Goal: Task Accomplishment & Management: Use online tool/utility

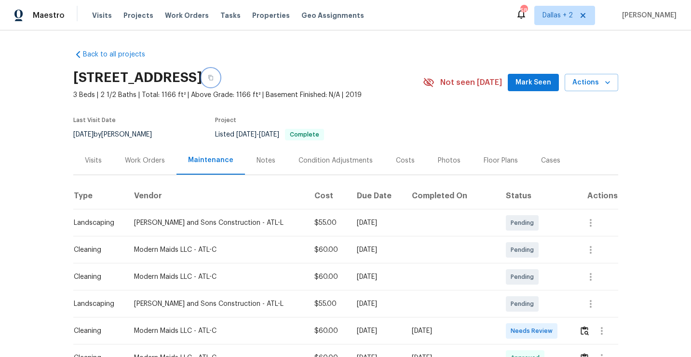
click at [219, 73] on button "button" at bounding box center [210, 77] width 17 height 17
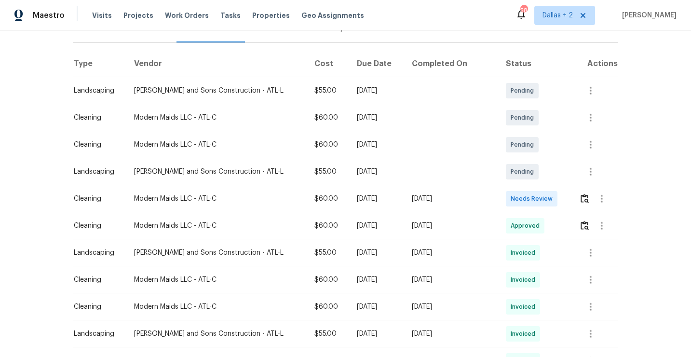
scroll to position [140, 0]
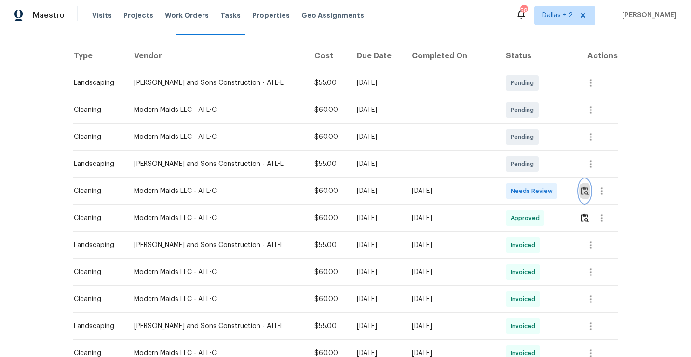
click at [584, 189] on img "button" at bounding box center [585, 190] width 8 height 9
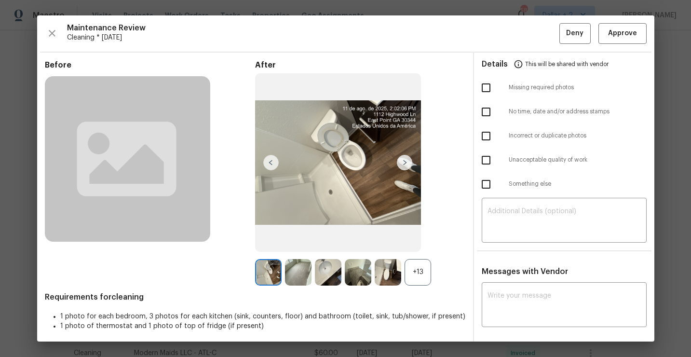
click at [420, 274] on div "+13" at bounding box center [418, 272] width 27 height 27
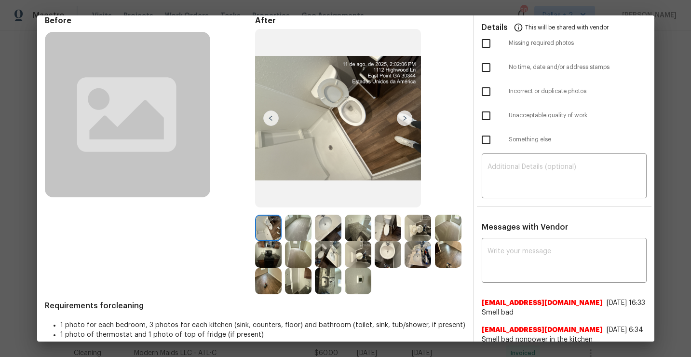
scroll to position [0, 0]
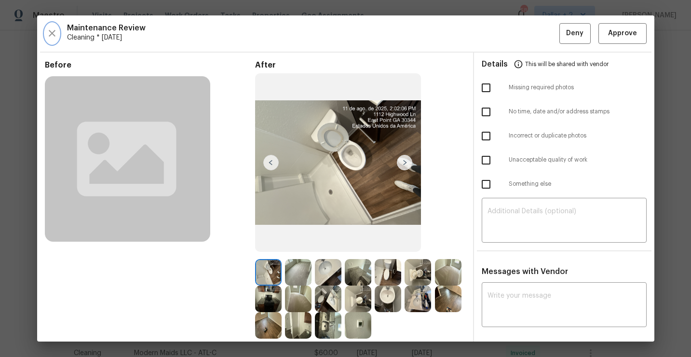
click at [54, 34] on icon "button" at bounding box center [52, 33] width 12 height 12
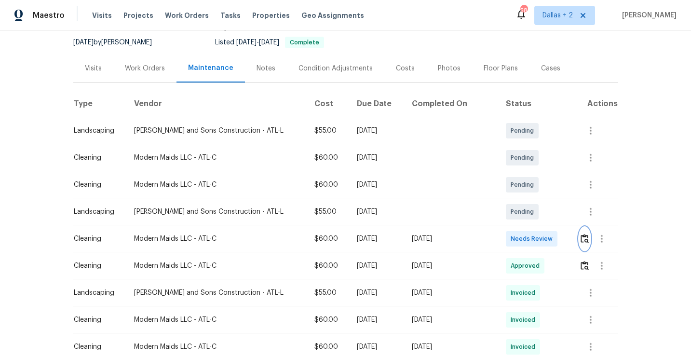
scroll to position [106, 0]
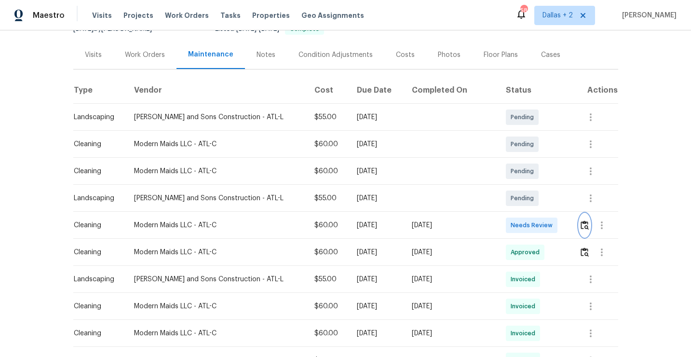
click at [582, 221] on img "button" at bounding box center [585, 224] width 8 height 9
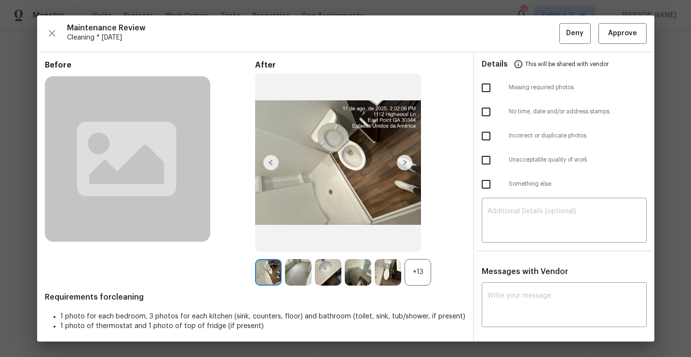
click at [414, 282] on div "+13" at bounding box center [418, 272] width 27 height 27
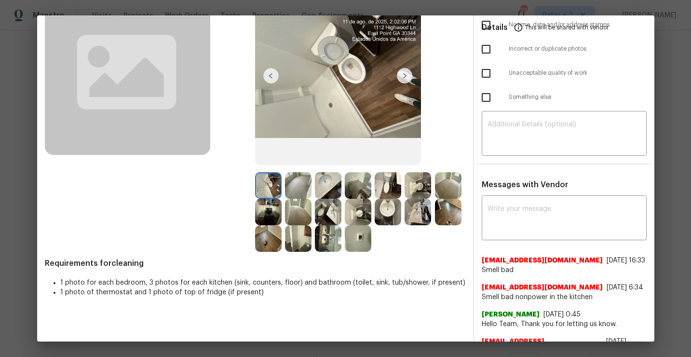
scroll to position [86, 0]
click at [298, 190] on img at bounding box center [298, 186] width 27 height 27
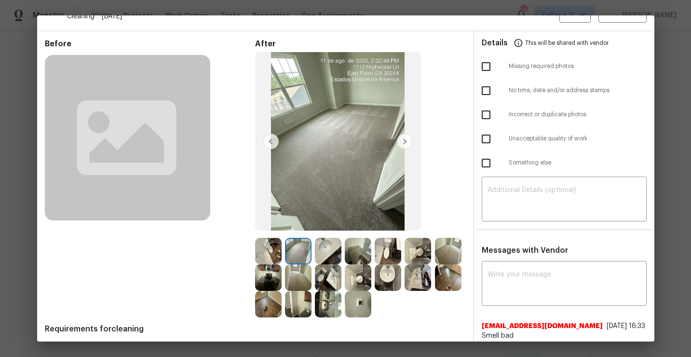
scroll to position [22, 0]
click at [312, 281] on img at bounding box center [298, 277] width 27 height 27
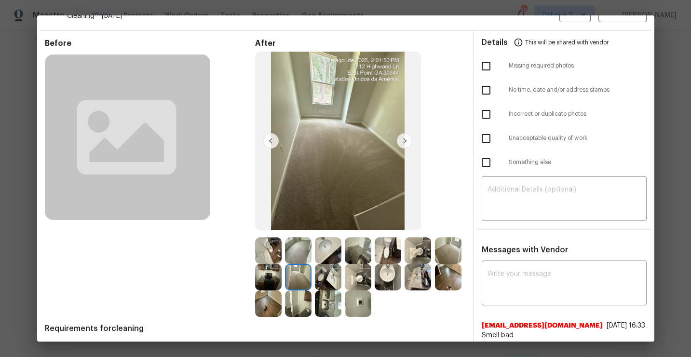
click at [299, 256] on img at bounding box center [298, 250] width 27 height 27
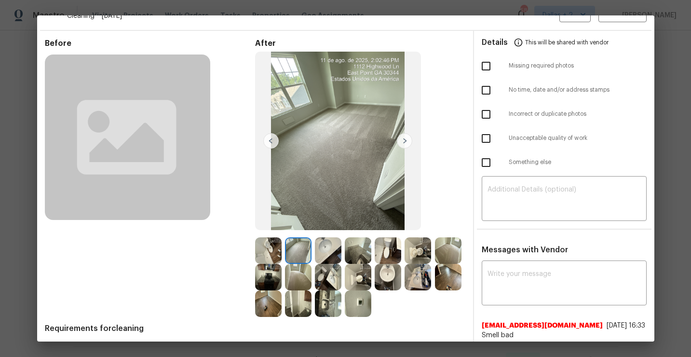
click at [312, 274] on img at bounding box center [298, 277] width 27 height 27
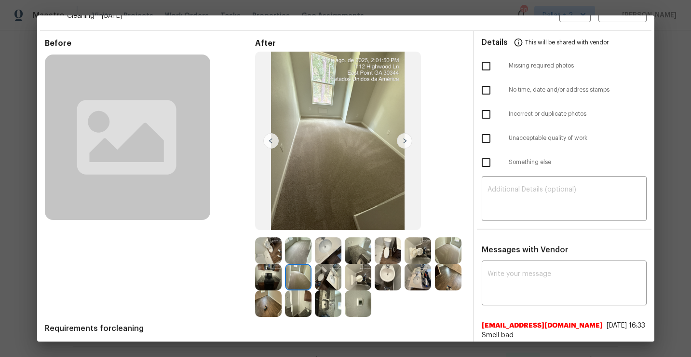
click at [282, 308] on img at bounding box center [268, 303] width 27 height 27
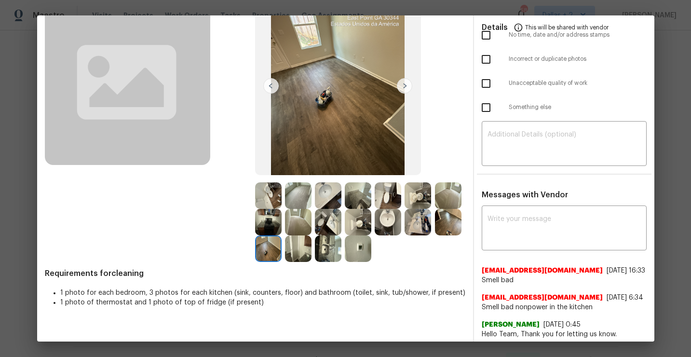
scroll to position [80, 0]
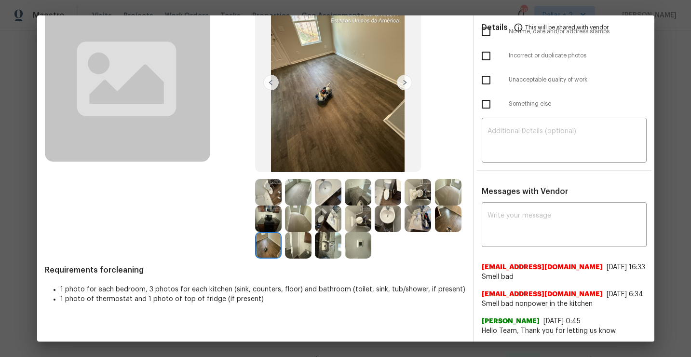
click at [312, 257] on img at bounding box center [298, 245] width 27 height 27
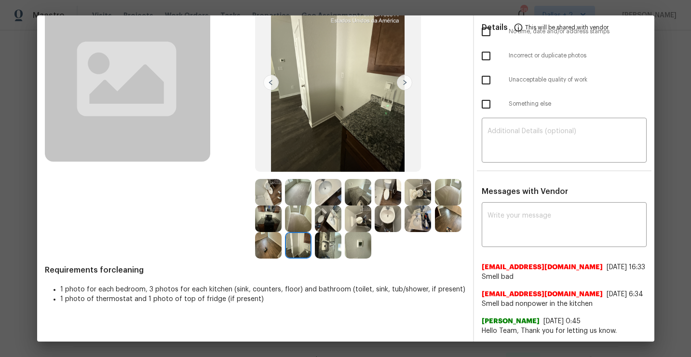
click at [282, 215] on img at bounding box center [268, 218] width 27 height 27
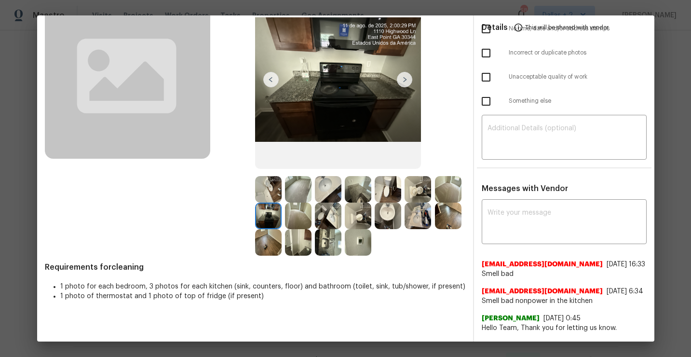
scroll to position [86, 0]
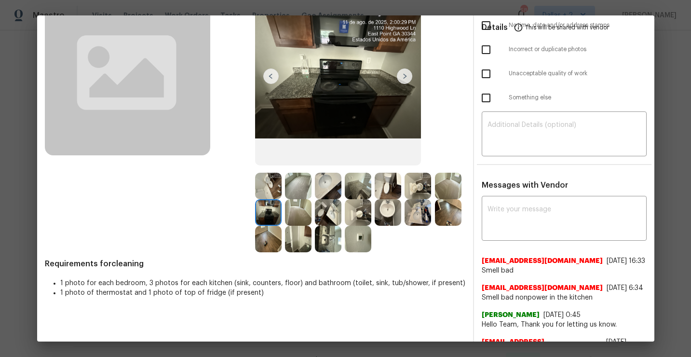
click at [341, 250] on img at bounding box center [328, 239] width 27 height 27
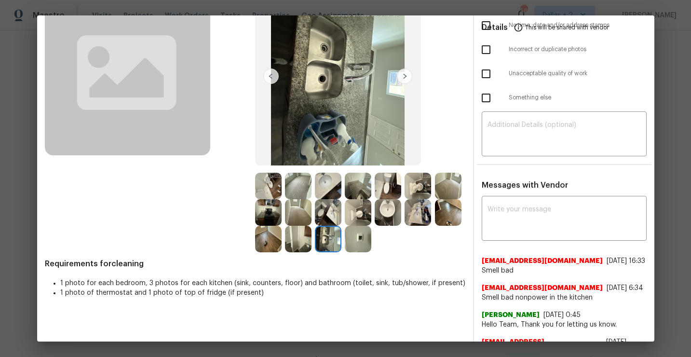
click at [282, 214] on img at bounding box center [268, 212] width 27 height 27
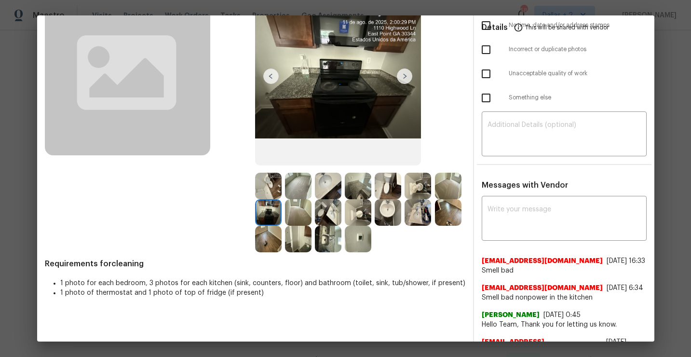
click at [354, 189] on img at bounding box center [358, 186] width 27 height 27
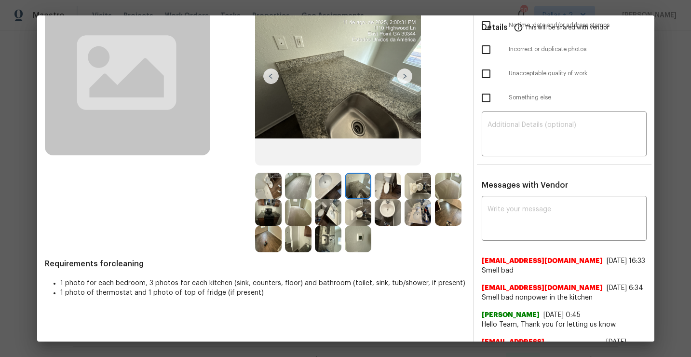
click at [269, 183] on img at bounding box center [268, 186] width 27 height 27
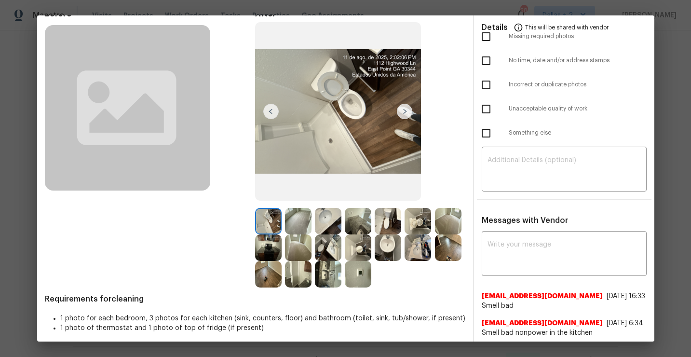
scroll to position [14, 0]
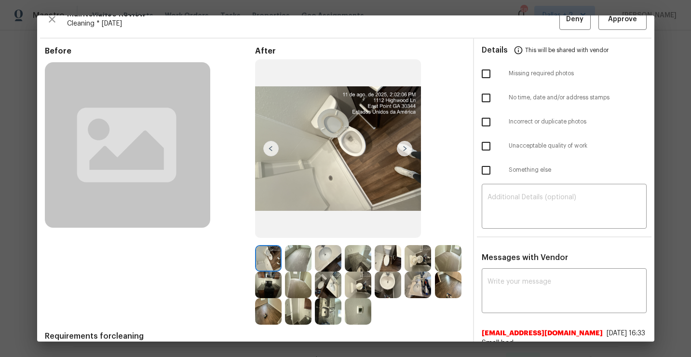
click at [399, 149] on img at bounding box center [404, 148] width 15 height 15
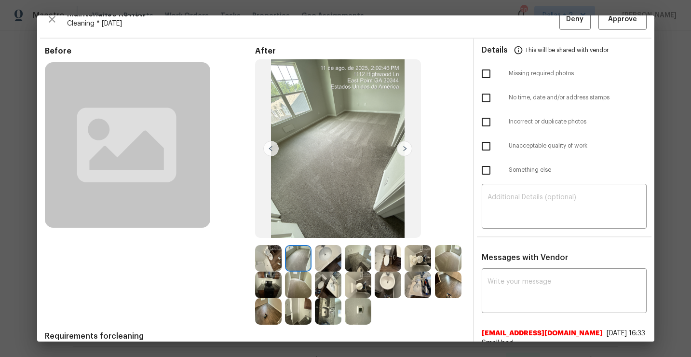
click at [402, 150] on img at bounding box center [404, 148] width 15 height 15
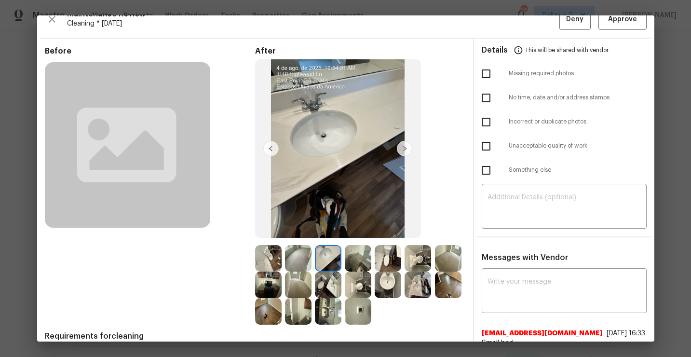
click at [402, 150] on img at bounding box center [404, 148] width 15 height 15
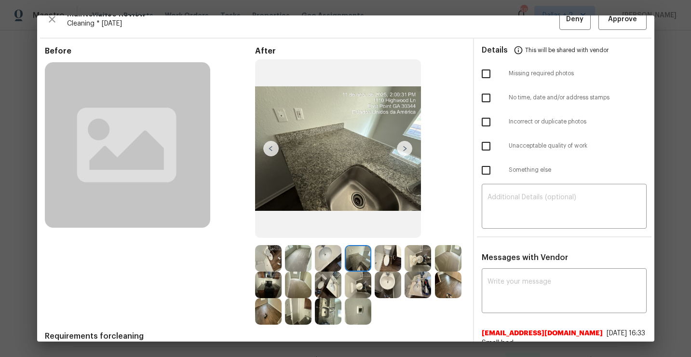
click at [405, 149] on img at bounding box center [404, 148] width 15 height 15
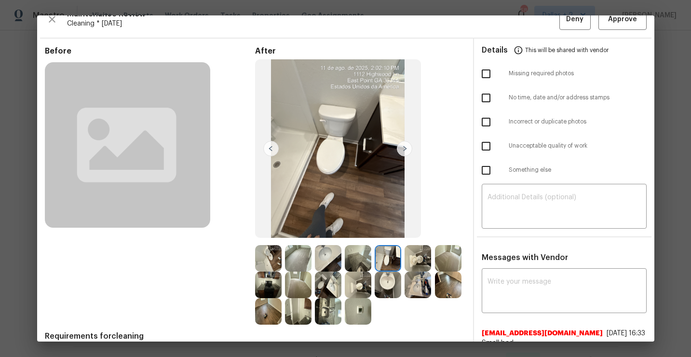
click at [405, 149] on img at bounding box center [404, 148] width 15 height 15
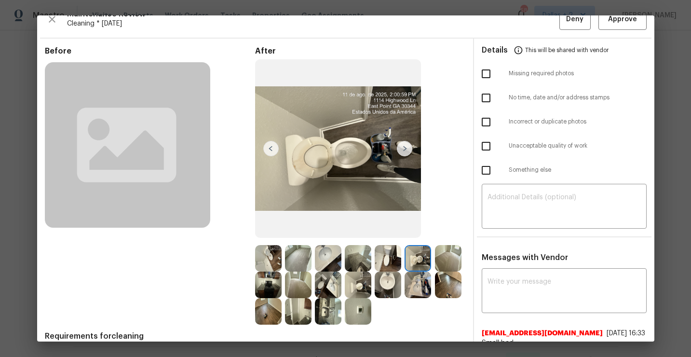
click at [405, 149] on img at bounding box center [404, 148] width 15 height 15
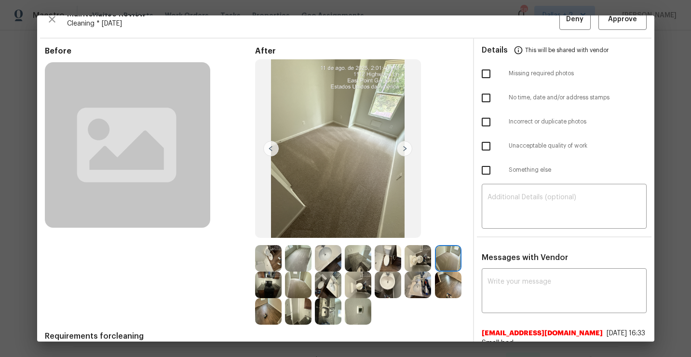
click at [405, 149] on img at bounding box center [404, 148] width 15 height 15
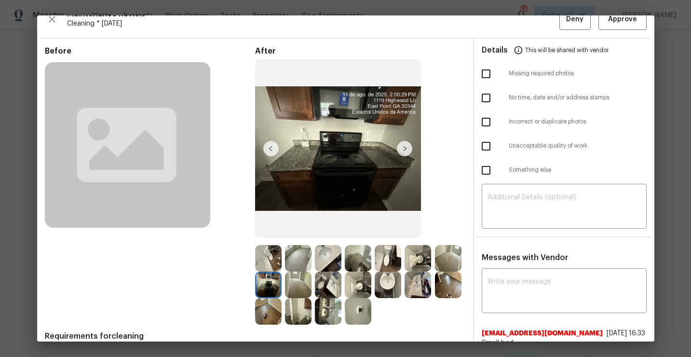
click at [405, 148] on img at bounding box center [404, 148] width 15 height 15
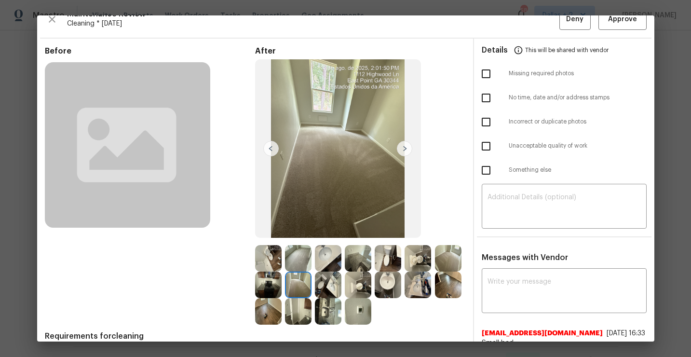
click at [405, 148] on img at bounding box center [404, 148] width 15 height 15
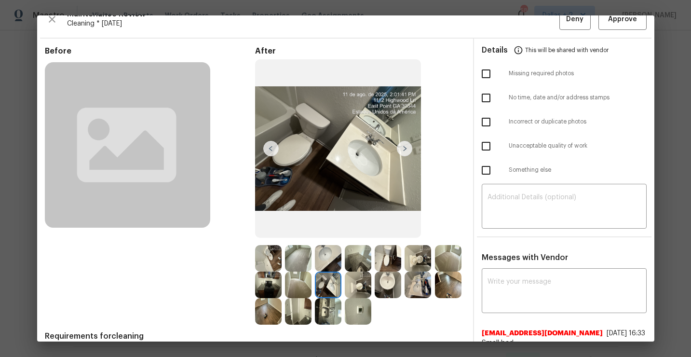
click at [405, 148] on img at bounding box center [404, 148] width 15 height 15
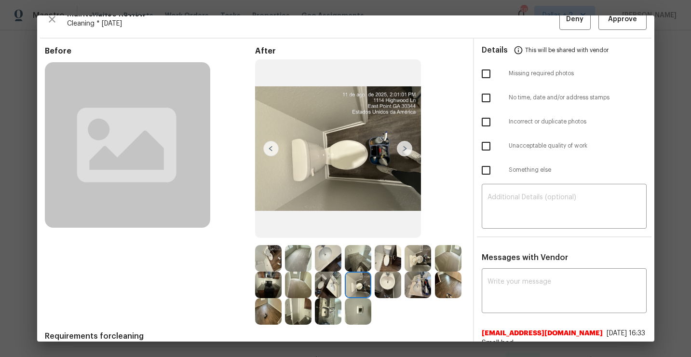
click at [341, 298] on img at bounding box center [328, 285] width 27 height 27
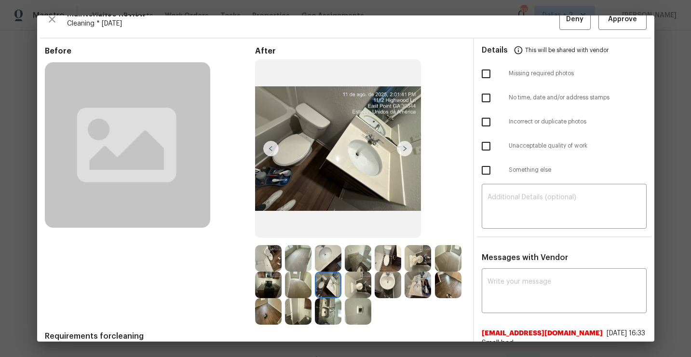
click at [341, 289] on img at bounding box center [328, 285] width 27 height 27
click at [371, 286] on img at bounding box center [358, 285] width 27 height 27
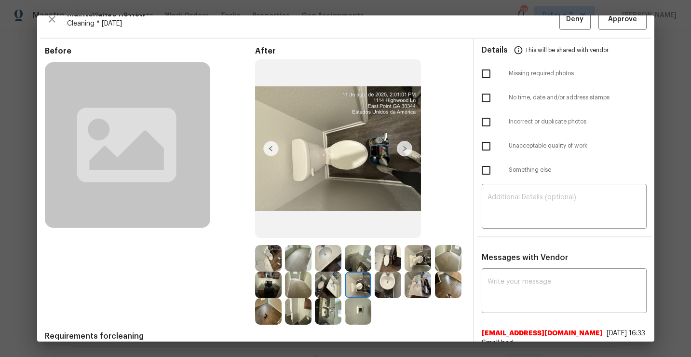
click at [261, 263] on img at bounding box center [268, 258] width 27 height 27
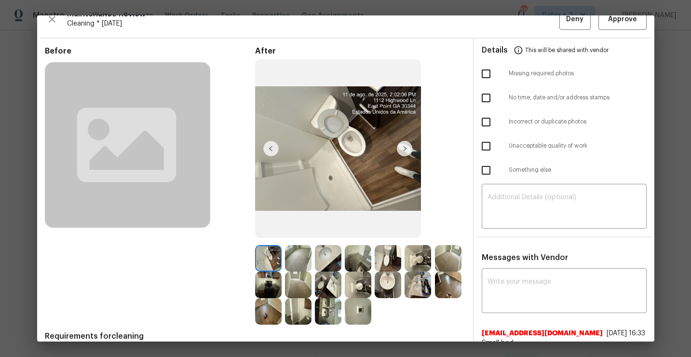
click at [371, 293] on img at bounding box center [358, 285] width 27 height 27
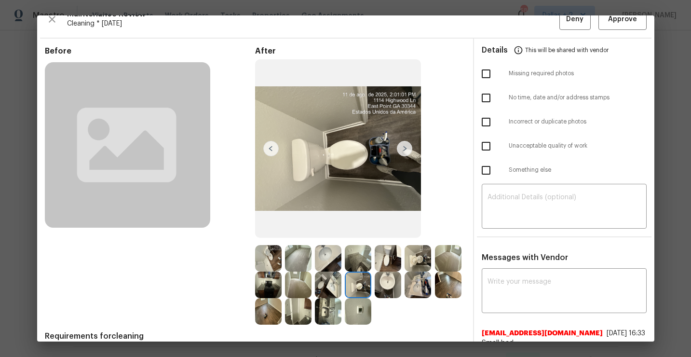
click at [401, 284] on img at bounding box center [388, 285] width 27 height 27
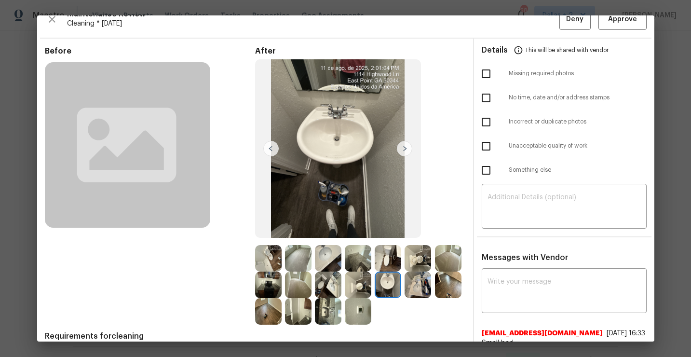
click at [405, 298] on img at bounding box center [418, 285] width 27 height 27
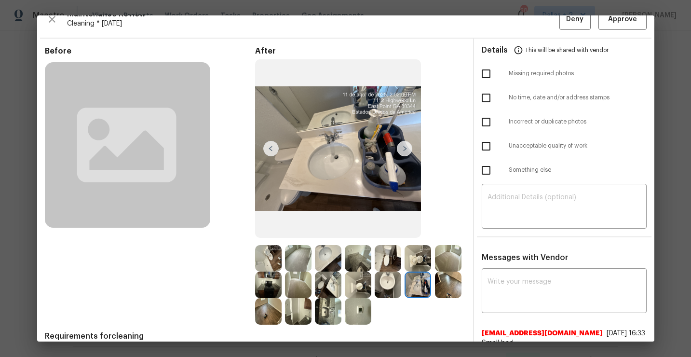
click at [406, 148] on img at bounding box center [404, 148] width 15 height 15
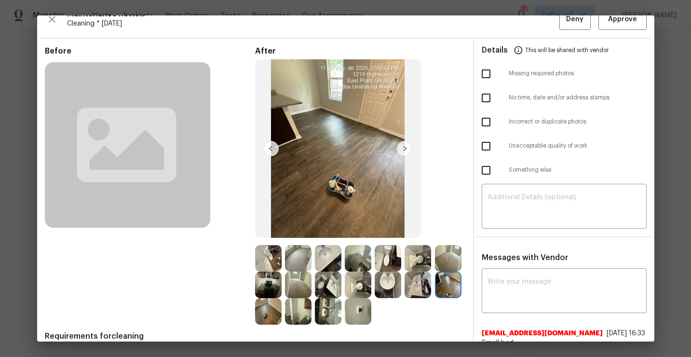
click at [397, 152] on img at bounding box center [404, 148] width 15 height 15
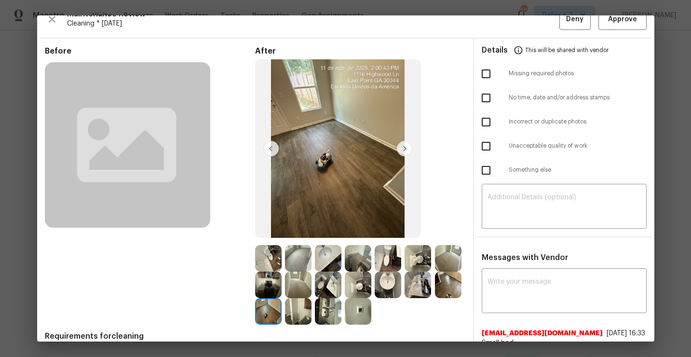
click at [397, 152] on img at bounding box center [404, 148] width 15 height 15
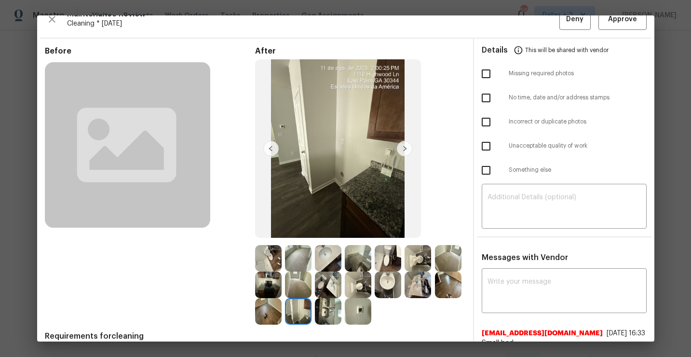
click at [397, 152] on img at bounding box center [404, 148] width 15 height 15
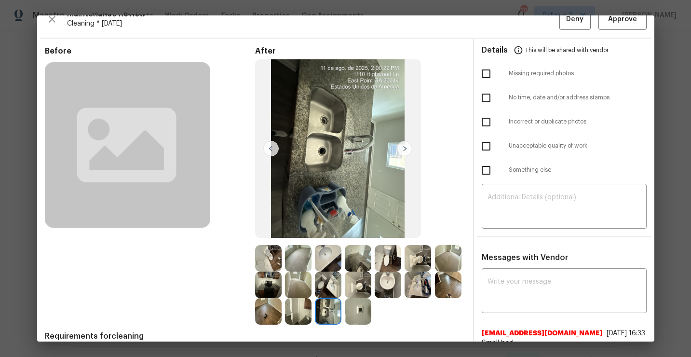
click at [397, 152] on img at bounding box center [404, 148] width 15 height 15
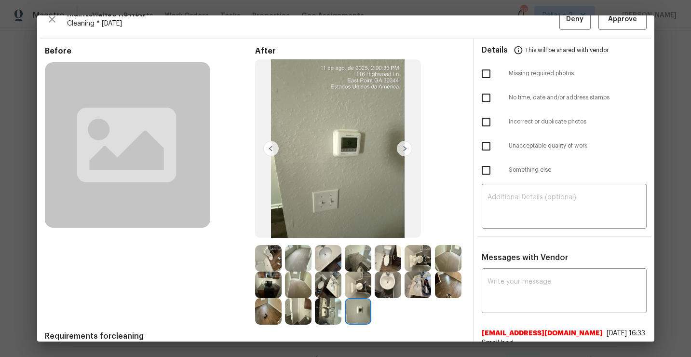
click at [341, 312] on img at bounding box center [328, 311] width 27 height 27
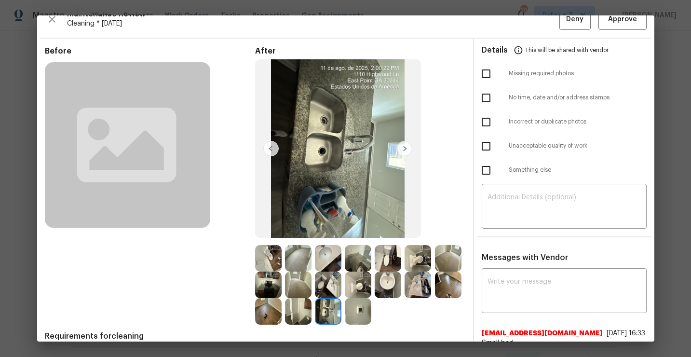
click at [371, 308] on img at bounding box center [358, 311] width 27 height 27
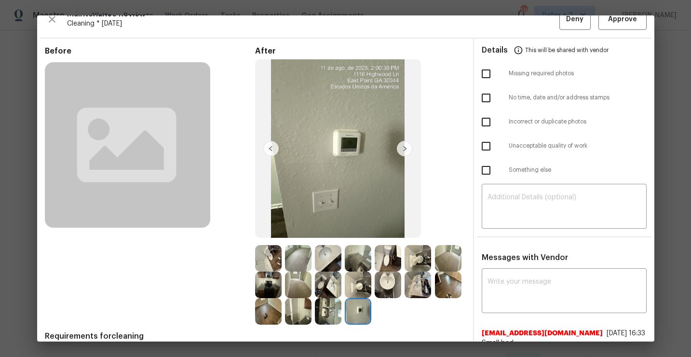
click at [341, 315] on img at bounding box center [328, 311] width 27 height 27
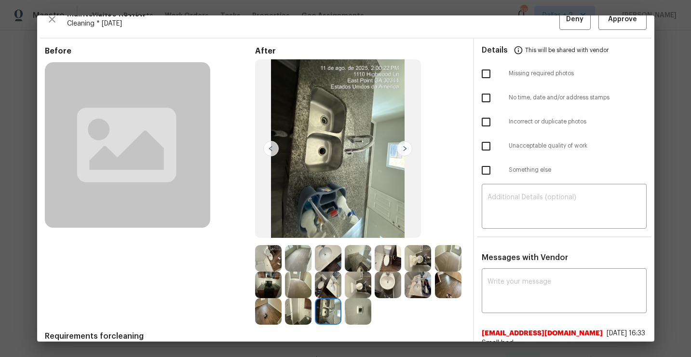
click at [312, 310] on img at bounding box center [298, 311] width 27 height 27
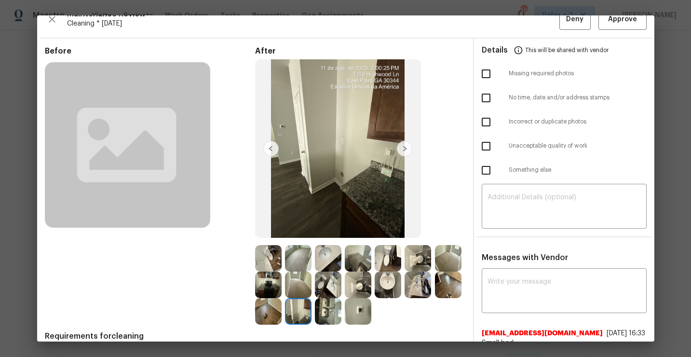
click at [282, 307] on img at bounding box center [268, 311] width 27 height 27
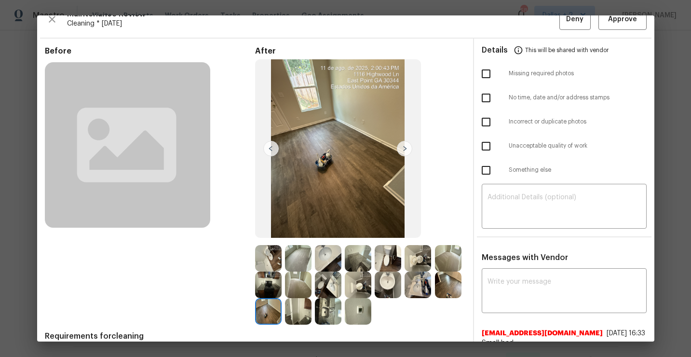
click at [435, 298] on img at bounding box center [448, 285] width 27 height 27
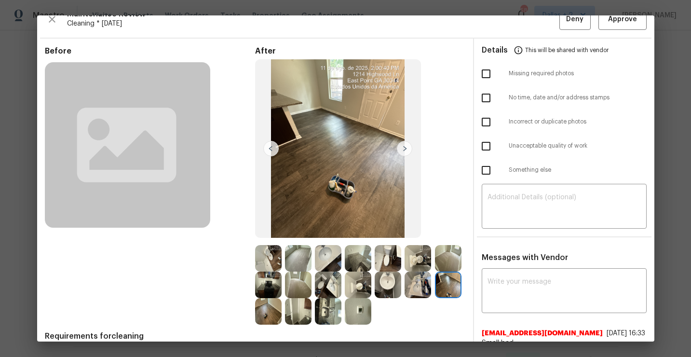
click at [405, 298] on img at bounding box center [418, 285] width 27 height 27
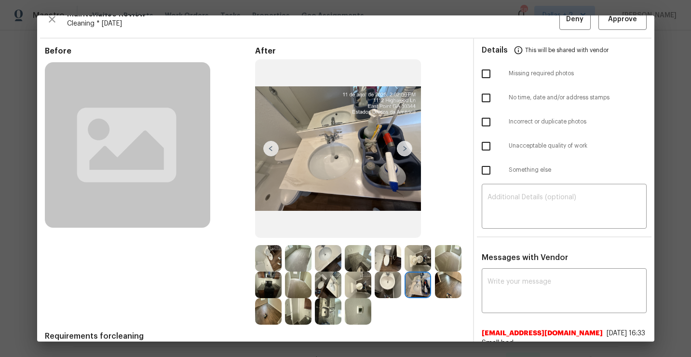
click at [435, 272] on img at bounding box center [448, 258] width 27 height 27
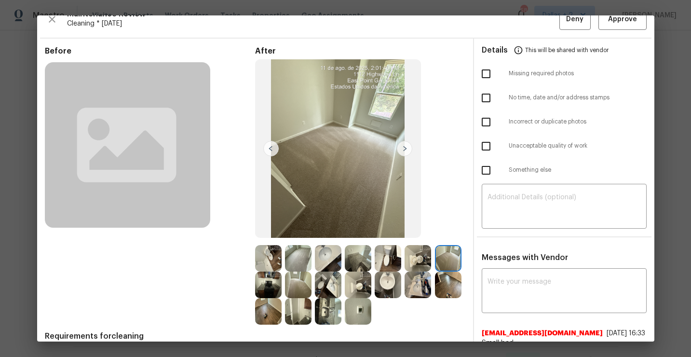
click at [282, 286] on img at bounding box center [268, 285] width 27 height 27
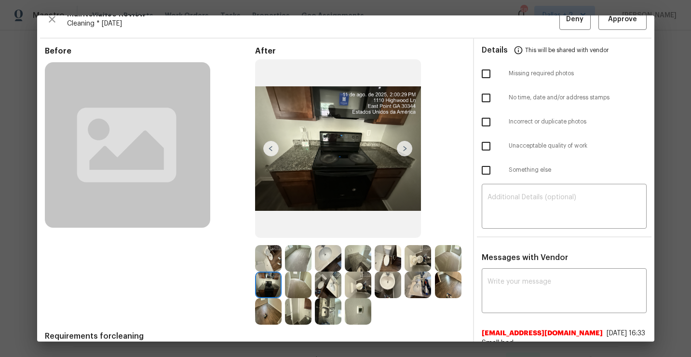
click at [312, 284] on img at bounding box center [298, 285] width 27 height 27
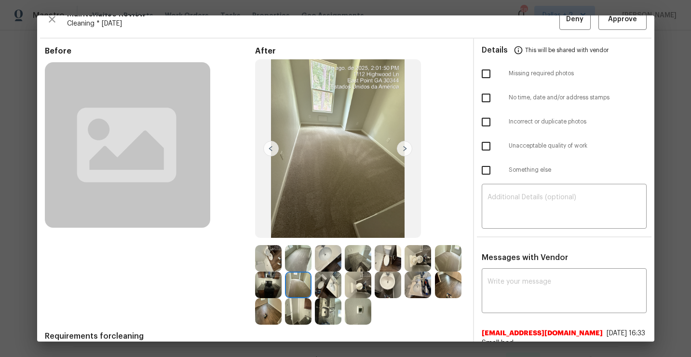
click at [341, 277] on img at bounding box center [328, 285] width 27 height 27
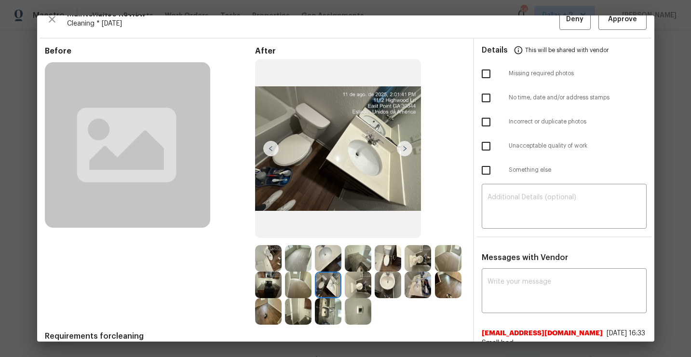
click at [371, 282] on img at bounding box center [358, 285] width 27 height 27
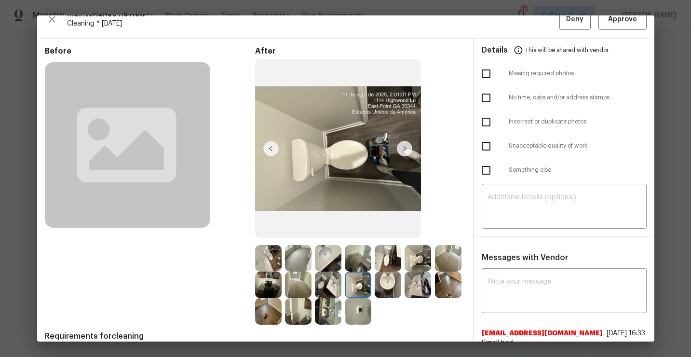
click at [401, 277] on img at bounding box center [388, 285] width 27 height 27
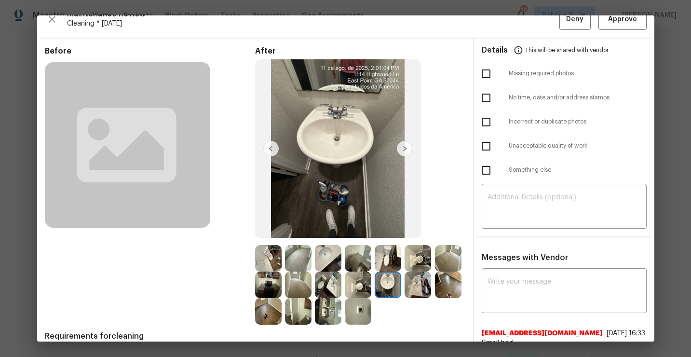
click at [268, 246] on img at bounding box center [268, 258] width 27 height 27
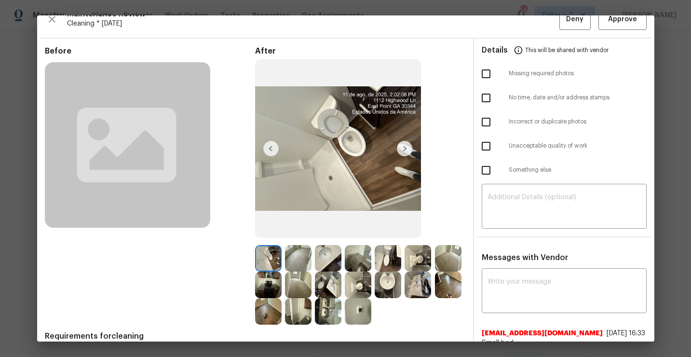
click at [403, 147] on img at bounding box center [404, 148] width 15 height 15
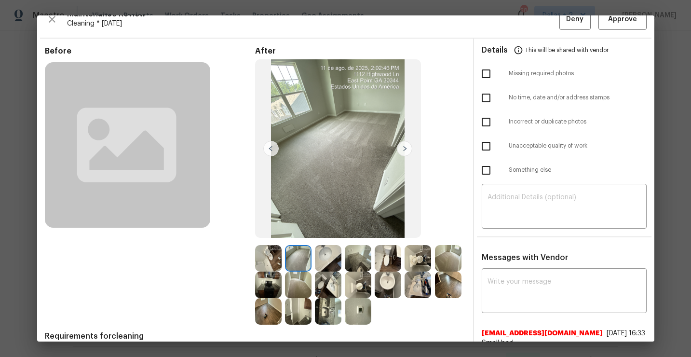
click at [403, 146] on img at bounding box center [404, 148] width 15 height 15
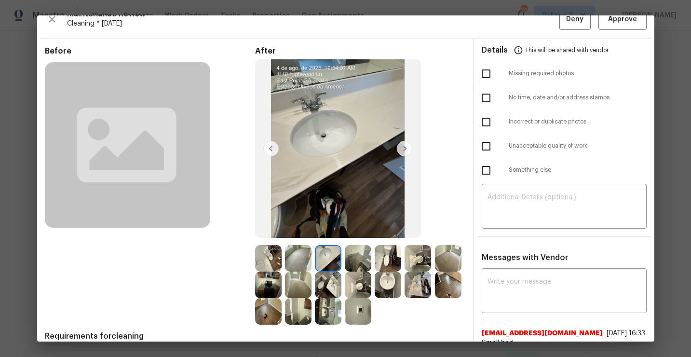
click at [355, 267] on img at bounding box center [358, 258] width 27 height 27
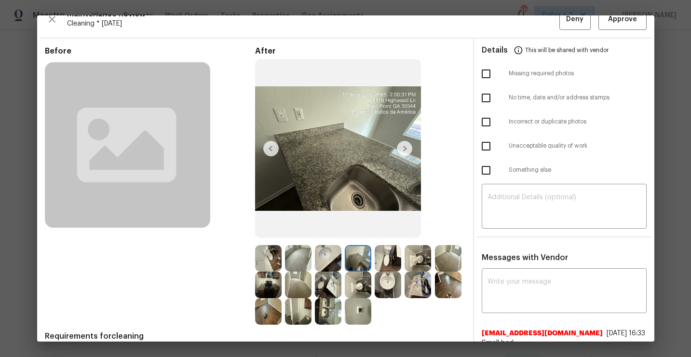
click at [385, 258] on img at bounding box center [388, 258] width 27 height 27
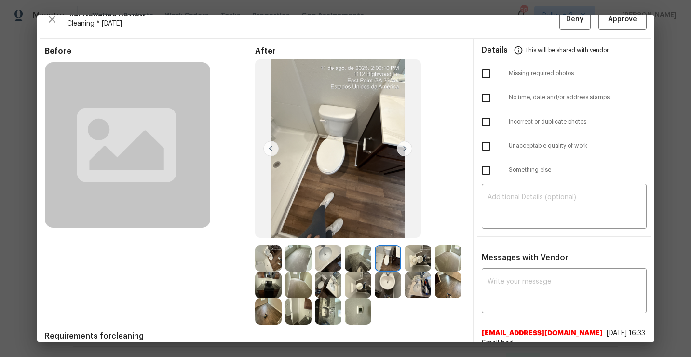
click at [419, 258] on img at bounding box center [418, 258] width 27 height 27
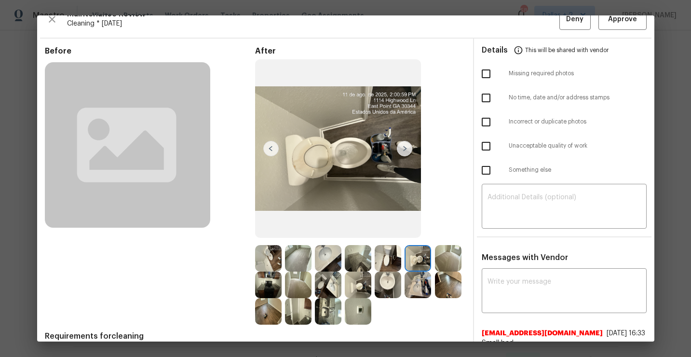
click at [435, 272] on img at bounding box center [448, 258] width 27 height 27
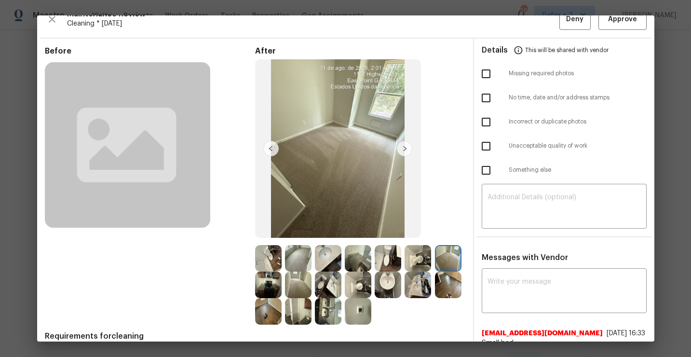
click at [282, 281] on img at bounding box center [268, 285] width 27 height 27
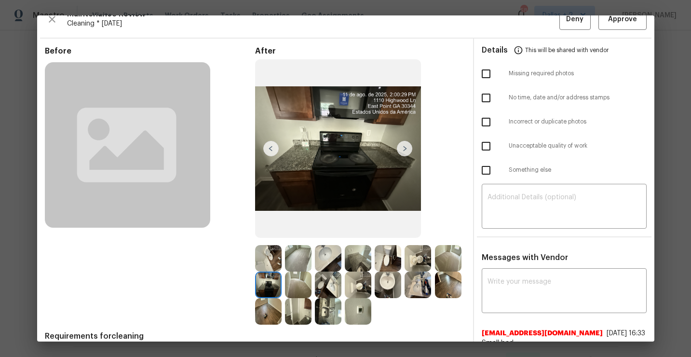
click at [312, 282] on img at bounding box center [298, 285] width 27 height 27
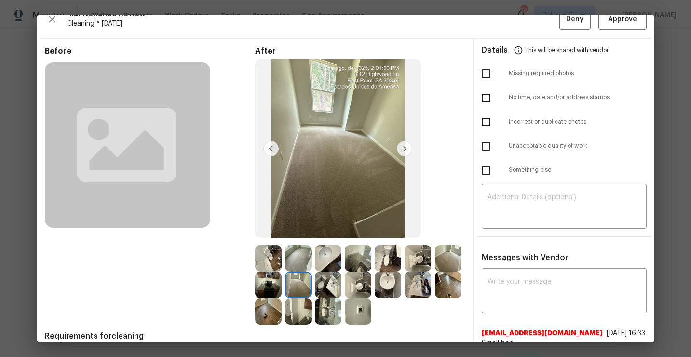
click at [341, 283] on img at bounding box center [328, 285] width 27 height 27
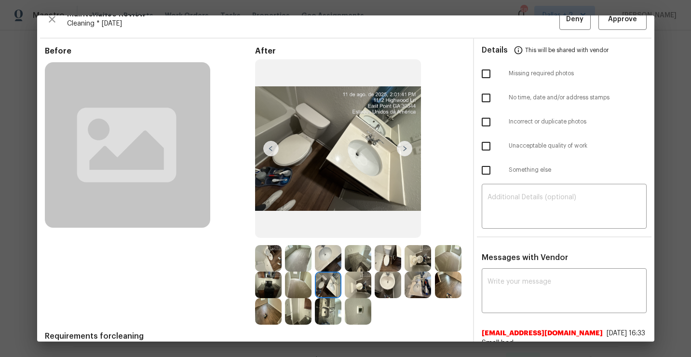
click at [371, 281] on img at bounding box center [358, 285] width 27 height 27
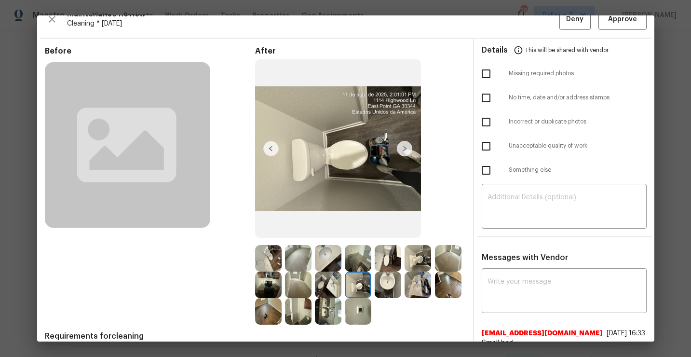
click at [401, 282] on img at bounding box center [388, 285] width 27 height 27
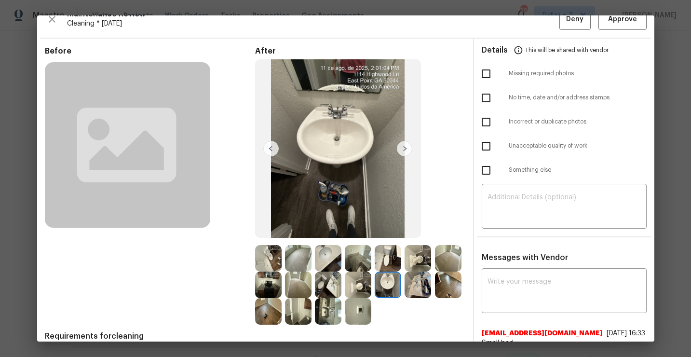
click at [405, 298] on img at bounding box center [418, 285] width 27 height 27
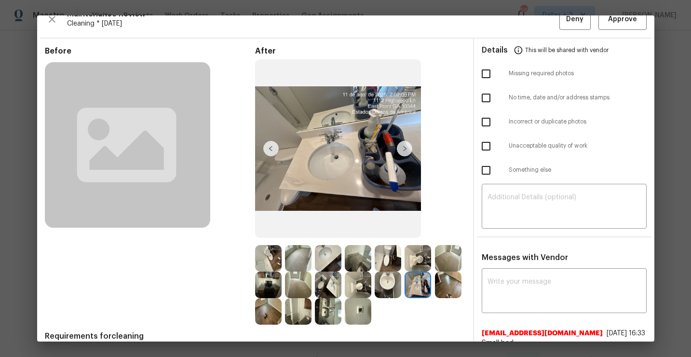
click at [435, 298] on img at bounding box center [448, 285] width 27 height 27
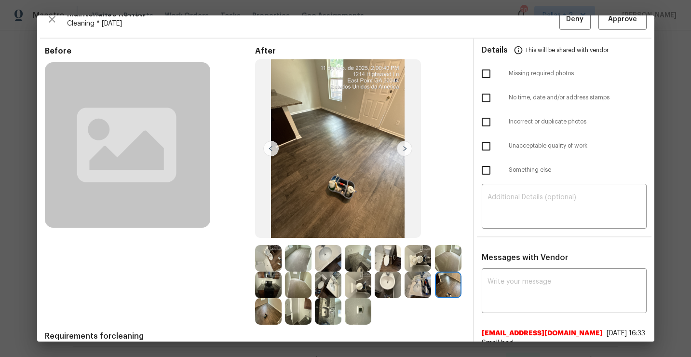
click at [282, 309] on img at bounding box center [268, 311] width 27 height 27
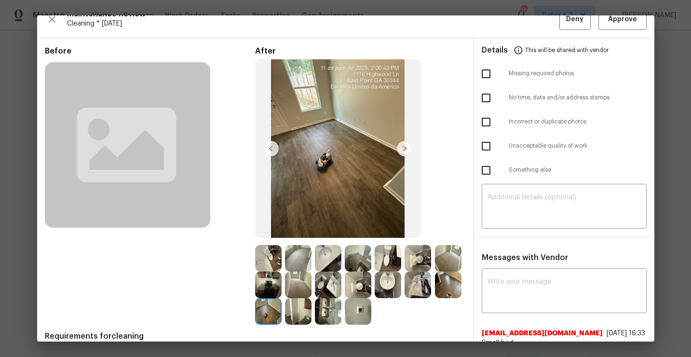
click at [312, 308] on img at bounding box center [298, 311] width 27 height 27
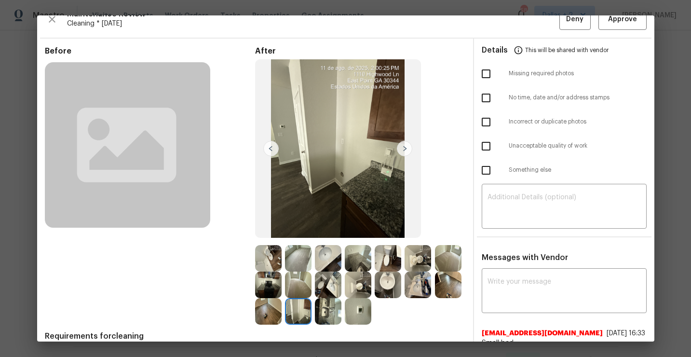
click at [341, 308] on img at bounding box center [328, 311] width 27 height 27
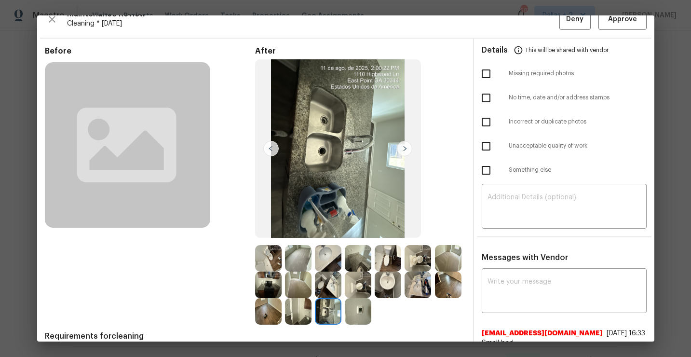
click at [371, 312] on img at bounding box center [358, 311] width 27 height 27
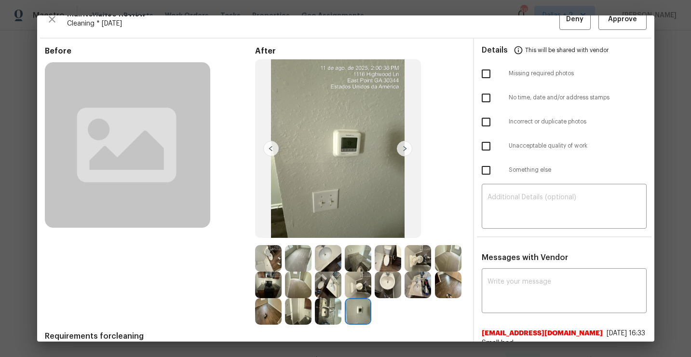
click at [356, 258] on img at bounding box center [358, 258] width 27 height 27
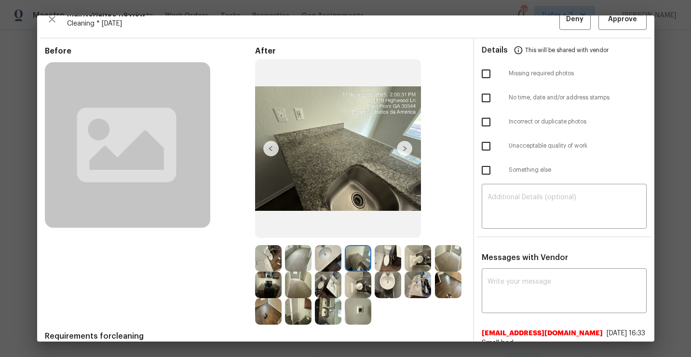
click at [282, 290] on img at bounding box center [268, 285] width 27 height 27
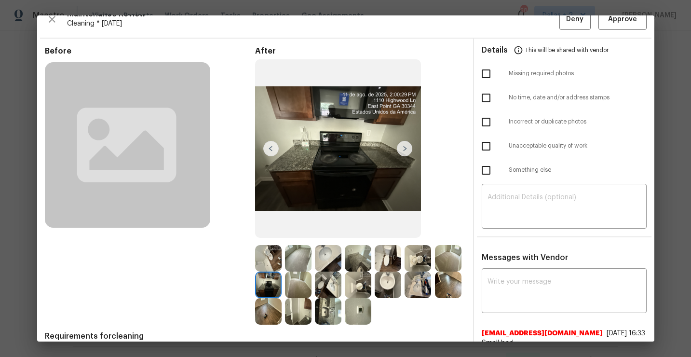
click at [341, 314] on img at bounding box center [328, 311] width 27 height 27
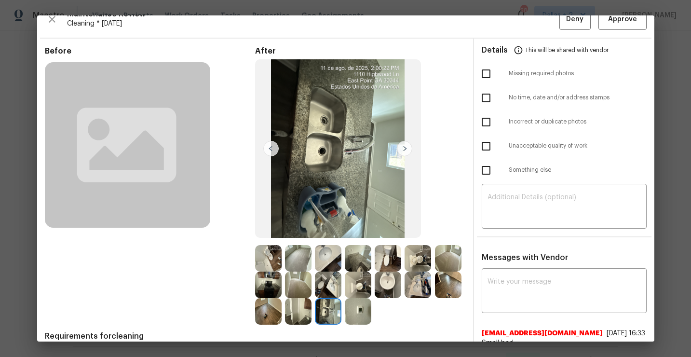
click at [312, 314] on img at bounding box center [298, 311] width 27 height 27
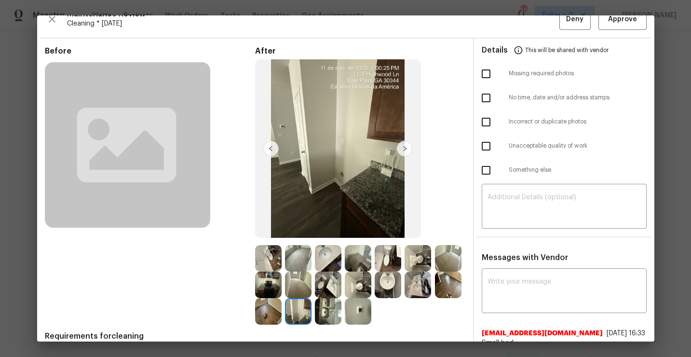
click at [270, 261] on img at bounding box center [268, 258] width 27 height 27
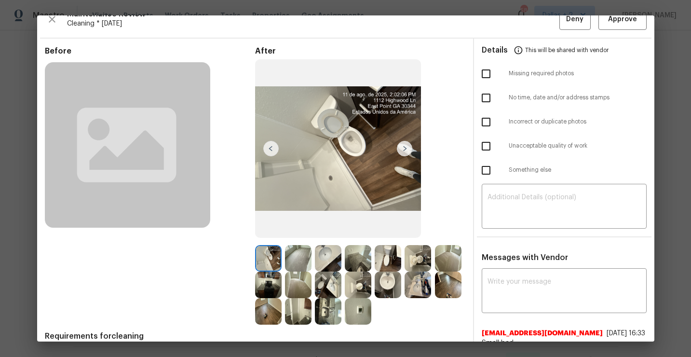
click at [282, 280] on img at bounding box center [268, 285] width 27 height 27
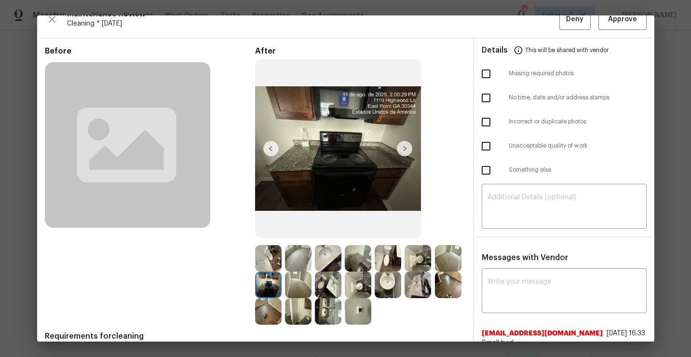
click at [356, 257] on img at bounding box center [358, 258] width 27 height 27
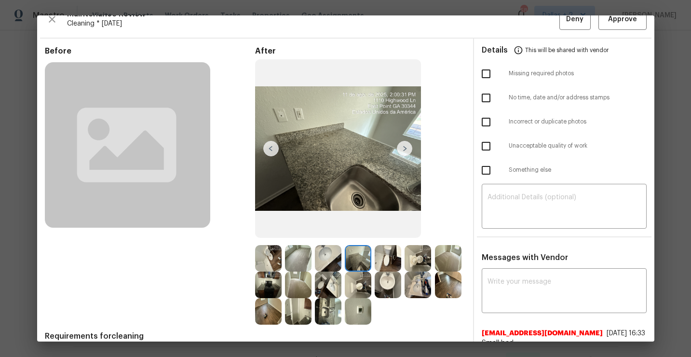
click at [341, 315] on img at bounding box center [328, 311] width 27 height 27
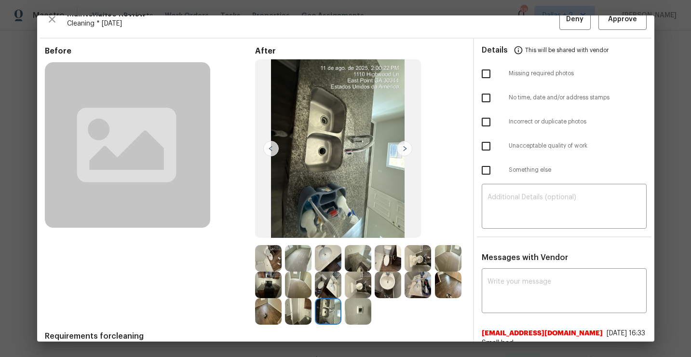
click at [435, 298] on img at bounding box center [448, 285] width 27 height 27
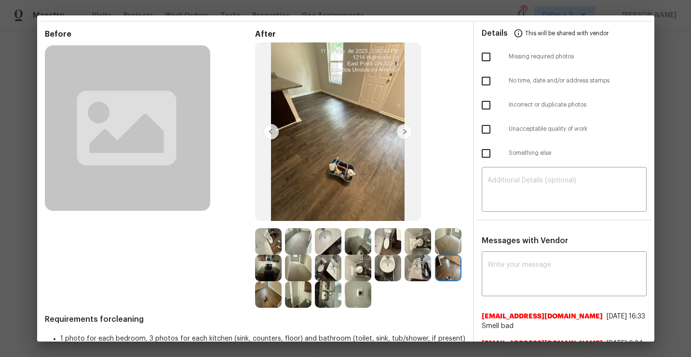
scroll to position [12, 0]
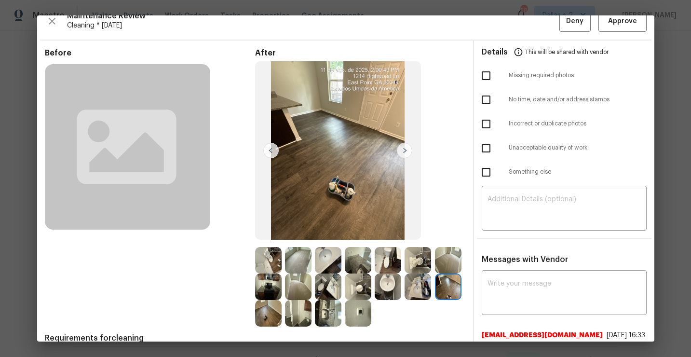
click at [474, 195] on div "​" at bounding box center [564, 209] width 180 height 42
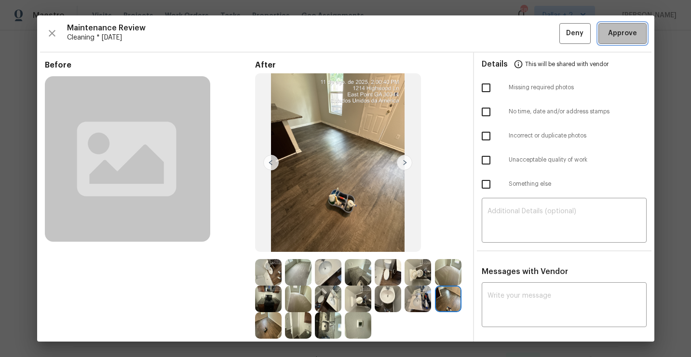
click at [616, 40] on button "Approve" at bounding box center [623, 33] width 48 height 21
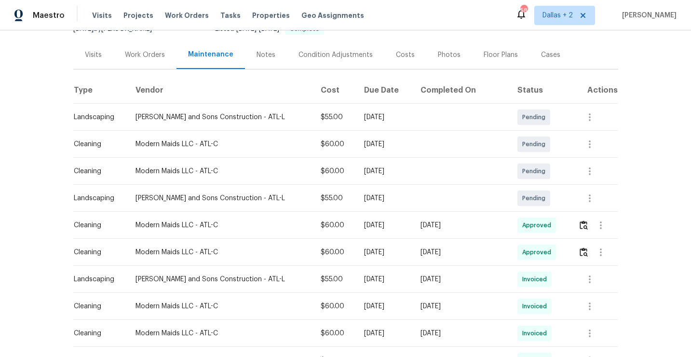
click at [487, 181] on td at bounding box center [461, 171] width 97 height 27
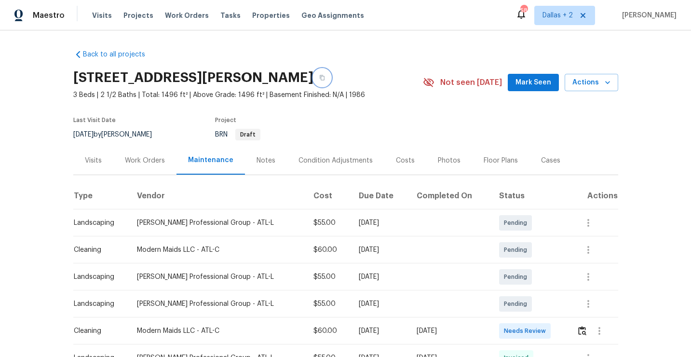
click at [331, 80] on button "button" at bounding box center [321, 77] width 17 height 17
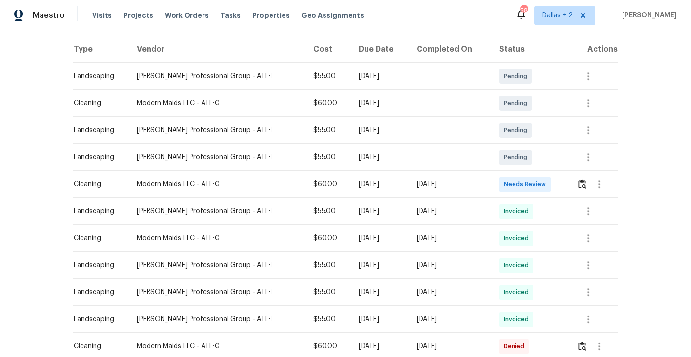
scroll to position [155, 0]
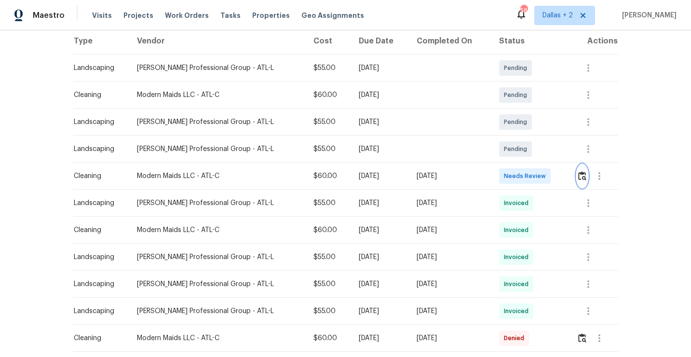
click at [583, 177] on img "button" at bounding box center [582, 175] width 8 height 9
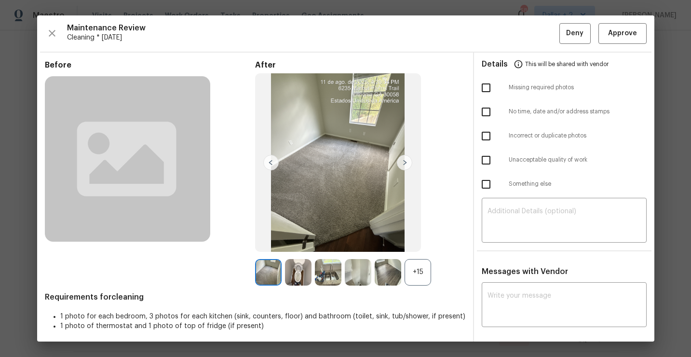
click at [416, 264] on div "+15" at bounding box center [418, 272] width 27 height 27
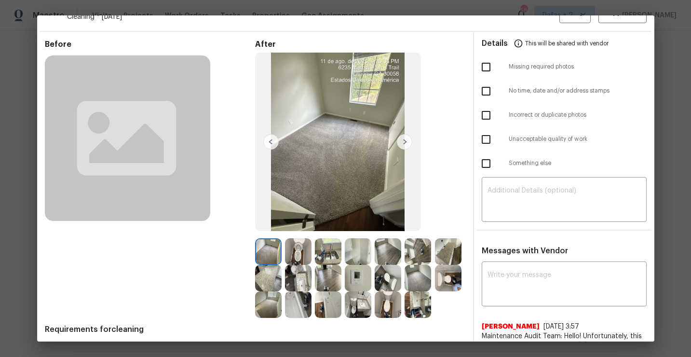
scroll to position [0, 0]
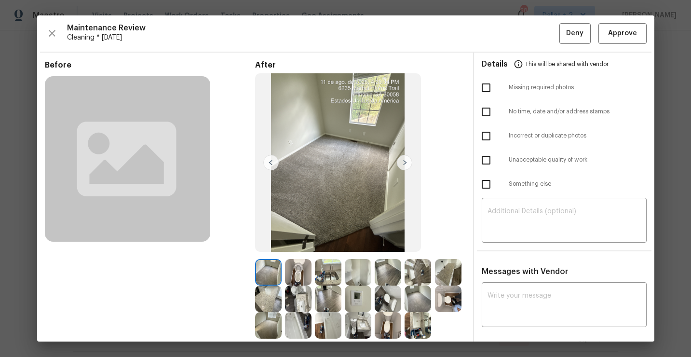
click at [401, 162] on img at bounding box center [404, 162] width 15 height 15
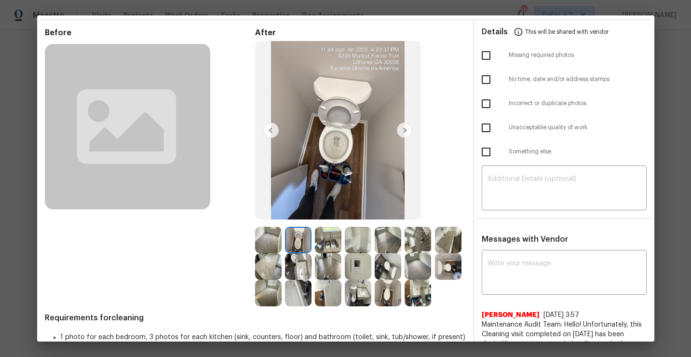
scroll to position [41, 0]
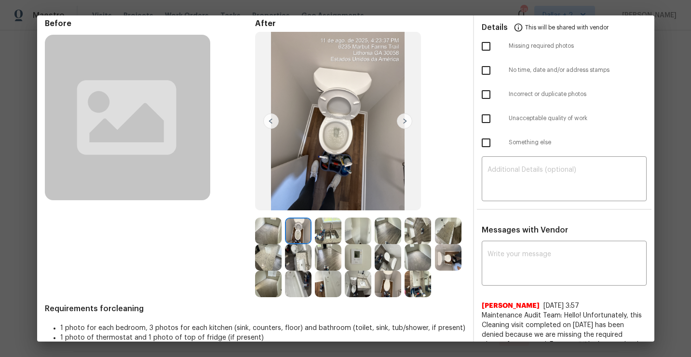
click at [332, 230] on img at bounding box center [328, 231] width 27 height 27
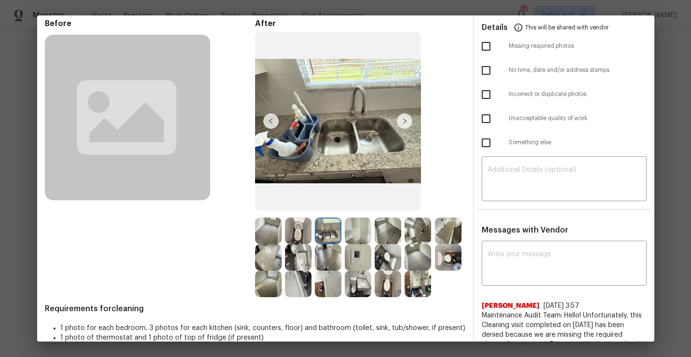
click at [359, 240] on img at bounding box center [358, 231] width 27 height 27
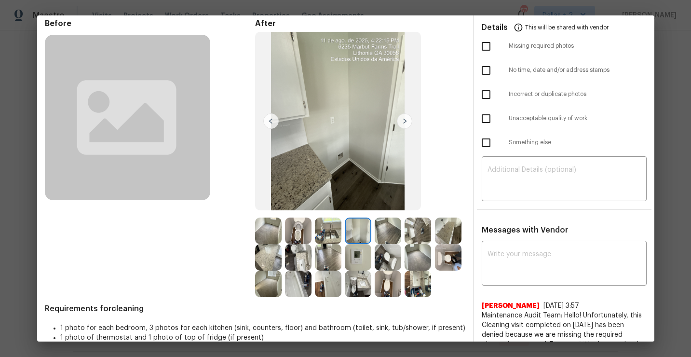
click at [385, 231] on img at bounding box center [388, 231] width 27 height 27
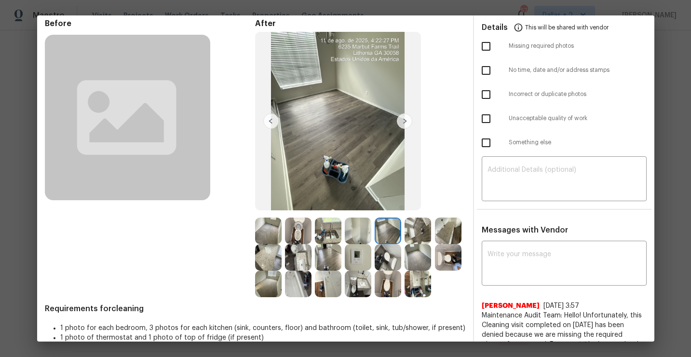
click at [420, 231] on img at bounding box center [418, 231] width 27 height 27
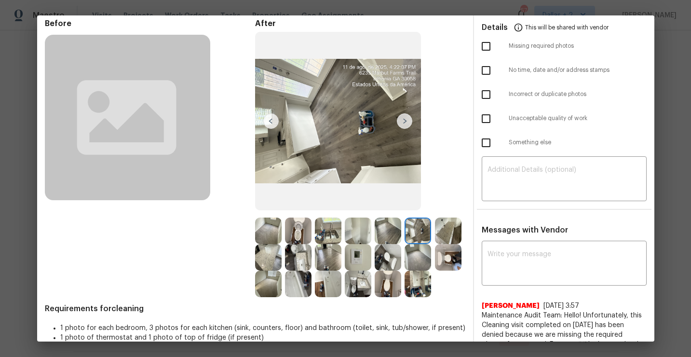
click at [435, 244] on img at bounding box center [448, 231] width 27 height 27
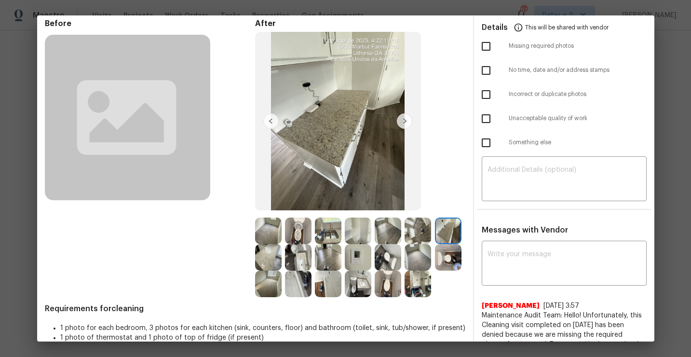
click at [282, 263] on img at bounding box center [268, 257] width 27 height 27
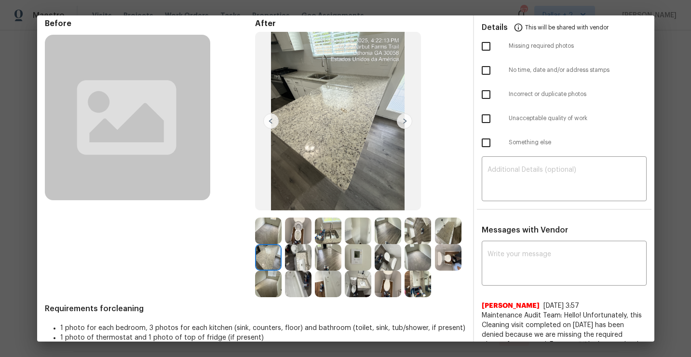
click at [312, 258] on img at bounding box center [298, 257] width 27 height 27
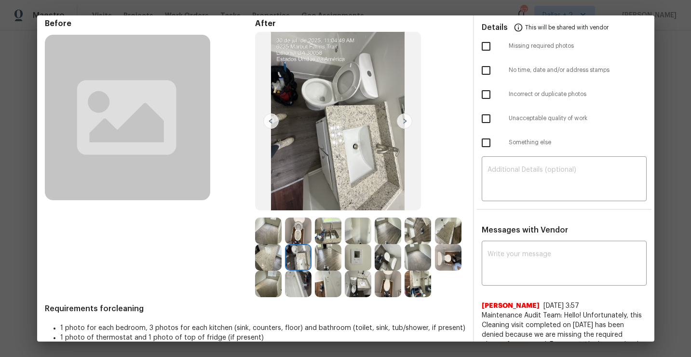
click at [341, 261] on img at bounding box center [328, 257] width 27 height 27
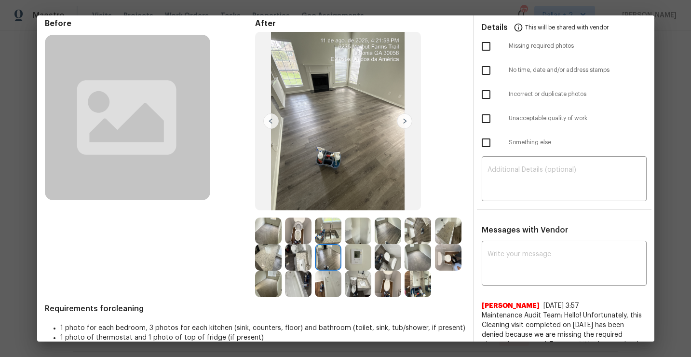
click at [371, 264] on img at bounding box center [358, 257] width 27 height 27
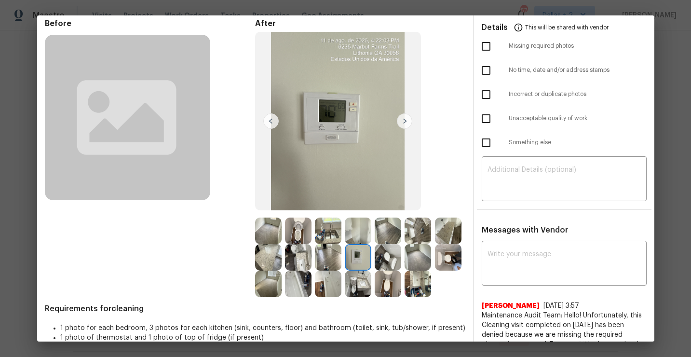
click at [401, 264] on img at bounding box center [388, 257] width 27 height 27
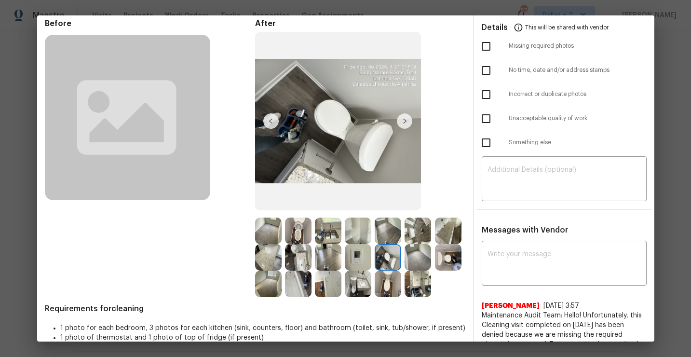
click at [405, 271] on img at bounding box center [418, 257] width 27 height 27
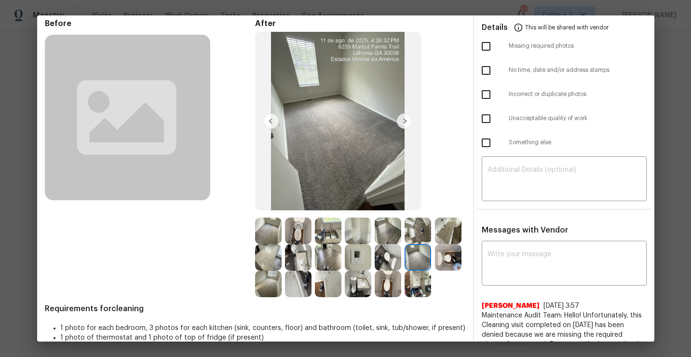
click at [435, 271] on img at bounding box center [448, 257] width 27 height 27
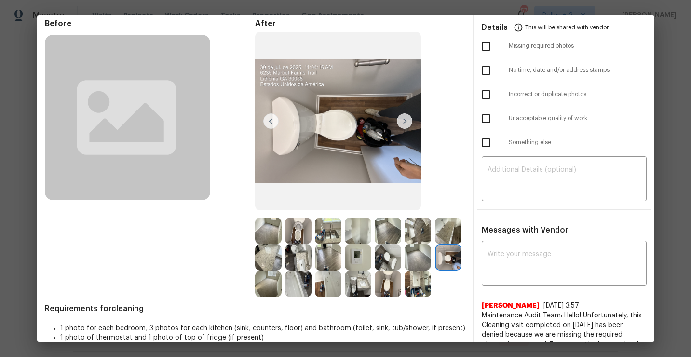
click at [282, 285] on img at bounding box center [268, 284] width 27 height 27
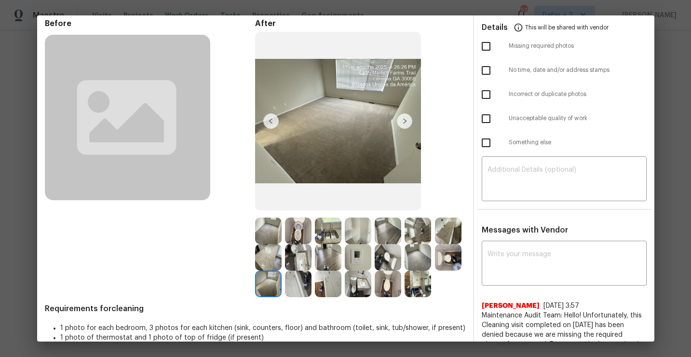
click at [312, 286] on img at bounding box center [298, 284] width 27 height 27
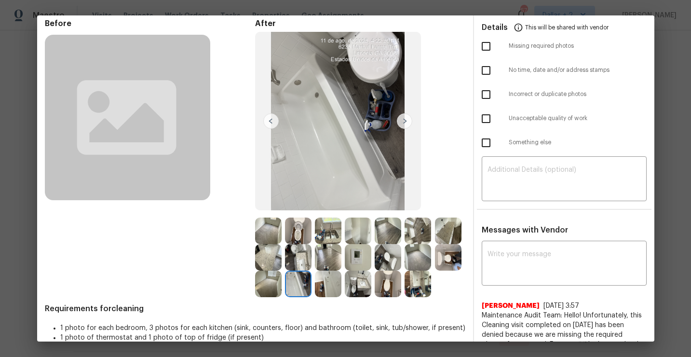
click at [341, 289] on img at bounding box center [328, 284] width 27 height 27
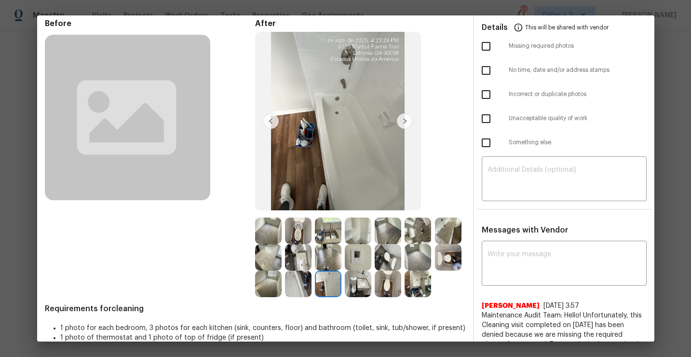
click at [371, 287] on img at bounding box center [358, 284] width 27 height 27
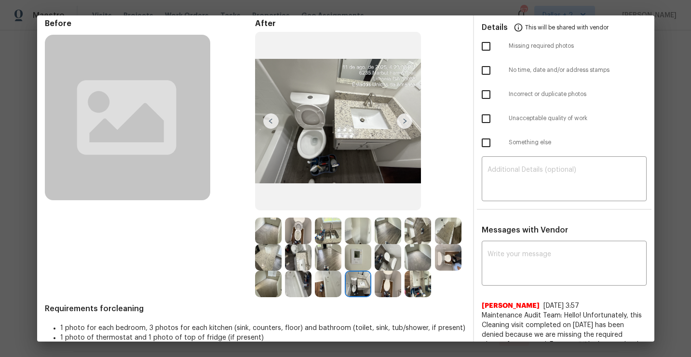
click at [375, 297] on img at bounding box center [388, 284] width 27 height 27
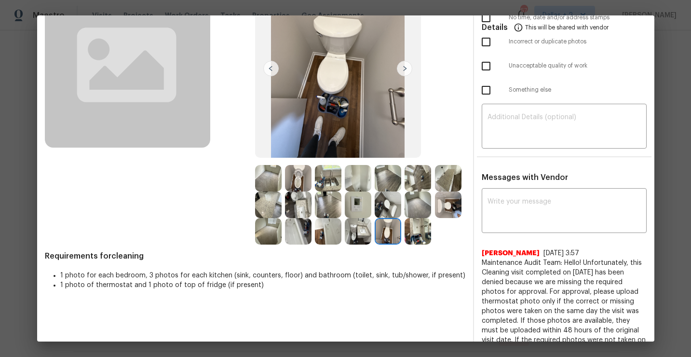
scroll to position [114, 0]
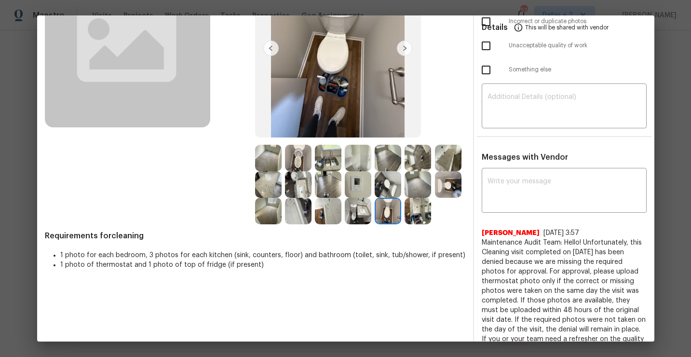
click at [405, 224] on img at bounding box center [418, 211] width 27 height 27
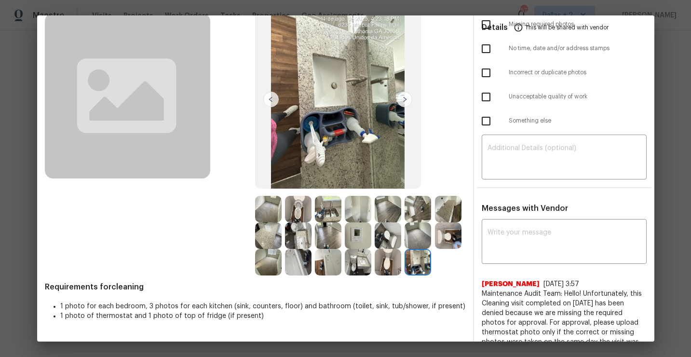
scroll to position [0, 0]
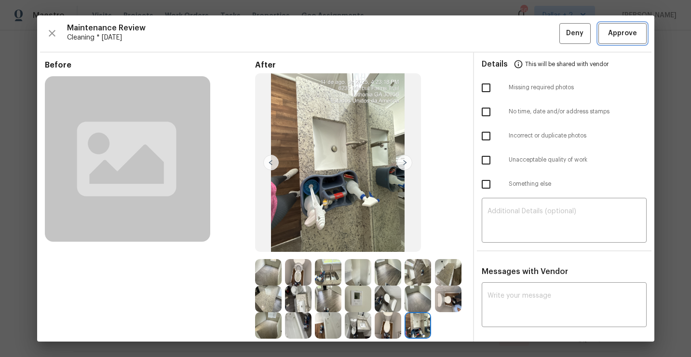
click at [631, 32] on span "Approve" at bounding box center [622, 33] width 29 height 12
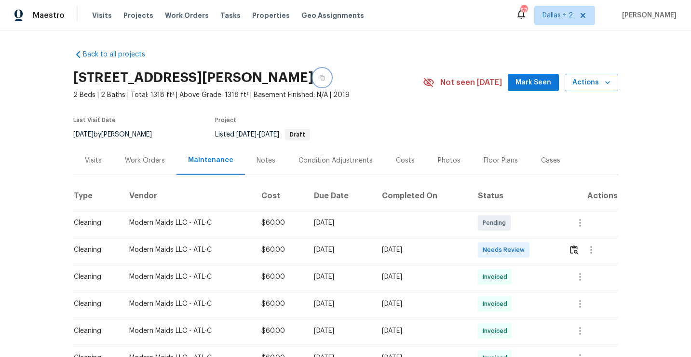
click at [325, 75] on icon "button" at bounding box center [322, 78] width 6 height 6
click at [573, 246] on img "button" at bounding box center [574, 249] width 8 height 9
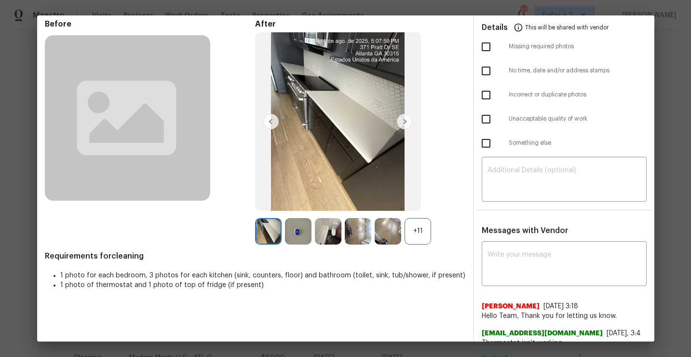
scroll to position [59, 0]
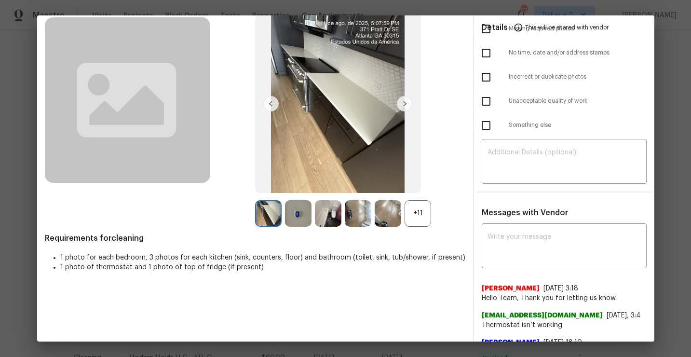
click at [425, 214] on div "+11" at bounding box center [418, 213] width 27 height 27
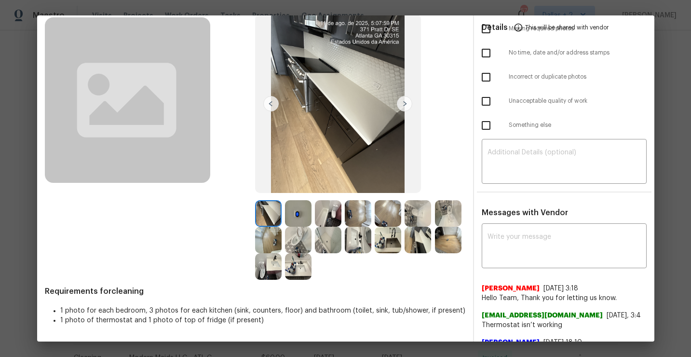
click at [295, 212] on img at bounding box center [298, 213] width 27 height 27
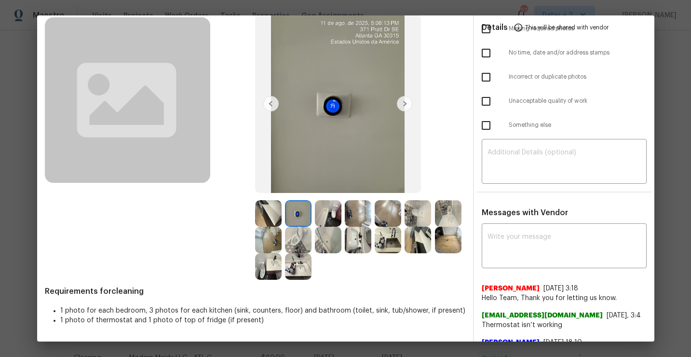
click at [334, 215] on img at bounding box center [328, 213] width 27 height 27
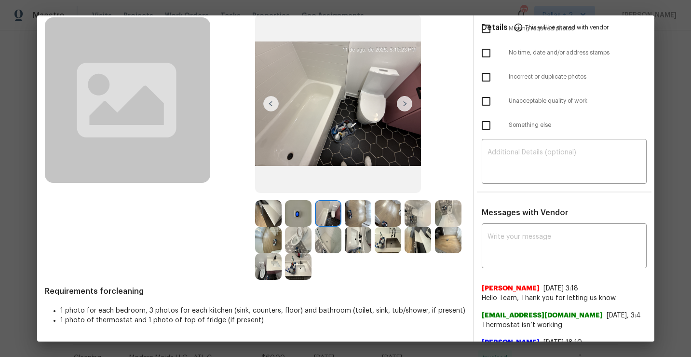
click at [355, 211] on img at bounding box center [358, 213] width 27 height 27
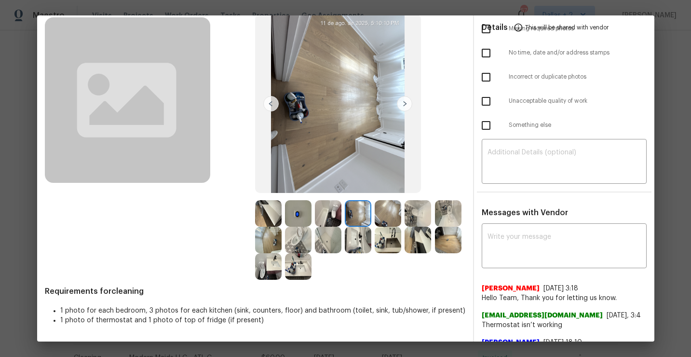
click at [388, 213] on img at bounding box center [388, 213] width 27 height 27
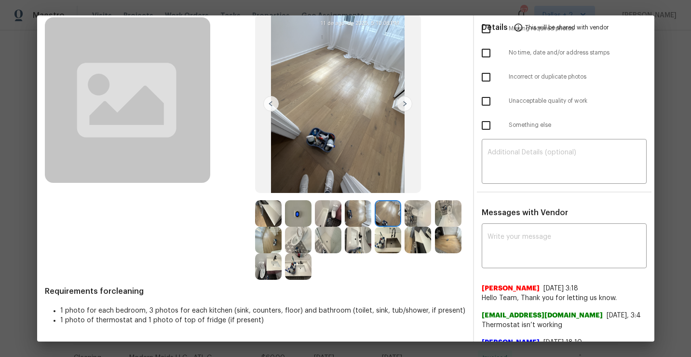
click at [418, 213] on img at bounding box center [418, 213] width 27 height 27
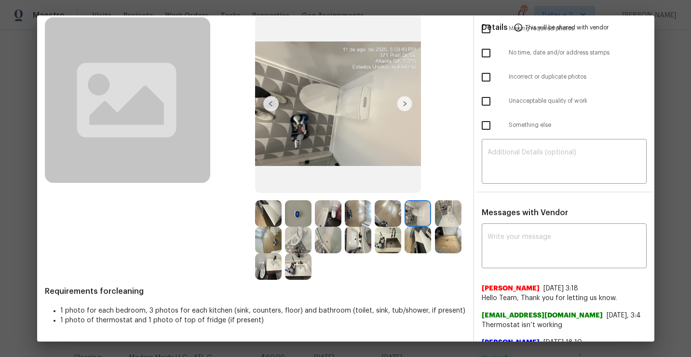
click at [435, 227] on img at bounding box center [448, 213] width 27 height 27
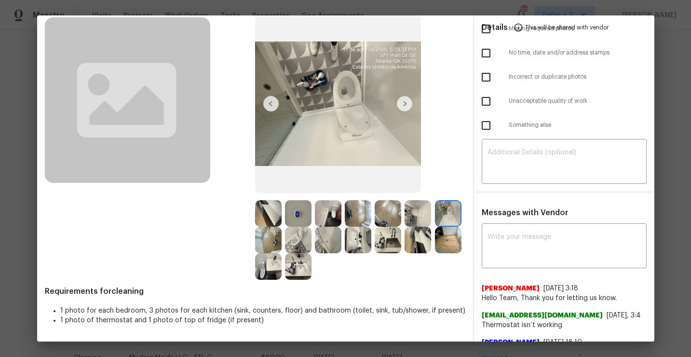
click at [282, 236] on img at bounding box center [268, 240] width 27 height 27
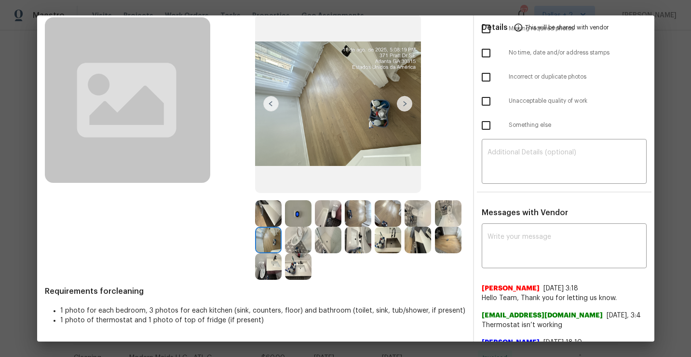
click at [312, 241] on img at bounding box center [298, 240] width 27 height 27
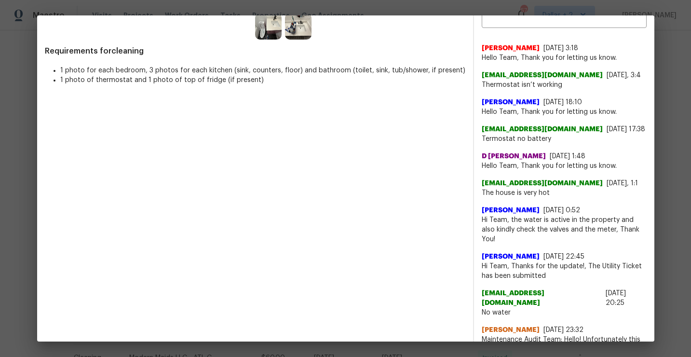
scroll to position [0, 0]
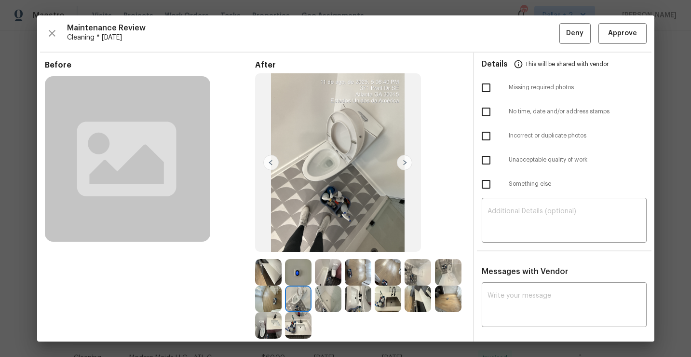
click at [341, 302] on img at bounding box center [328, 299] width 27 height 27
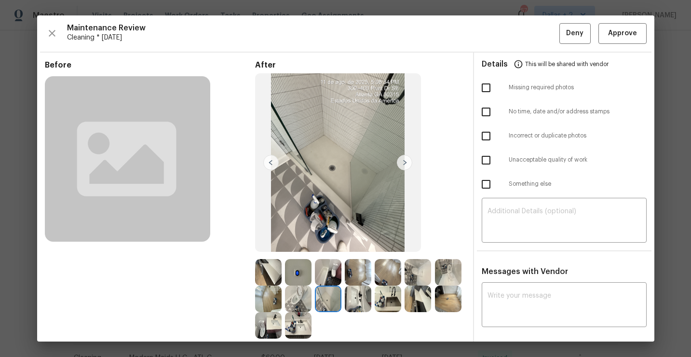
scroll to position [42, 0]
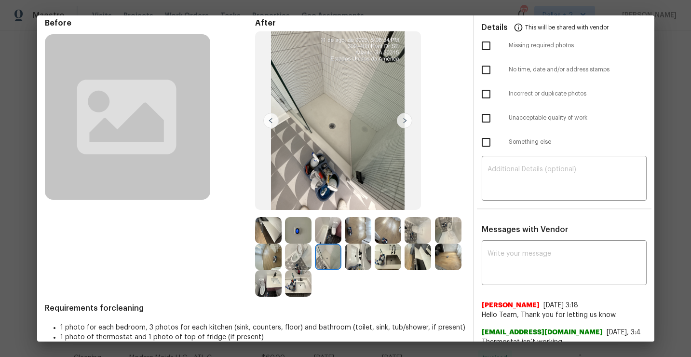
click at [371, 258] on img at bounding box center [358, 257] width 27 height 27
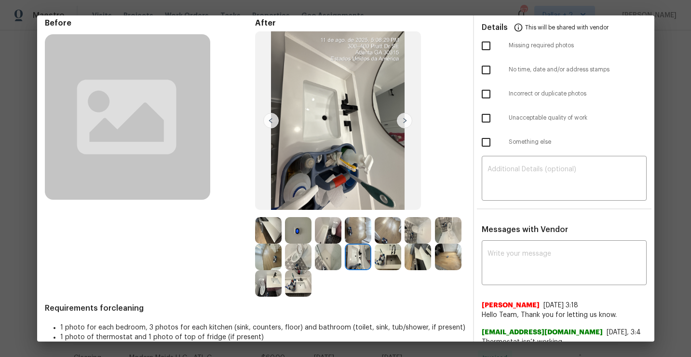
click at [401, 263] on img at bounding box center [388, 257] width 27 height 27
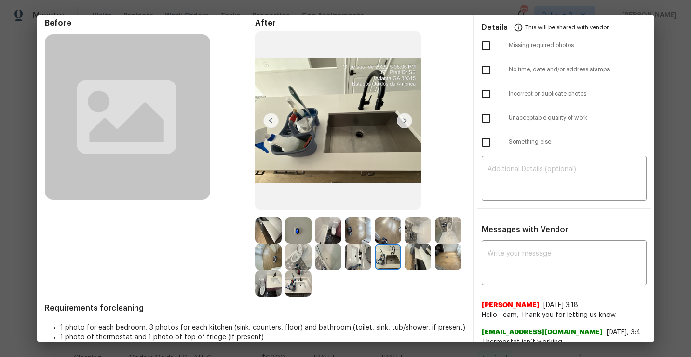
click at [405, 270] on img at bounding box center [418, 257] width 27 height 27
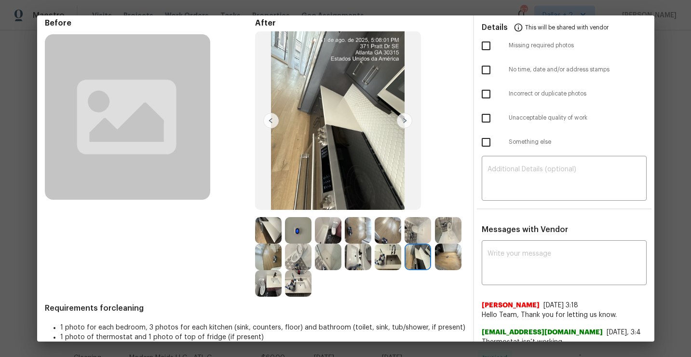
click at [435, 270] on img at bounding box center [448, 257] width 27 height 27
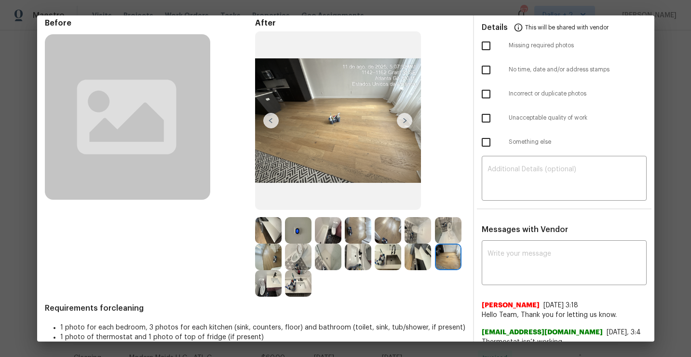
click at [282, 292] on img at bounding box center [268, 283] width 27 height 27
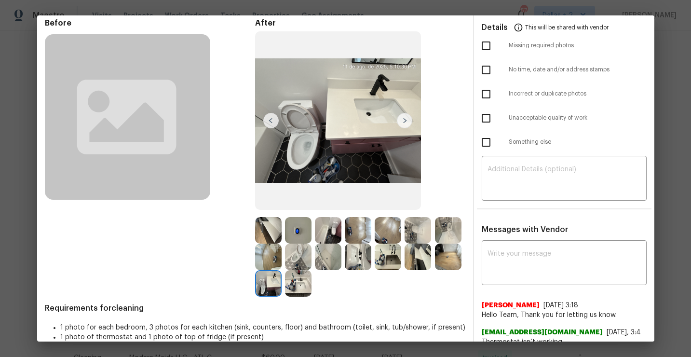
click at [312, 291] on img at bounding box center [298, 283] width 27 height 27
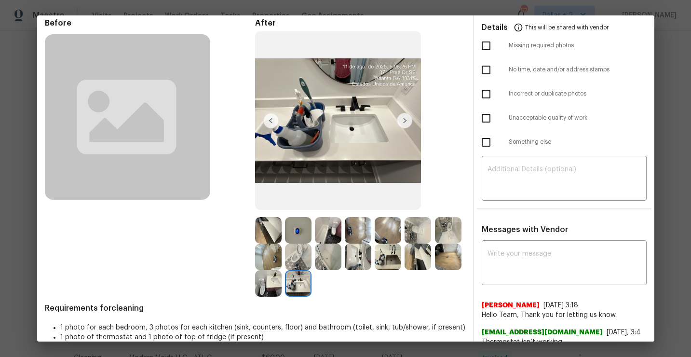
click at [405, 270] on img at bounding box center [418, 257] width 27 height 27
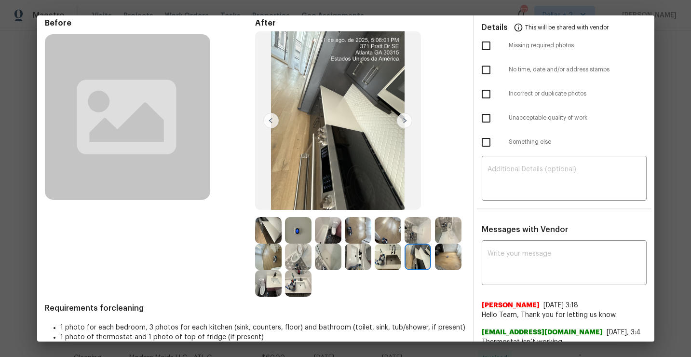
click at [272, 231] on img at bounding box center [268, 230] width 27 height 27
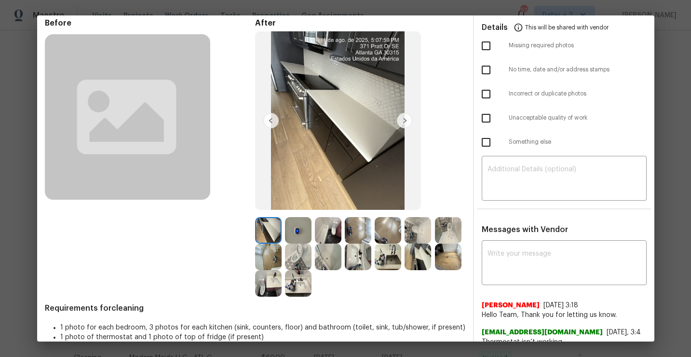
click at [399, 123] on img at bounding box center [404, 120] width 15 height 15
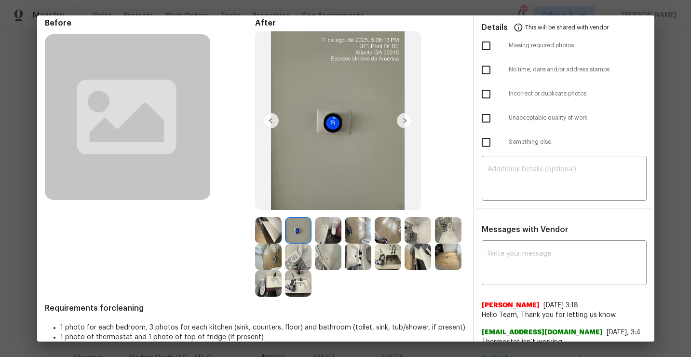
click at [399, 123] on img at bounding box center [404, 120] width 15 height 15
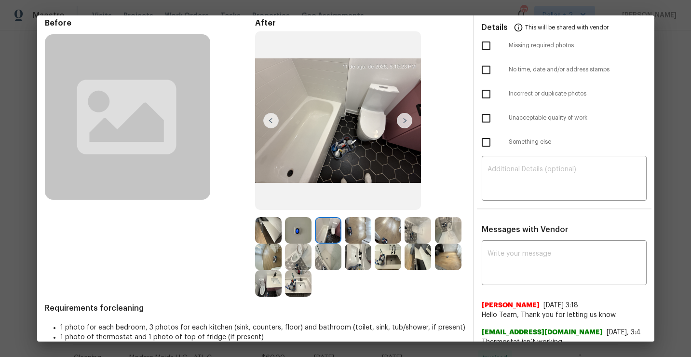
click at [399, 123] on img at bounding box center [404, 120] width 15 height 15
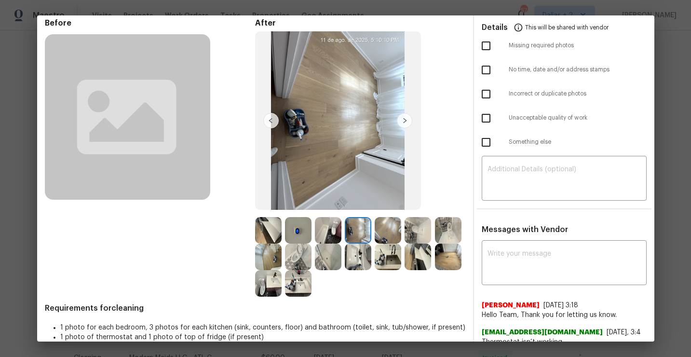
click at [401, 122] on img at bounding box center [404, 120] width 15 height 15
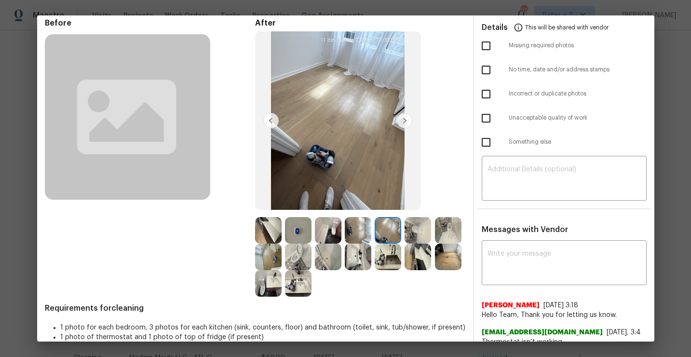
click at [353, 231] on img at bounding box center [358, 230] width 27 height 27
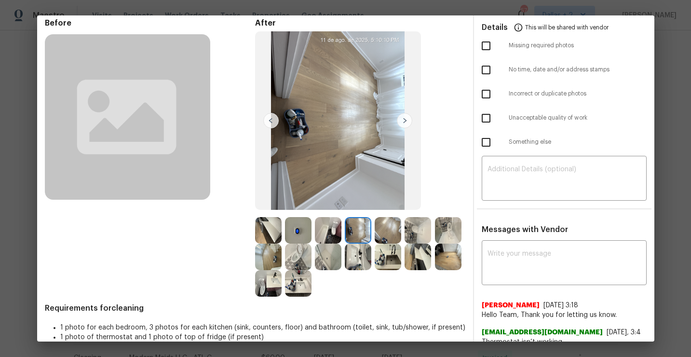
click at [401, 120] on img at bounding box center [404, 120] width 15 height 15
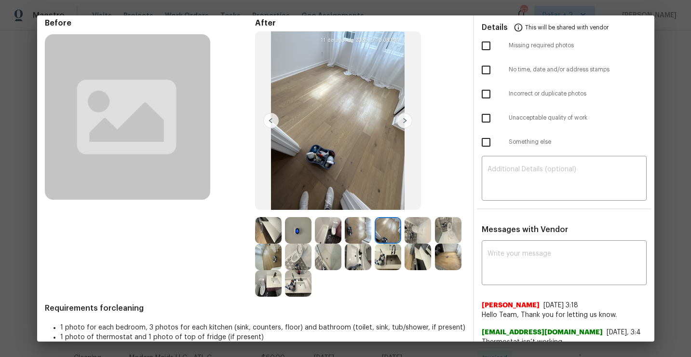
click at [401, 120] on img at bounding box center [404, 120] width 15 height 15
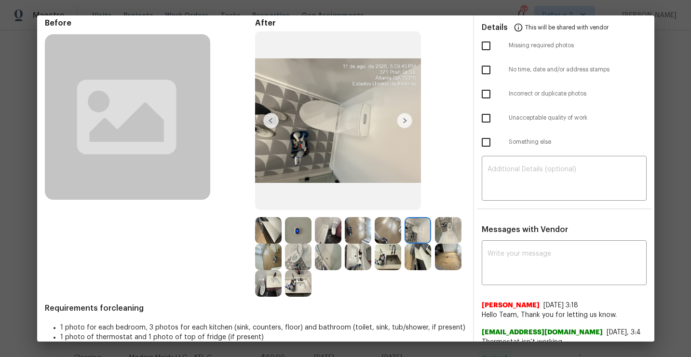
click at [401, 120] on img at bounding box center [404, 120] width 15 height 15
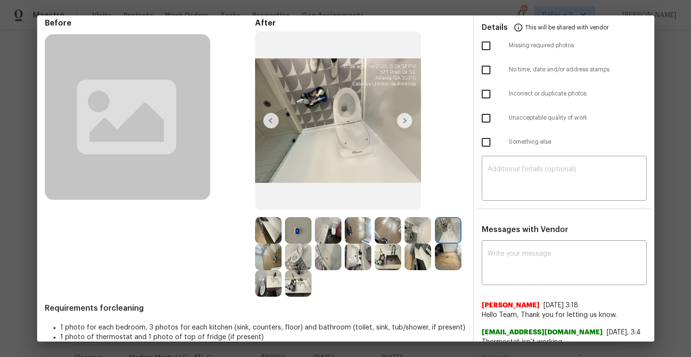
click at [401, 120] on img at bounding box center [404, 120] width 15 height 15
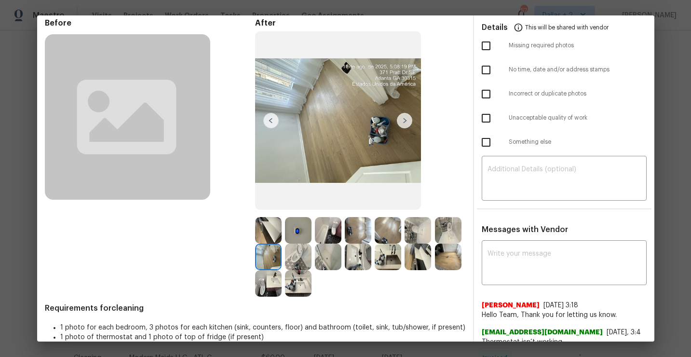
click at [401, 120] on img at bounding box center [404, 120] width 15 height 15
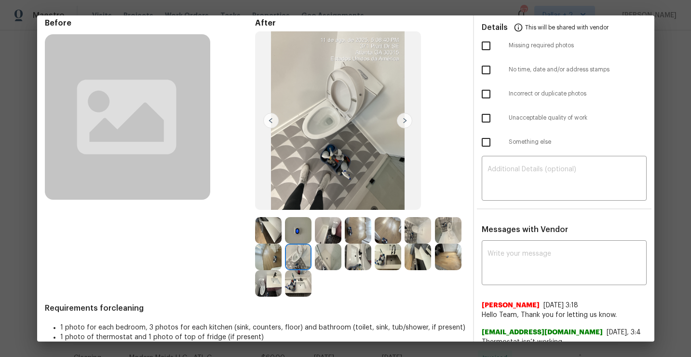
click at [401, 120] on img at bounding box center [404, 120] width 15 height 15
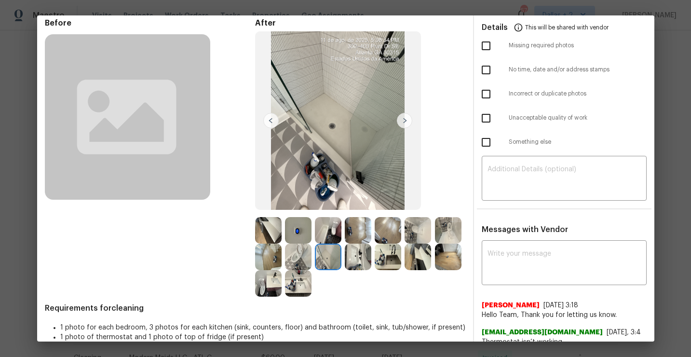
click at [401, 120] on img at bounding box center [404, 120] width 15 height 15
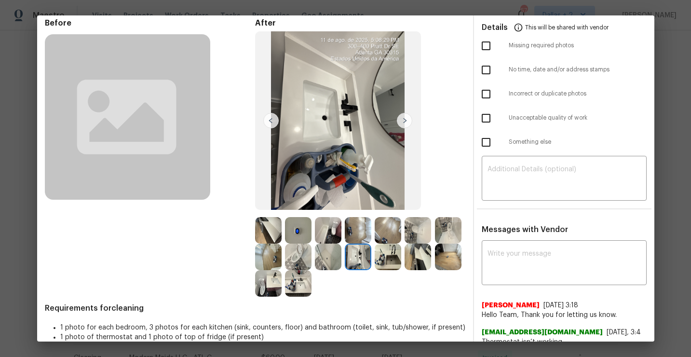
click at [401, 120] on img at bounding box center [404, 120] width 15 height 15
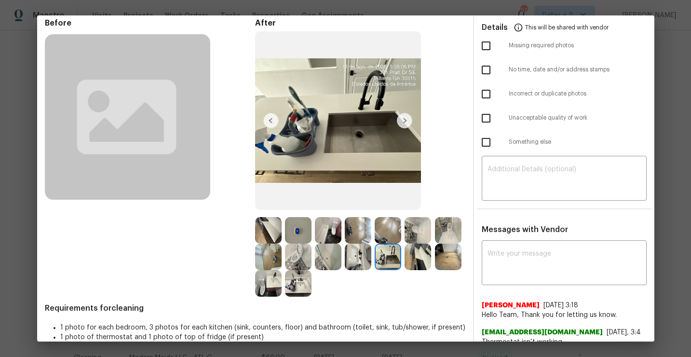
click at [401, 120] on img at bounding box center [404, 120] width 15 height 15
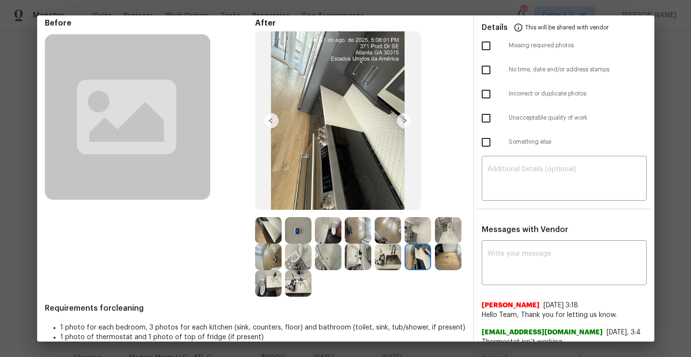
click at [401, 120] on img at bounding box center [404, 120] width 15 height 15
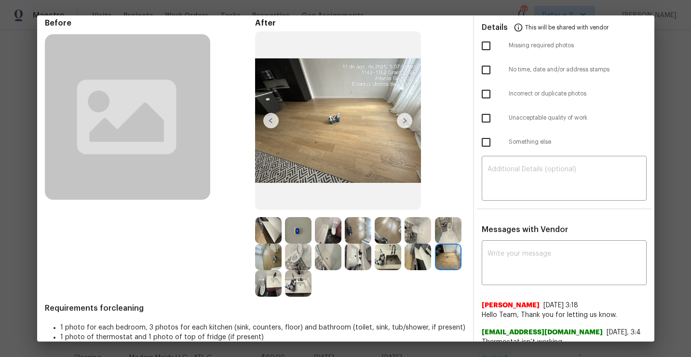
click at [401, 120] on img at bounding box center [404, 120] width 15 height 15
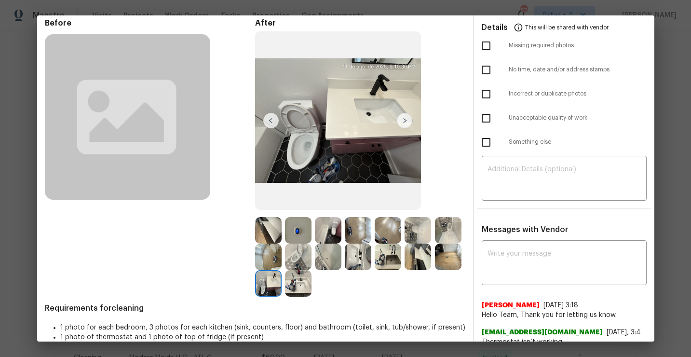
click at [401, 120] on img at bounding box center [404, 120] width 15 height 15
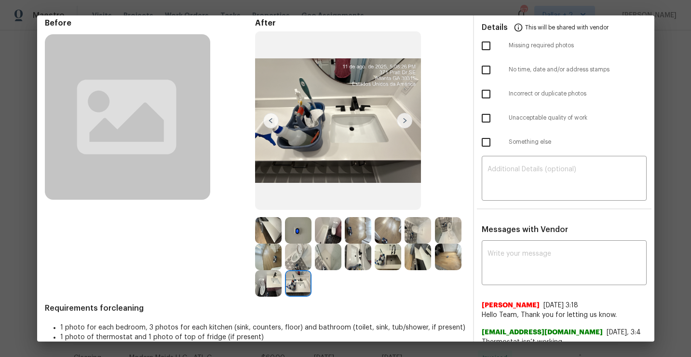
click at [401, 120] on img at bounding box center [404, 120] width 15 height 15
click at [267, 236] on img at bounding box center [268, 230] width 27 height 27
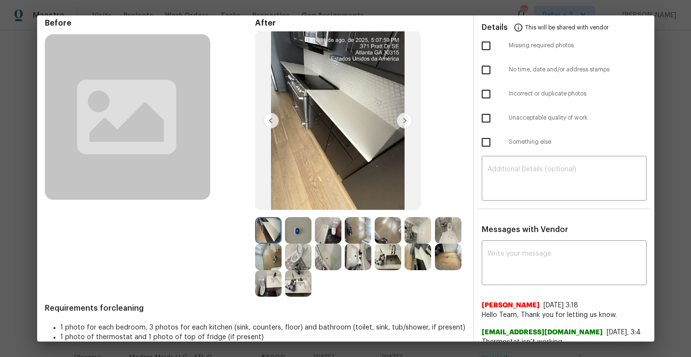
click at [295, 234] on img at bounding box center [298, 230] width 27 height 27
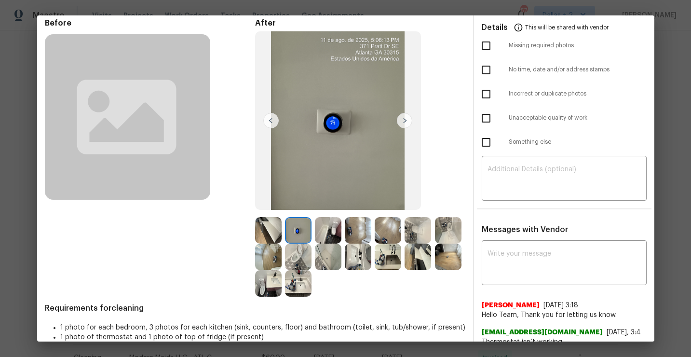
click at [323, 234] on img at bounding box center [328, 230] width 27 height 27
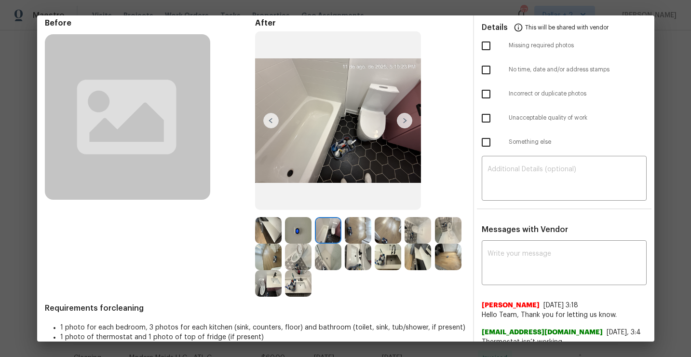
click at [352, 233] on img at bounding box center [358, 230] width 27 height 27
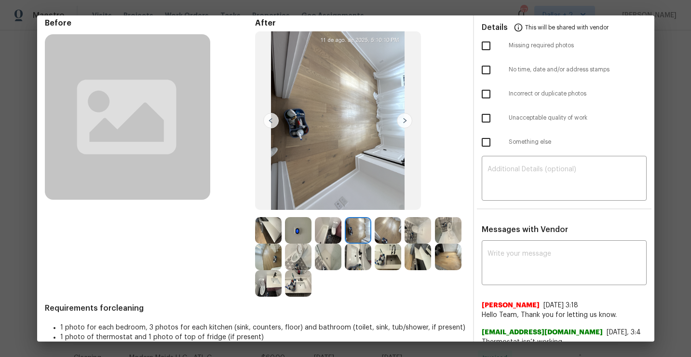
click at [375, 232] on img at bounding box center [388, 230] width 27 height 27
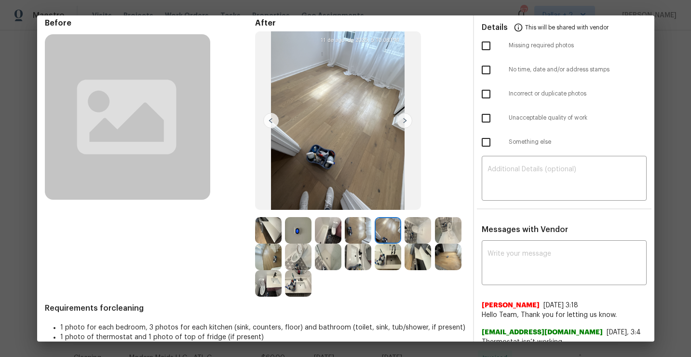
click at [408, 232] on img at bounding box center [418, 230] width 27 height 27
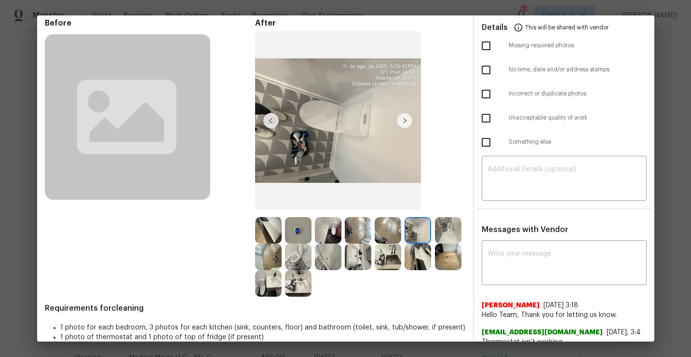
click at [405, 270] on img at bounding box center [418, 257] width 27 height 27
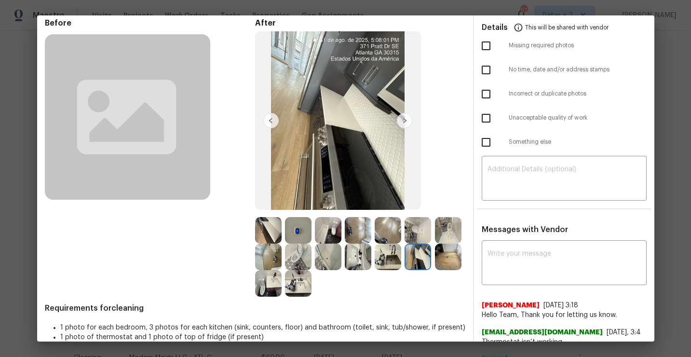
click at [282, 265] on img at bounding box center [268, 257] width 27 height 27
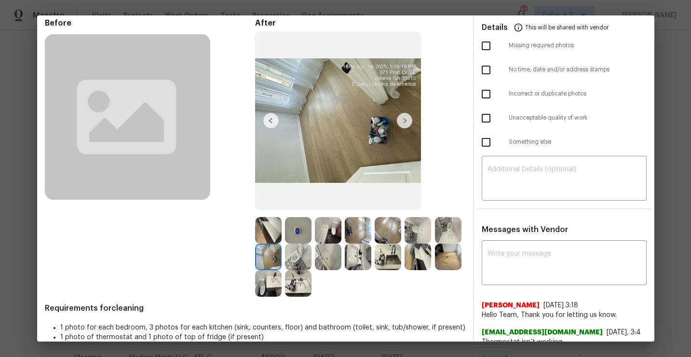
click at [312, 263] on img at bounding box center [298, 257] width 27 height 27
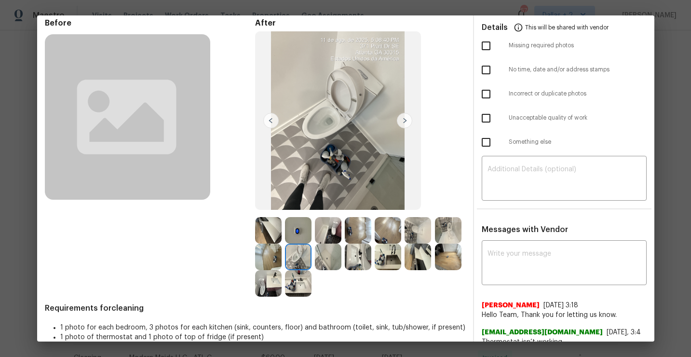
click at [341, 263] on img at bounding box center [328, 257] width 27 height 27
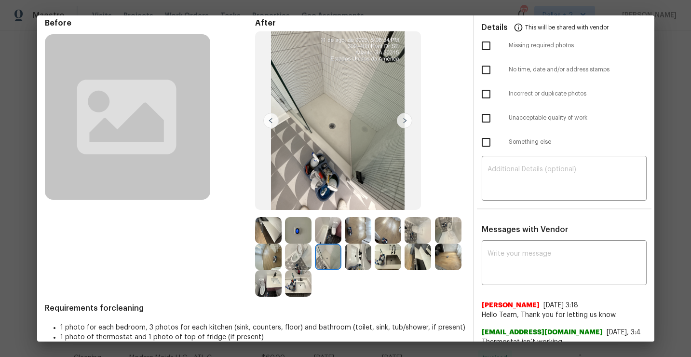
click at [371, 261] on img at bounding box center [358, 257] width 27 height 27
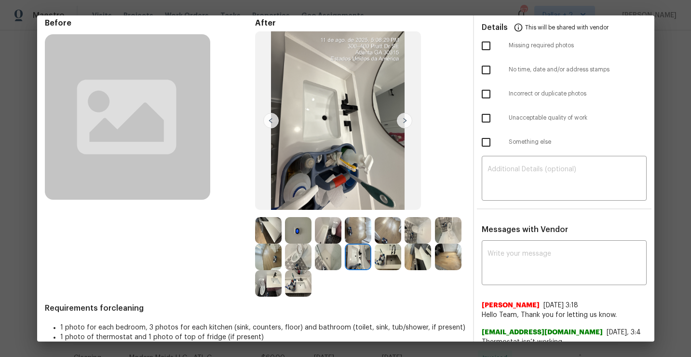
click at [401, 260] on img at bounding box center [388, 257] width 27 height 27
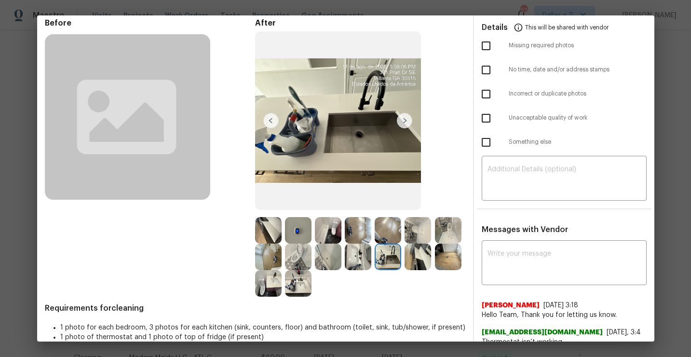
click at [405, 270] on img at bounding box center [418, 257] width 27 height 27
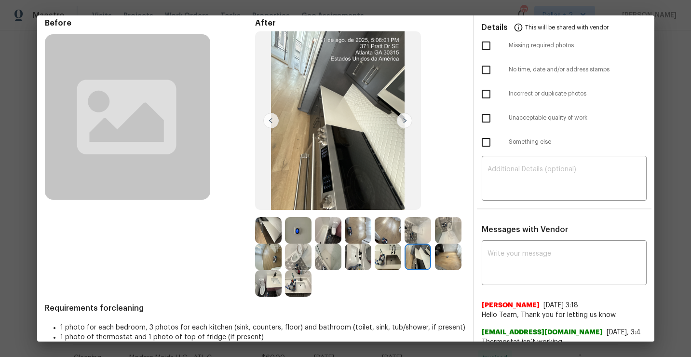
click at [435, 270] on img at bounding box center [448, 257] width 27 height 27
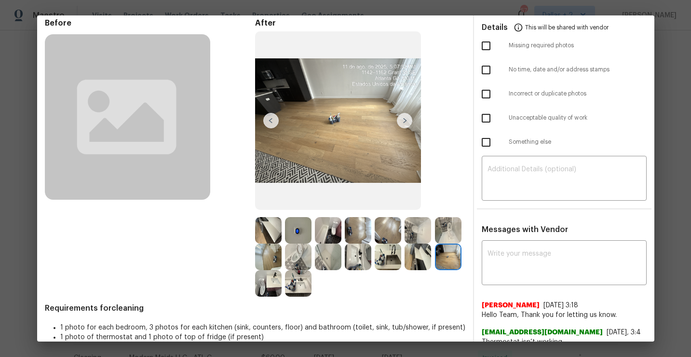
click at [282, 289] on img at bounding box center [268, 283] width 27 height 27
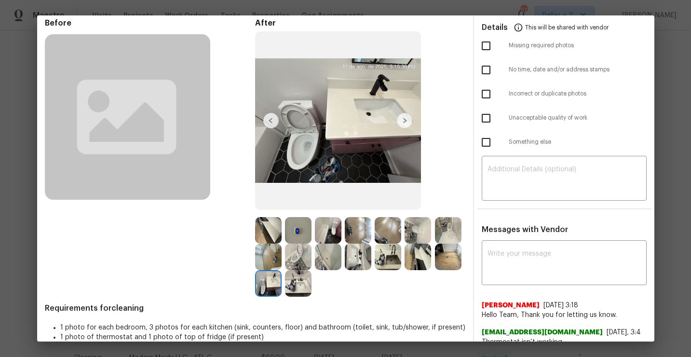
click at [312, 289] on img at bounding box center [298, 283] width 27 height 27
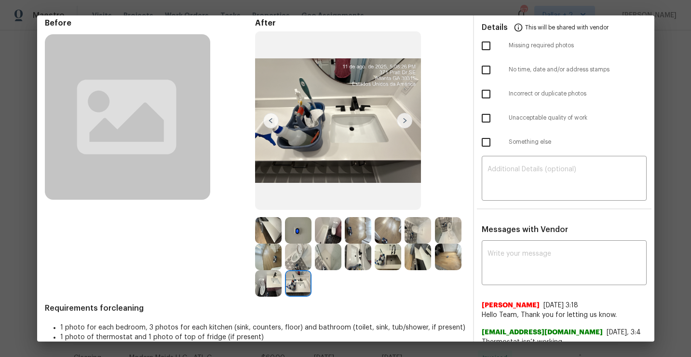
scroll to position [0, 0]
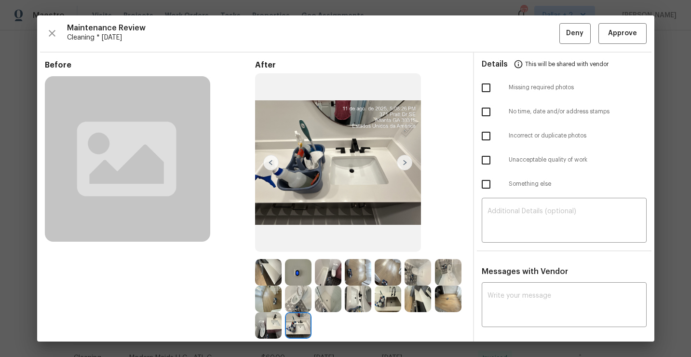
click at [357, 270] on img at bounding box center [358, 272] width 27 height 27
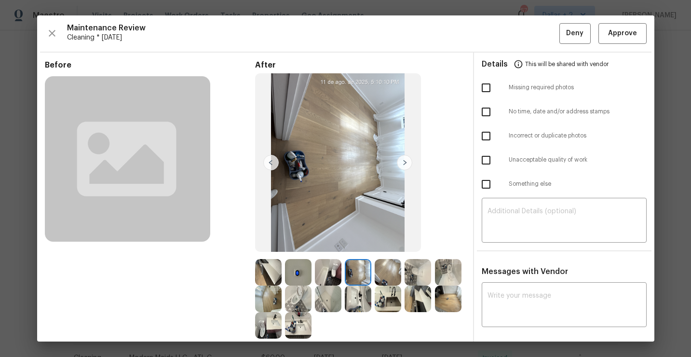
click at [312, 307] on img at bounding box center [298, 299] width 27 height 27
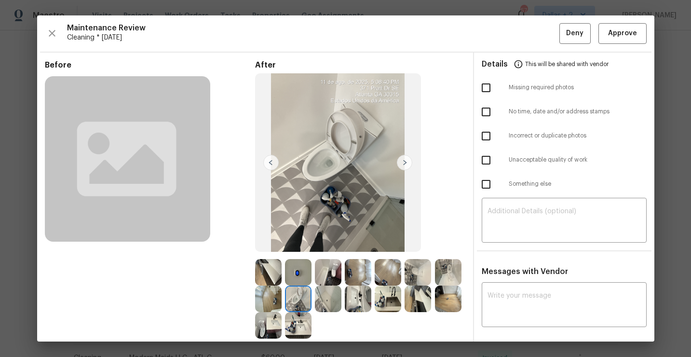
click at [405, 312] on img at bounding box center [418, 299] width 27 height 27
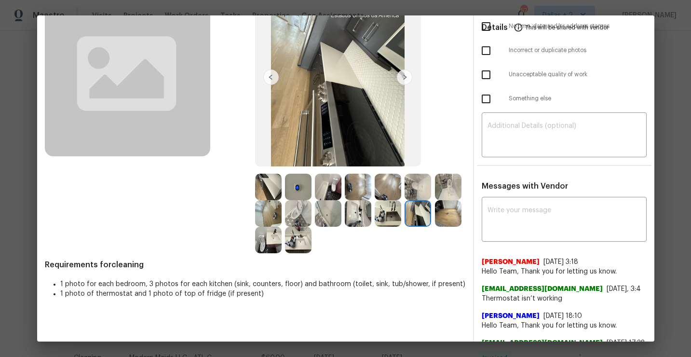
scroll to position [116, 0]
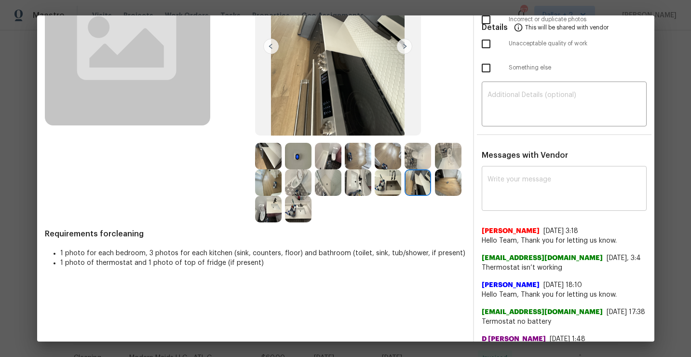
click at [522, 201] on textarea at bounding box center [564, 189] width 153 height 27
paste textarea "Maintenance Audit Team: Hello! Appreciate the cleaning it looks good, unfortuna…"
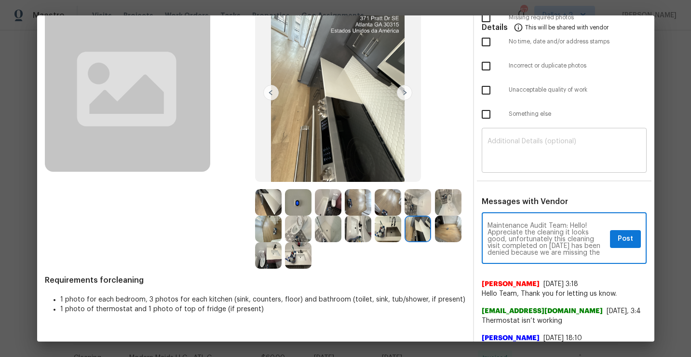
scroll to position [70, 0]
type textarea "Maintenance Audit Team: Hello! Appreciate the cleaning it looks good, unfortuna…"
click at [619, 241] on span "Post" at bounding box center [625, 238] width 15 height 12
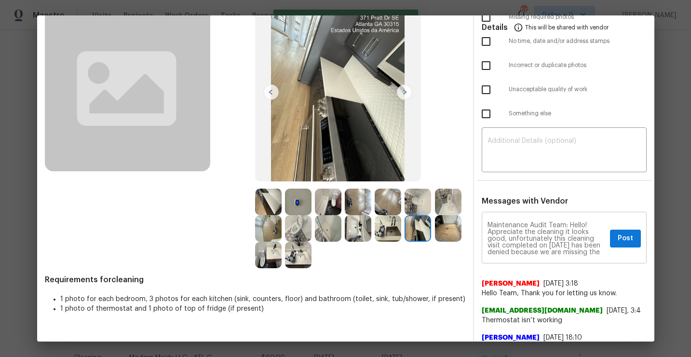
scroll to position [0, 0]
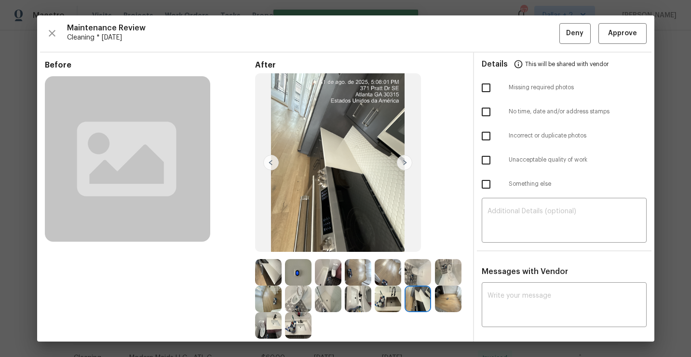
click at [481, 82] on input "checkbox" at bounding box center [486, 88] width 20 height 20
checkbox input "true"
click at [577, 34] on span "Deny" at bounding box center [574, 33] width 17 height 12
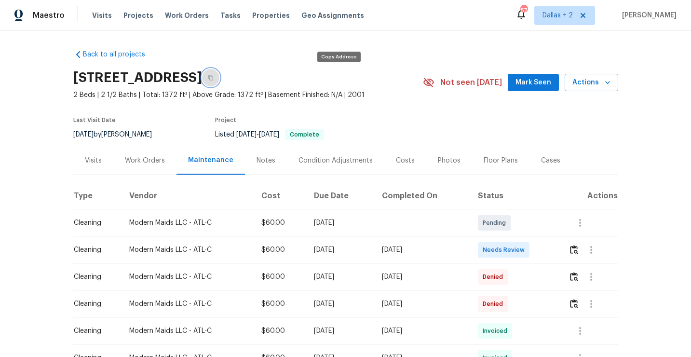
click at [214, 76] on icon "button" at bounding box center [211, 78] width 6 height 6
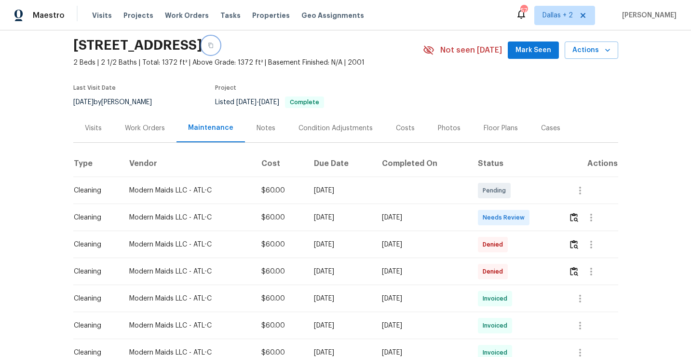
scroll to position [33, 0]
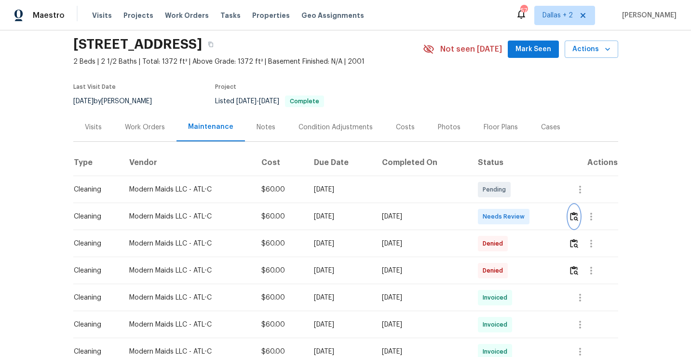
click at [578, 217] on img "button" at bounding box center [574, 216] width 8 height 9
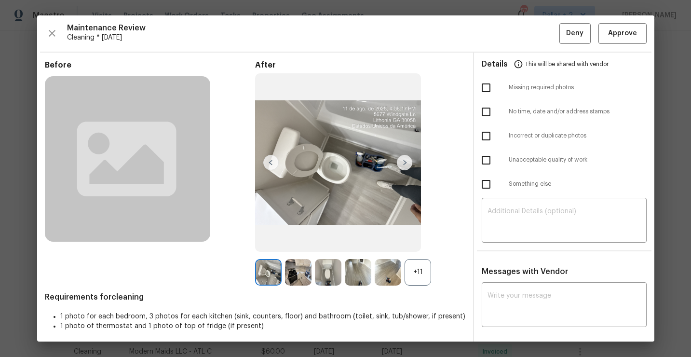
click at [410, 262] on div "+11" at bounding box center [418, 272] width 27 height 27
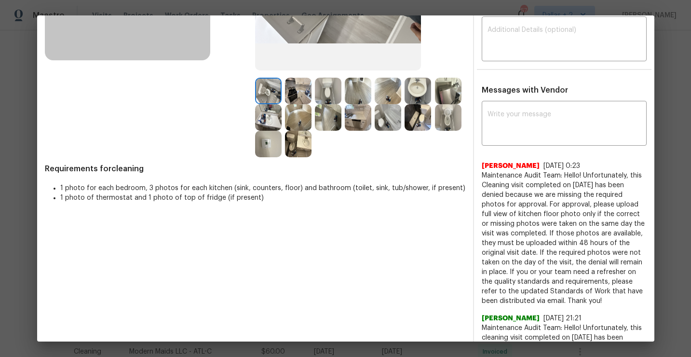
scroll to position [178, 0]
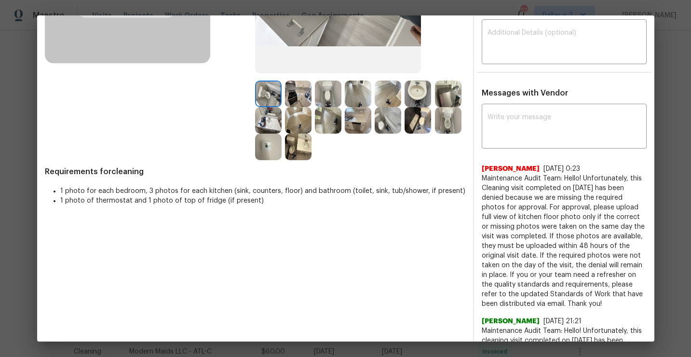
click at [267, 98] on img at bounding box center [268, 94] width 27 height 27
click at [294, 100] on img at bounding box center [298, 94] width 27 height 27
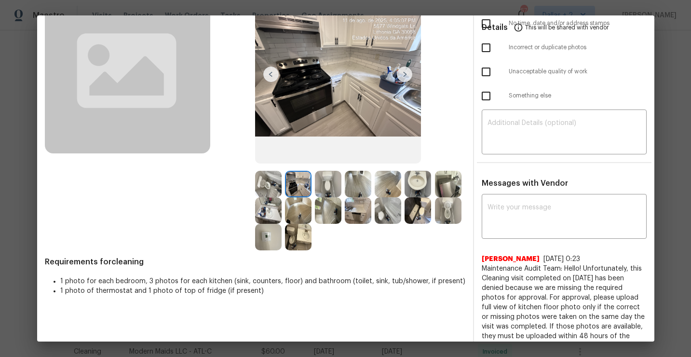
scroll to position [75, 0]
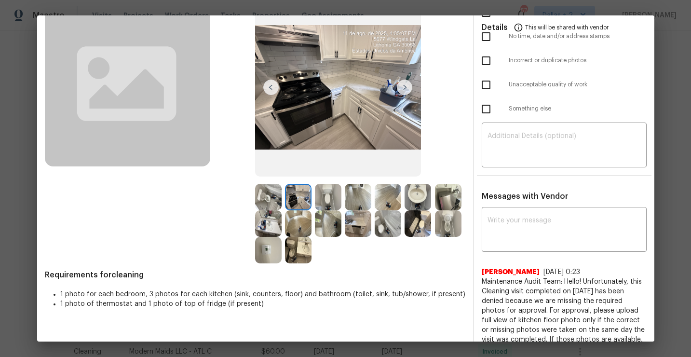
click at [263, 200] on img at bounding box center [268, 197] width 27 height 27
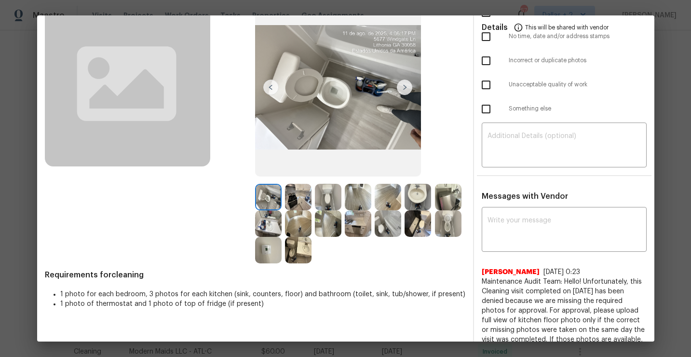
click at [415, 192] on img at bounding box center [418, 197] width 27 height 27
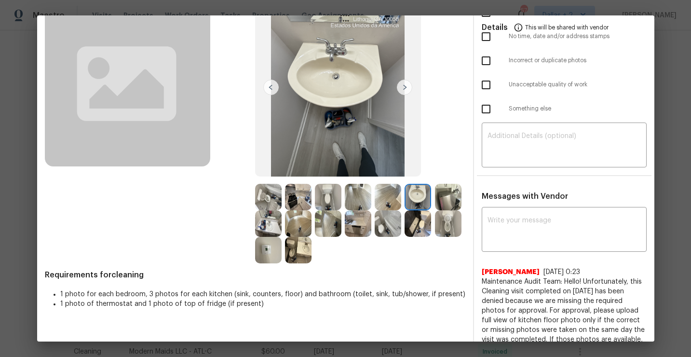
click at [435, 210] on img at bounding box center [448, 197] width 27 height 27
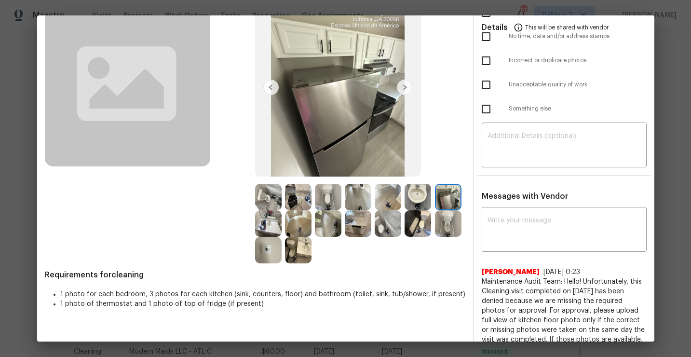
click at [282, 224] on img at bounding box center [268, 223] width 27 height 27
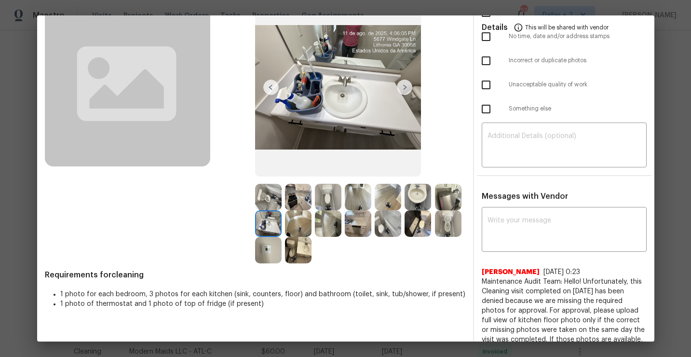
click at [312, 228] on img at bounding box center [298, 223] width 27 height 27
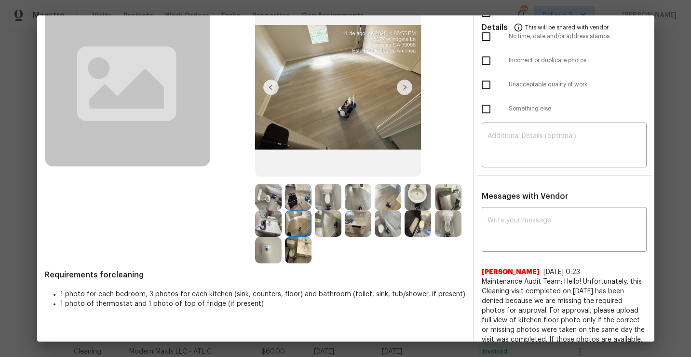
click at [341, 227] on img at bounding box center [328, 223] width 27 height 27
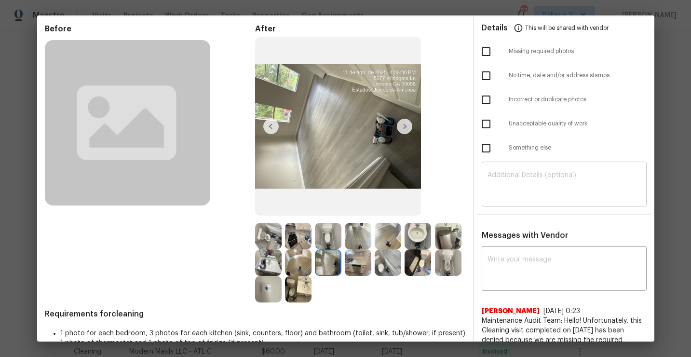
scroll to position [0, 0]
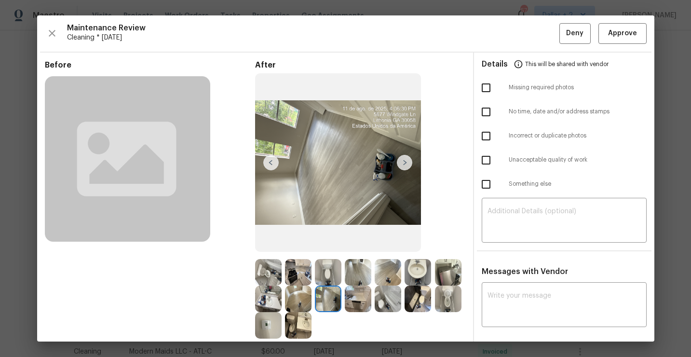
click at [312, 321] on img at bounding box center [298, 325] width 27 height 27
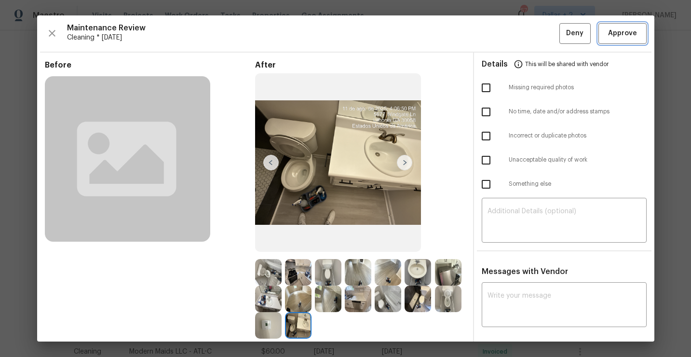
click at [623, 38] on span "Approve" at bounding box center [622, 33] width 29 height 12
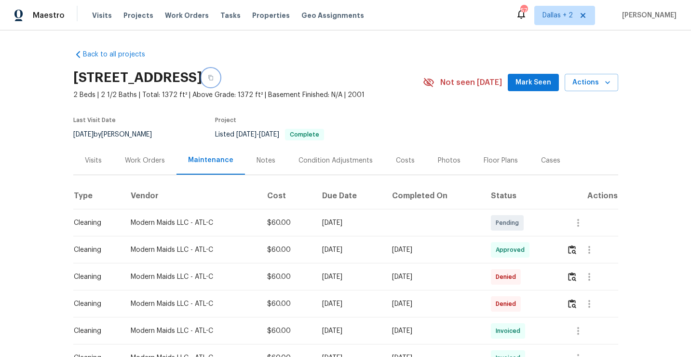
click at [214, 80] on icon "button" at bounding box center [211, 78] width 6 height 6
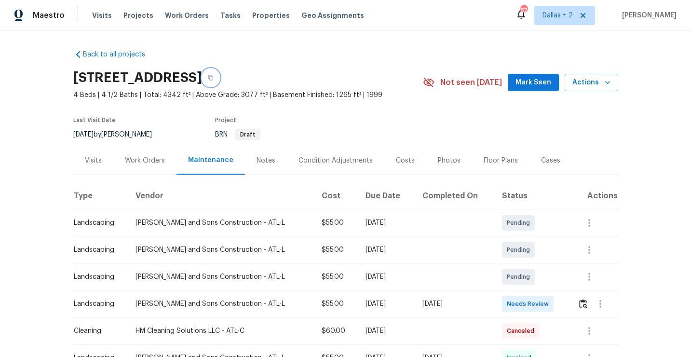
click at [214, 80] on icon "button" at bounding box center [211, 78] width 6 height 6
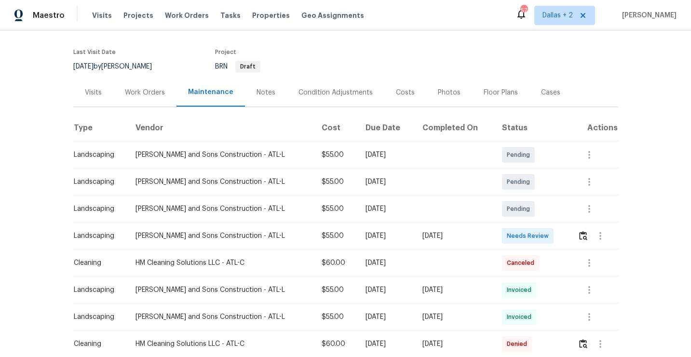
scroll to position [85, 0]
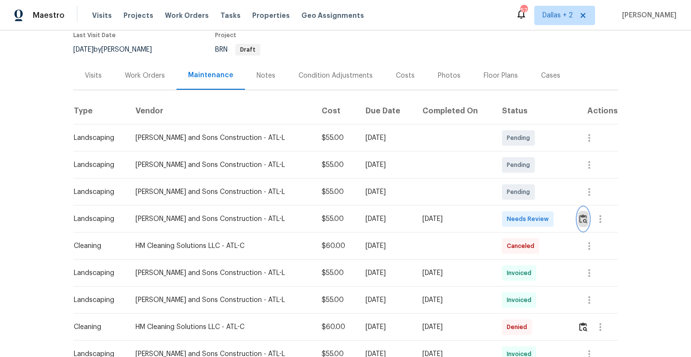
click at [583, 221] on img "button" at bounding box center [583, 218] width 8 height 9
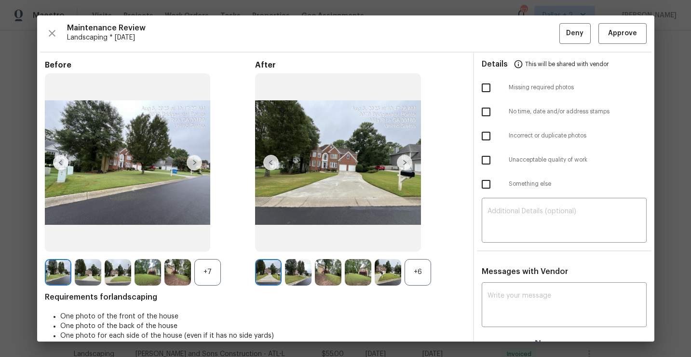
click at [405, 284] on div "+6" at bounding box center [360, 272] width 210 height 27
click at [431, 273] on div "+6" at bounding box center [418, 272] width 27 height 27
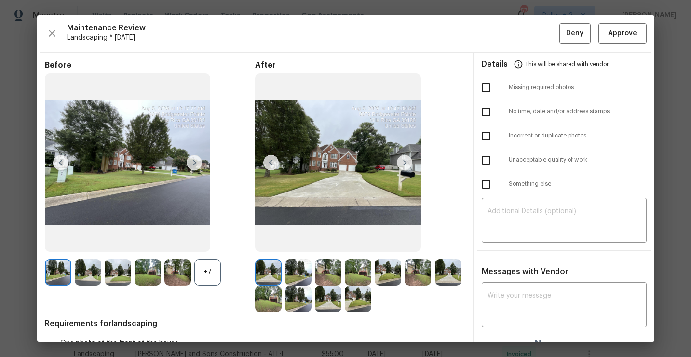
click at [203, 268] on div "+7" at bounding box center [207, 272] width 27 height 27
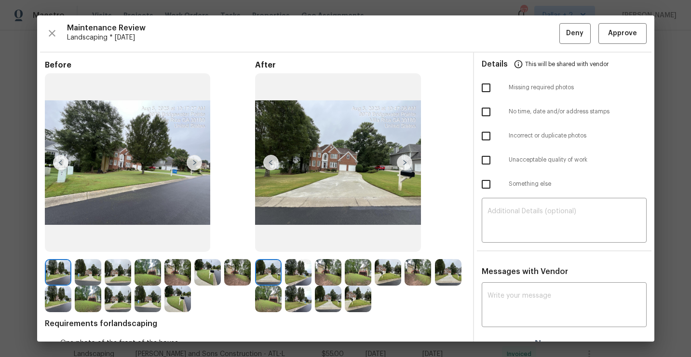
click at [177, 303] on img at bounding box center [177, 299] width 27 height 27
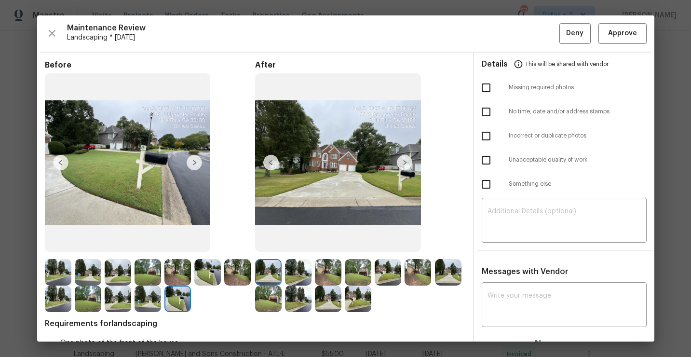
click at [304, 280] on img at bounding box center [298, 272] width 27 height 27
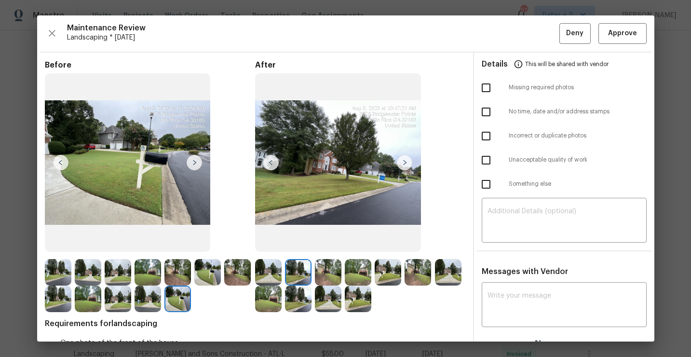
click at [334, 269] on img at bounding box center [328, 272] width 27 height 27
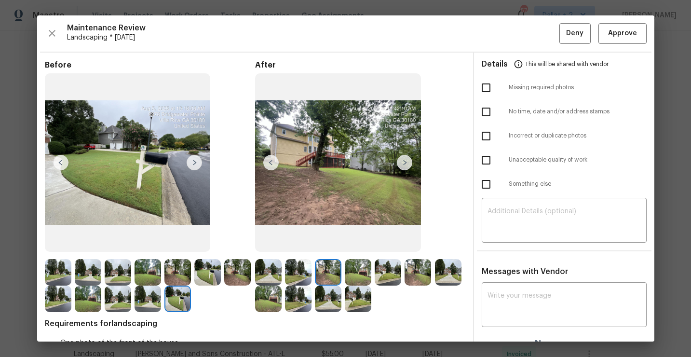
click at [360, 276] on img at bounding box center [358, 272] width 27 height 27
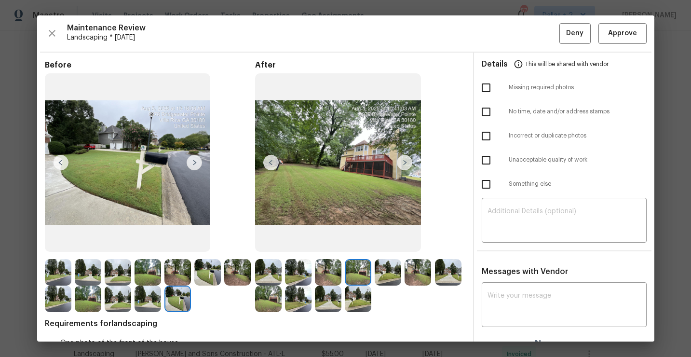
click at [392, 279] on img at bounding box center [388, 272] width 27 height 27
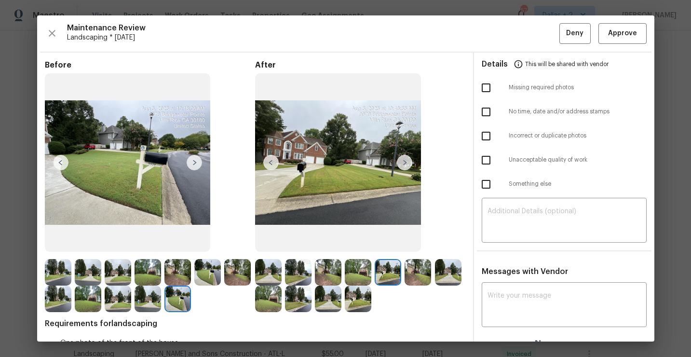
click at [419, 275] on img at bounding box center [418, 272] width 27 height 27
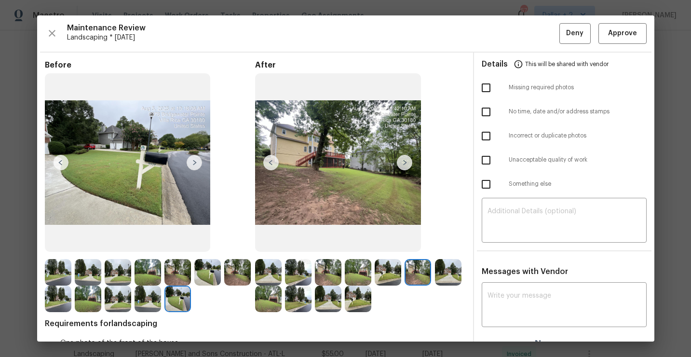
click at [451, 276] on img at bounding box center [448, 272] width 27 height 27
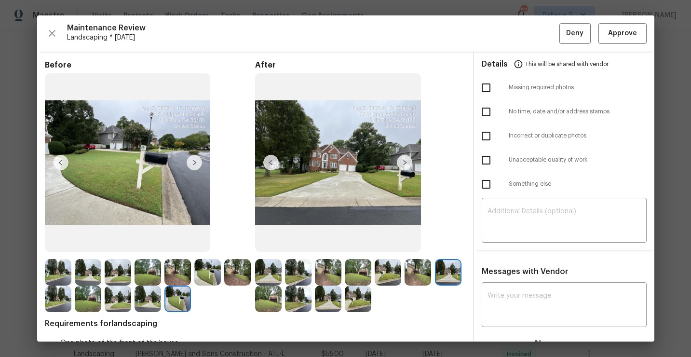
click at [272, 310] on img at bounding box center [268, 299] width 27 height 27
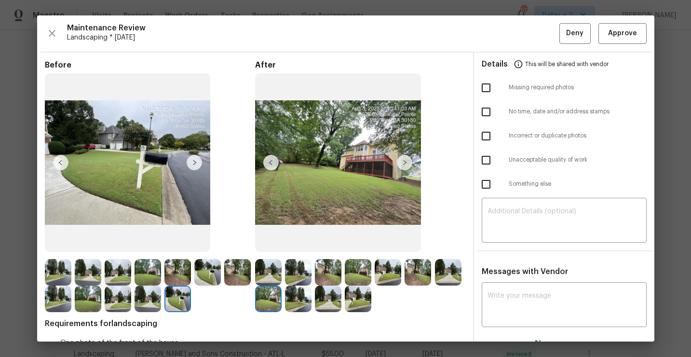
click at [295, 297] on img at bounding box center [298, 299] width 27 height 27
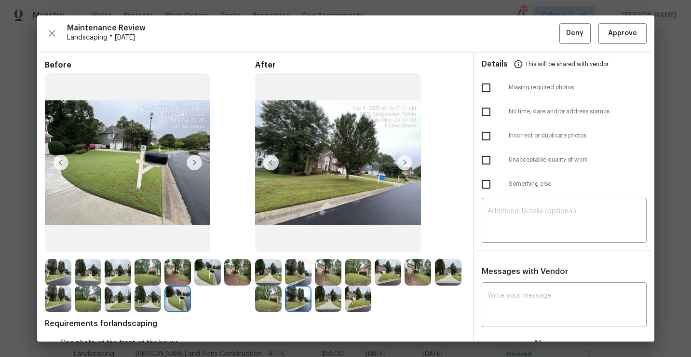
click at [327, 305] on img at bounding box center [328, 299] width 27 height 27
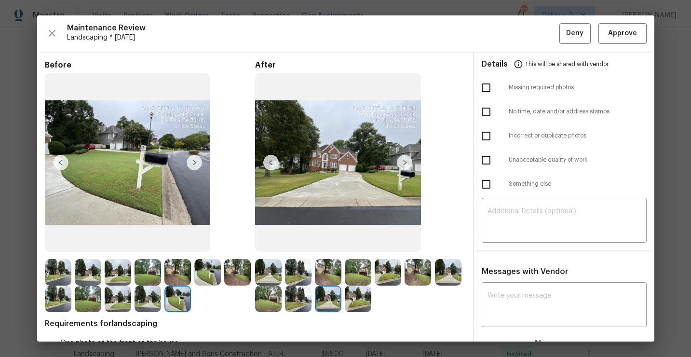
click at [363, 310] on img at bounding box center [358, 299] width 27 height 27
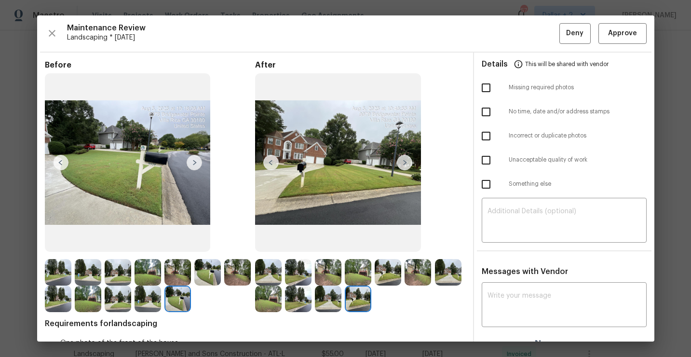
click at [617, 48] on div "Maintenance Review Landscaping * Mon, Aug 04 Deny Approve Before After Requirem…" at bounding box center [345, 178] width 617 height 326
click at [616, 35] on span "Approve" at bounding box center [622, 33] width 29 height 12
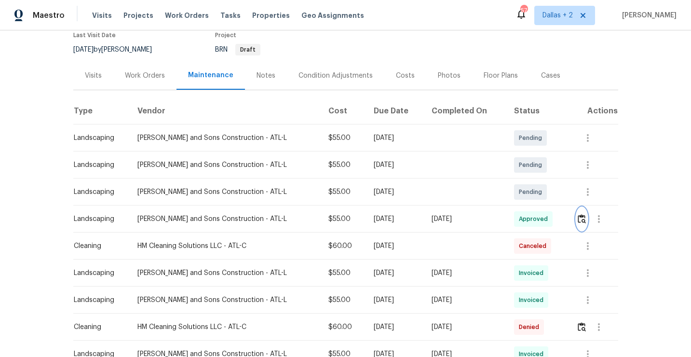
scroll to position [0, 0]
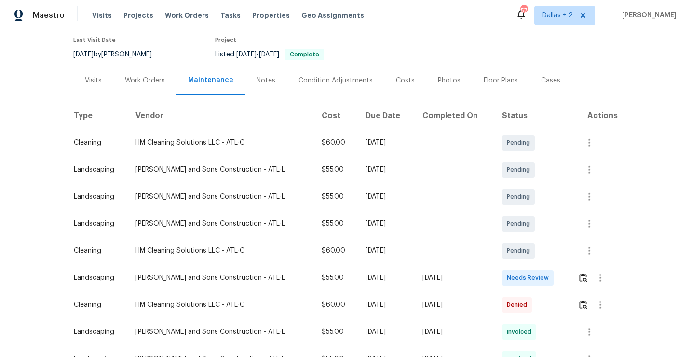
scroll to position [122, 0]
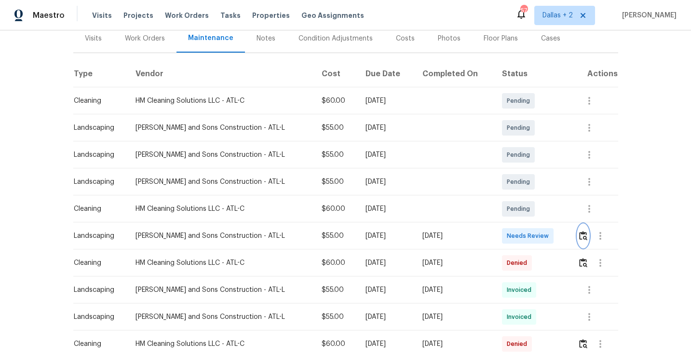
click at [579, 238] on img "button" at bounding box center [583, 235] width 8 height 9
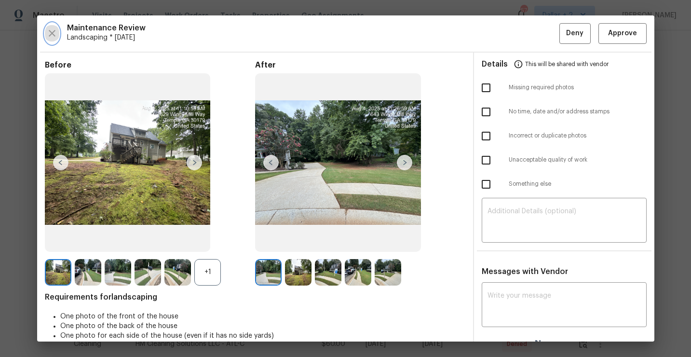
click at [54, 29] on icon "button" at bounding box center [52, 33] width 12 height 12
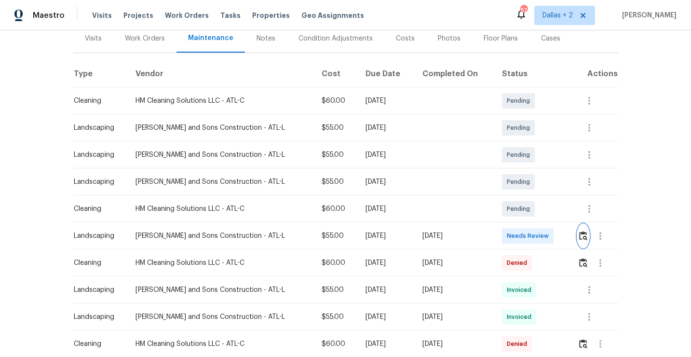
click at [583, 237] on img "button" at bounding box center [583, 235] width 8 height 9
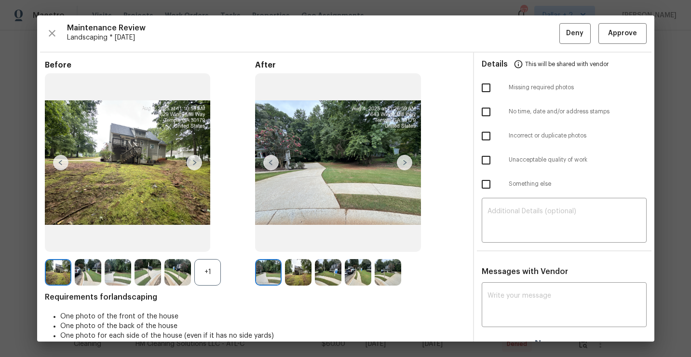
click at [211, 269] on div "+1" at bounding box center [207, 272] width 27 height 27
click at [64, 274] on img at bounding box center [58, 272] width 27 height 27
click at [72, 273] on div at bounding box center [60, 272] width 30 height 27
click at [86, 273] on img at bounding box center [88, 272] width 27 height 27
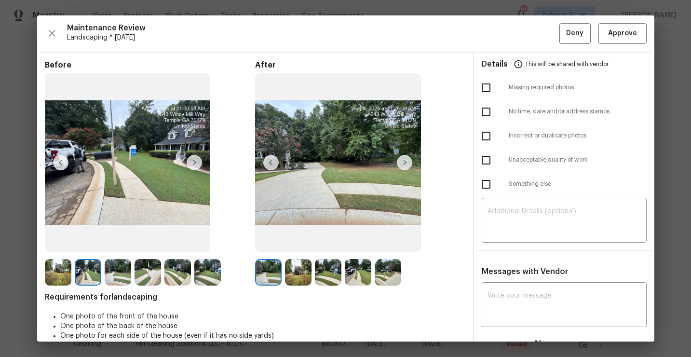
click at [273, 262] on img at bounding box center [268, 272] width 27 height 27
click at [299, 272] on img at bounding box center [298, 272] width 27 height 27
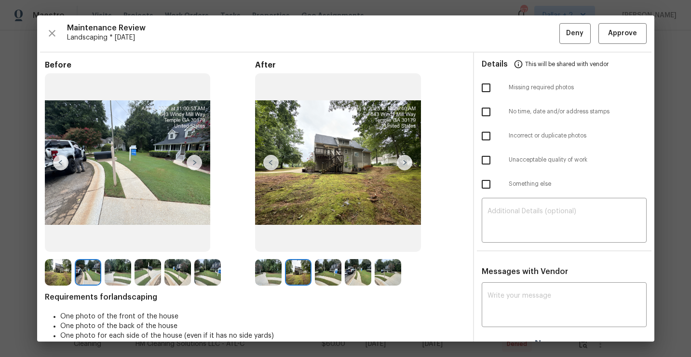
click at [51, 274] on img at bounding box center [58, 272] width 27 height 27
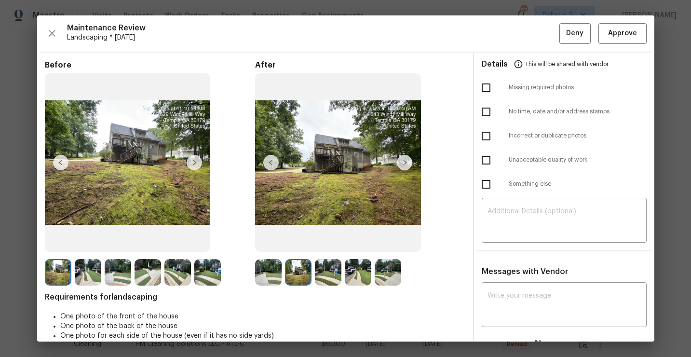
click at [90, 274] on img at bounding box center [88, 272] width 27 height 27
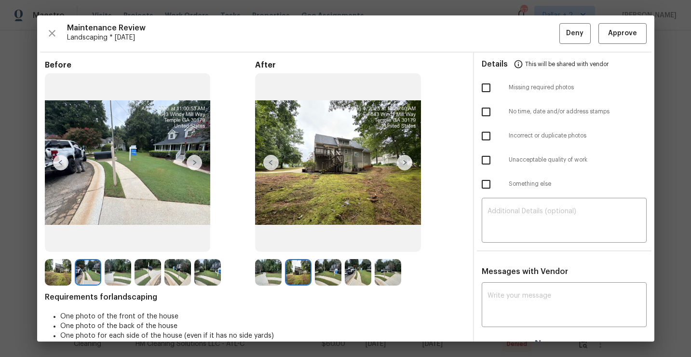
click at [117, 272] on img at bounding box center [118, 272] width 27 height 27
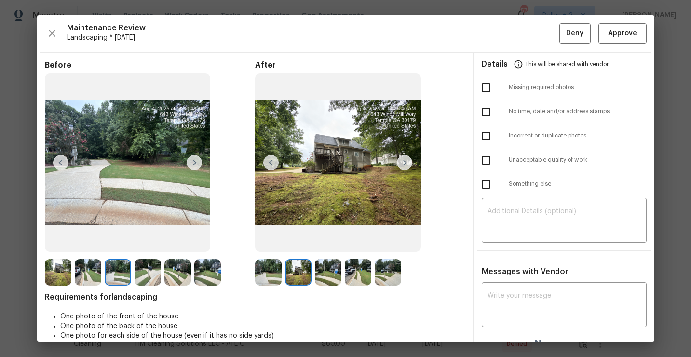
click at [327, 281] on img at bounding box center [328, 272] width 27 height 27
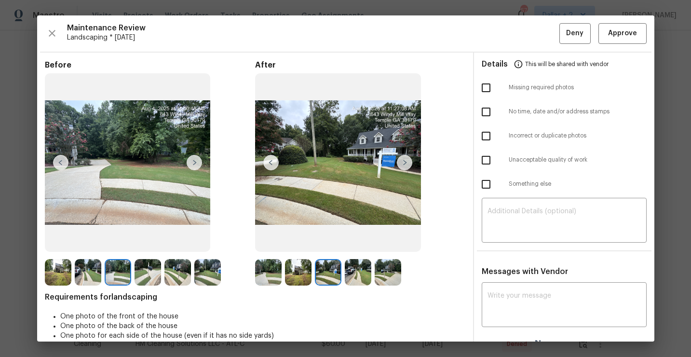
click at [387, 272] on img at bounding box center [388, 272] width 27 height 27
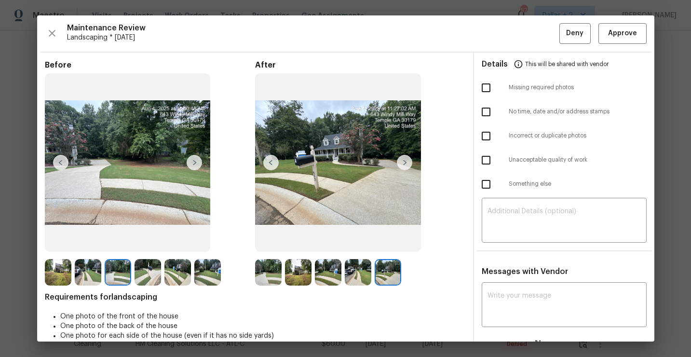
click at [177, 272] on img at bounding box center [177, 272] width 27 height 27
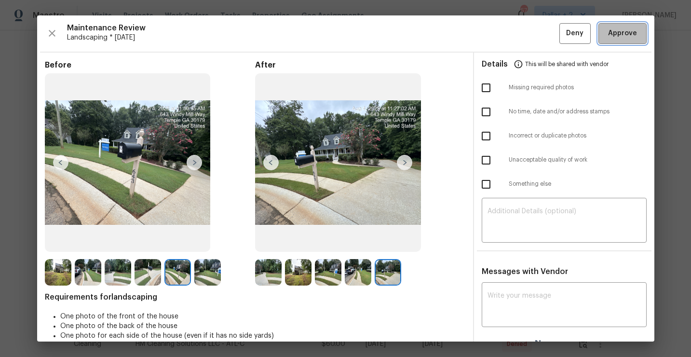
click at [621, 33] on span "Approve" at bounding box center [622, 33] width 29 height 12
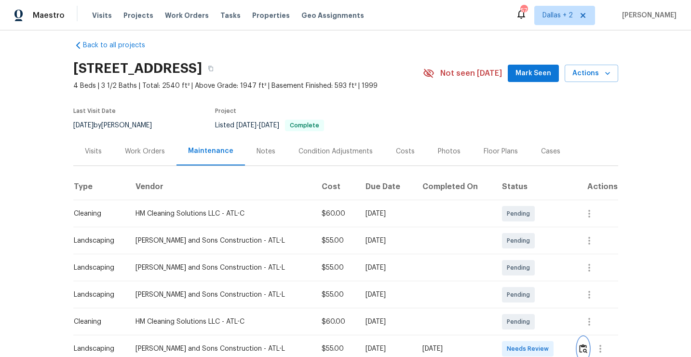
scroll to position [0, 0]
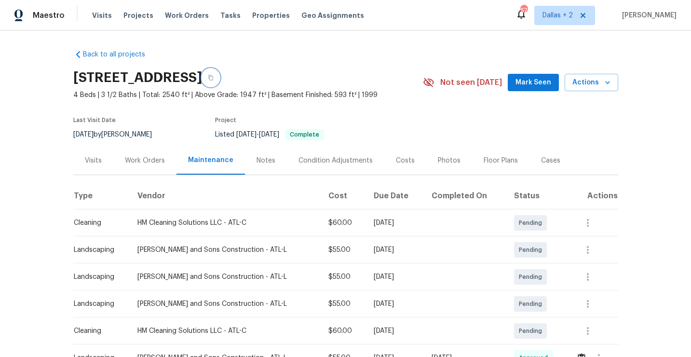
click at [219, 81] on button "button" at bounding box center [210, 77] width 17 height 17
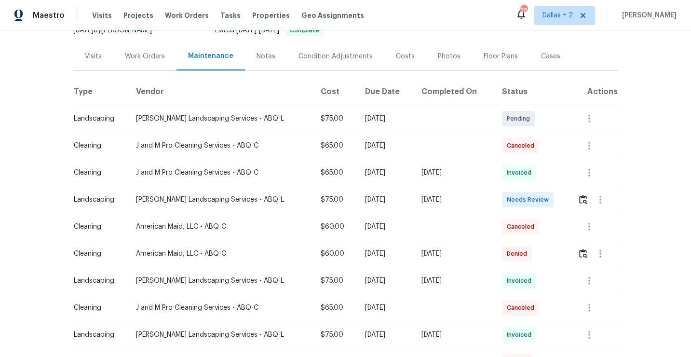
scroll to position [129, 0]
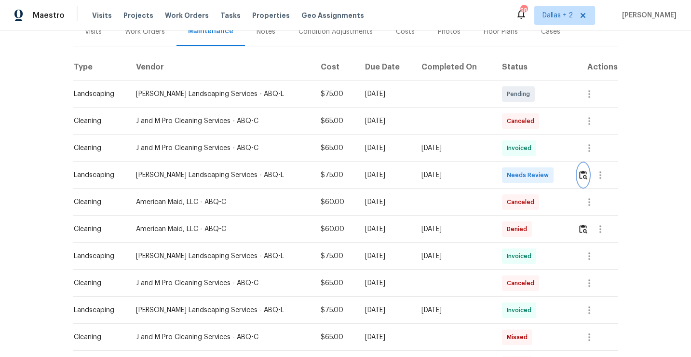
click at [587, 175] on img "button" at bounding box center [583, 174] width 8 height 9
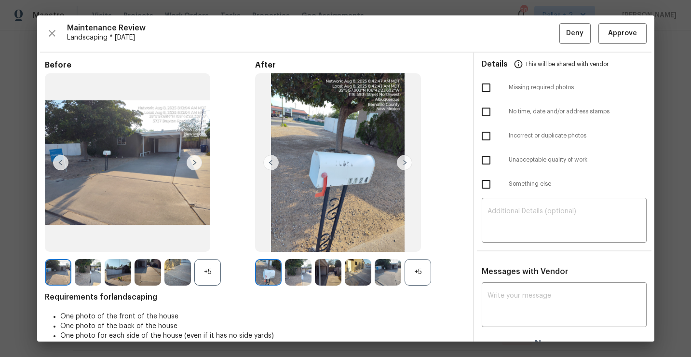
click at [419, 270] on div "+5" at bounding box center [418, 272] width 27 height 27
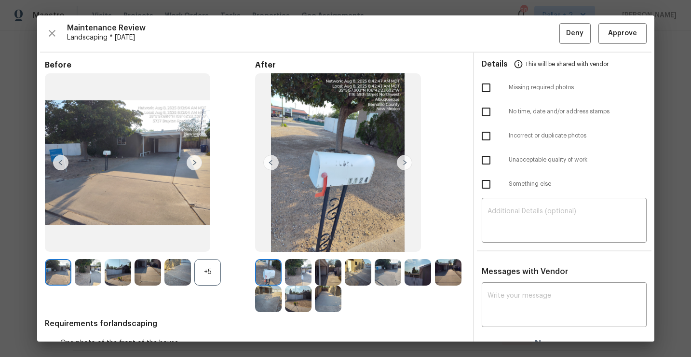
click at [204, 281] on div "+5" at bounding box center [207, 272] width 27 height 27
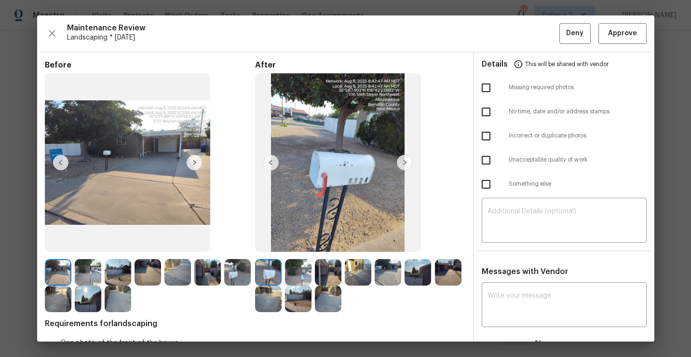
click at [267, 266] on img at bounding box center [268, 272] width 27 height 27
click at [402, 162] on img at bounding box center [404, 162] width 15 height 15
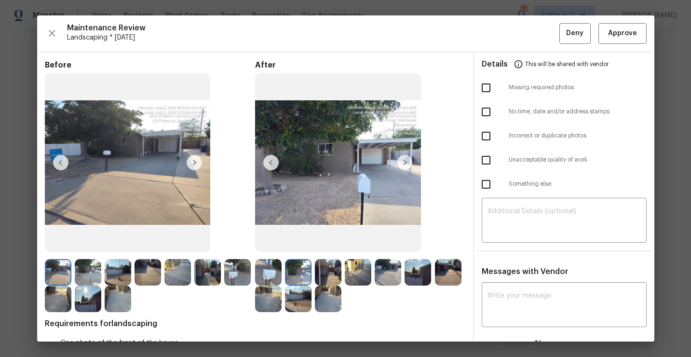
click at [402, 163] on img at bounding box center [404, 162] width 15 height 15
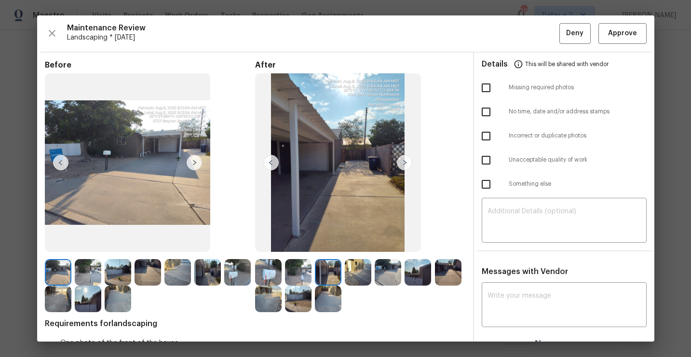
click at [403, 166] on img at bounding box center [404, 162] width 15 height 15
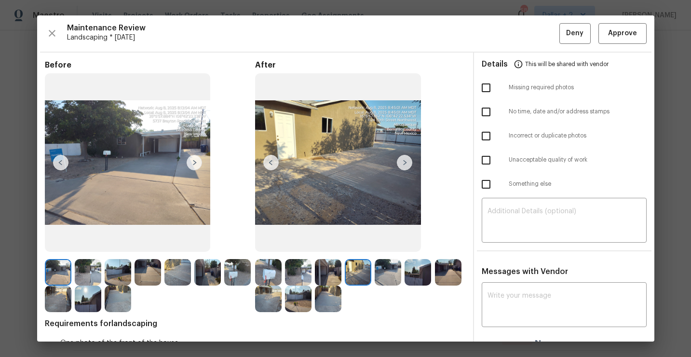
click at [403, 166] on img at bounding box center [404, 162] width 15 height 15
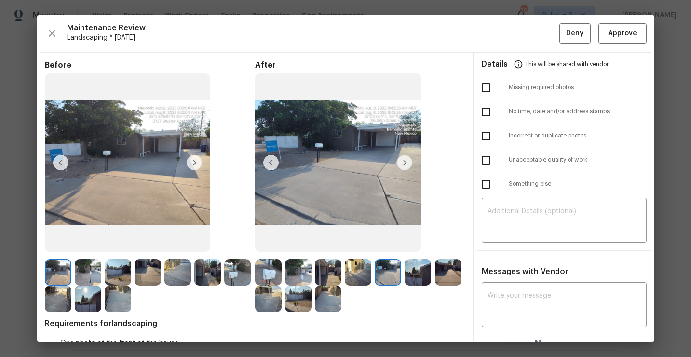
click at [405, 161] on img at bounding box center [404, 162] width 15 height 15
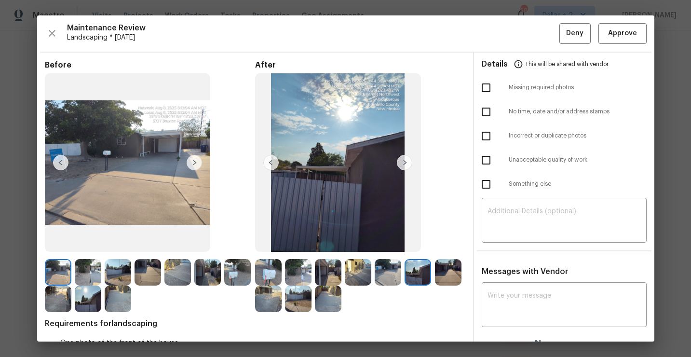
click at [405, 161] on img at bounding box center [404, 162] width 15 height 15
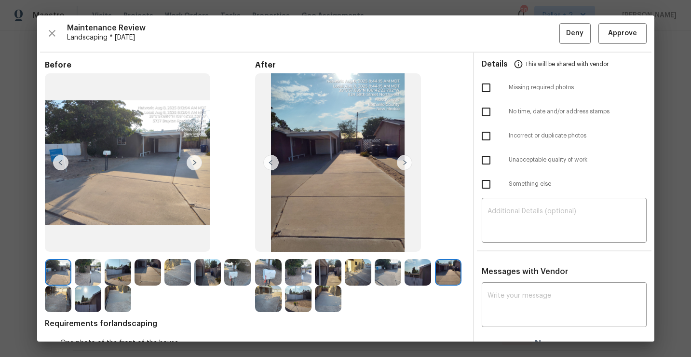
click at [405, 161] on img at bounding box center [404, 162] width 15 height 15
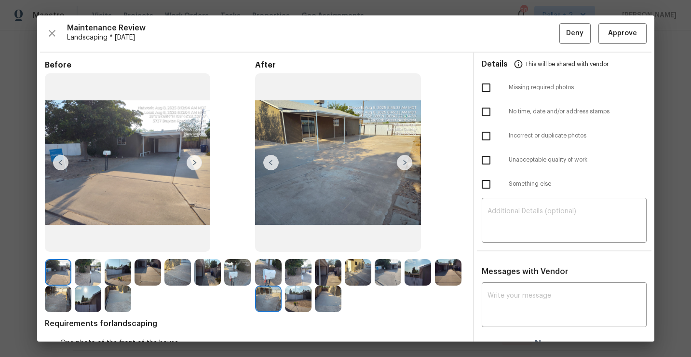
click at [405, 161] on img at bounding box center [404, 162] width 15 height 15
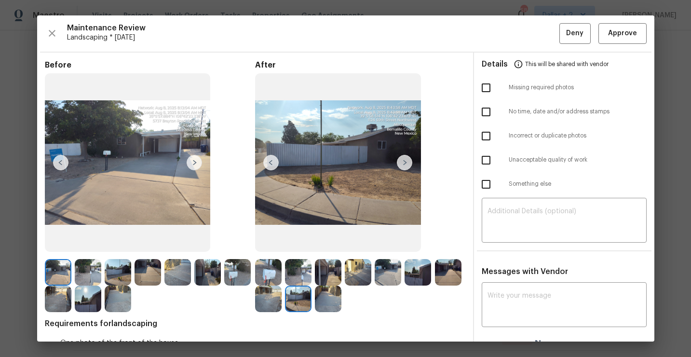
click at [405, 161] on img at bounding box center [404, 162] width 15 height 15
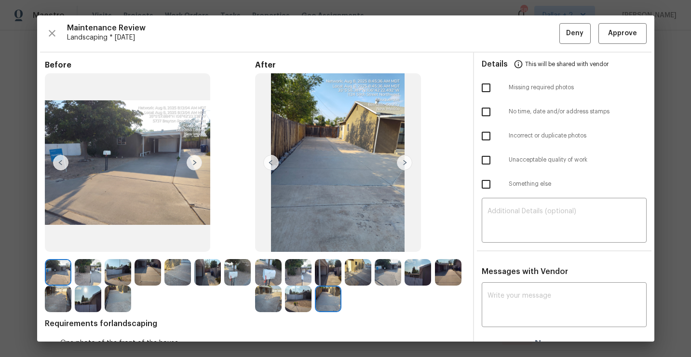
click at [197, 163] on img at bounding box center [194, 162] width 15 height 15
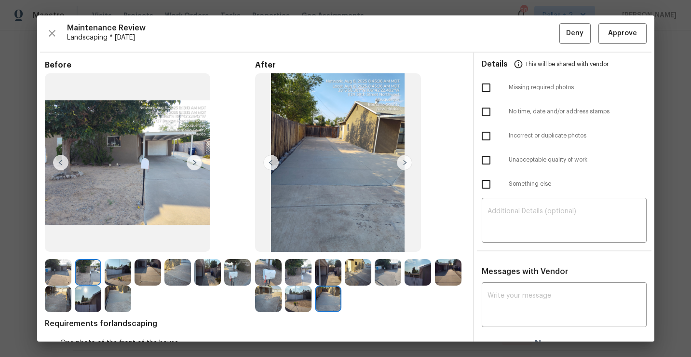
click at [197, 163] on img at bounding box center [194, 162] width 15 height 15
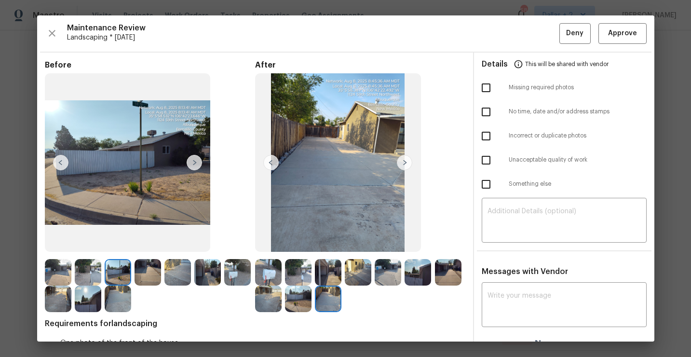
click at [190, 166] on img at bounding box center [194, 162] width 15 height 15
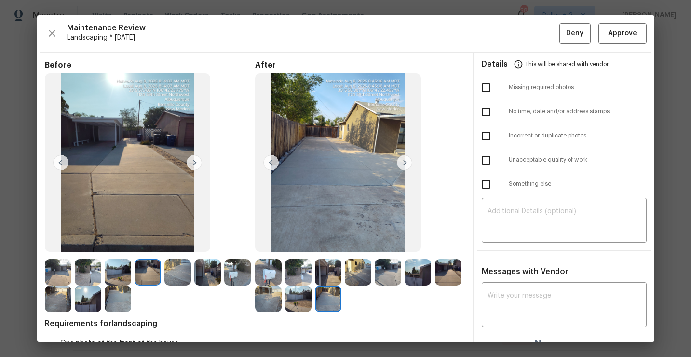
click at [196, 162] on img at bounding box center [194, 162] width 15 height 15
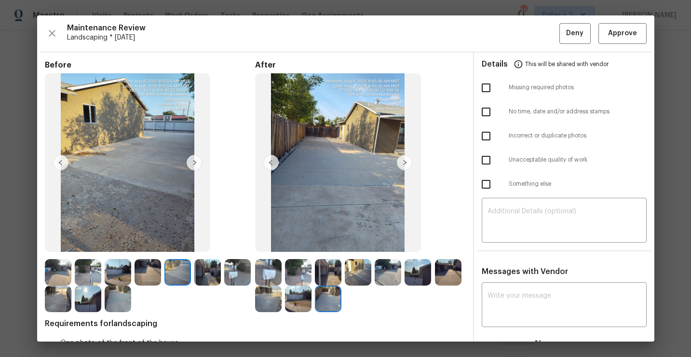
click at [196, 162] on img at bounding box center [194, 162] width 15 height 15
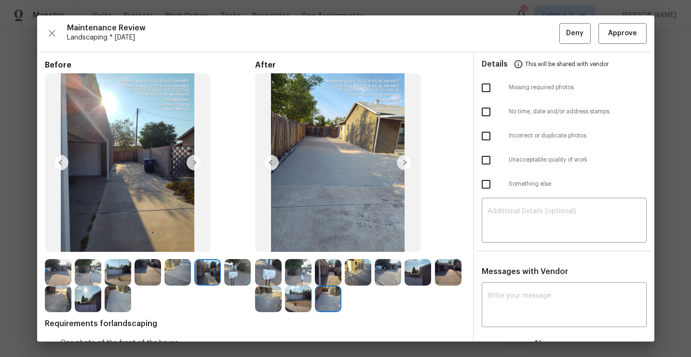
click at [240, 278] on img at bounding box center [237, 272] width 27 height 27
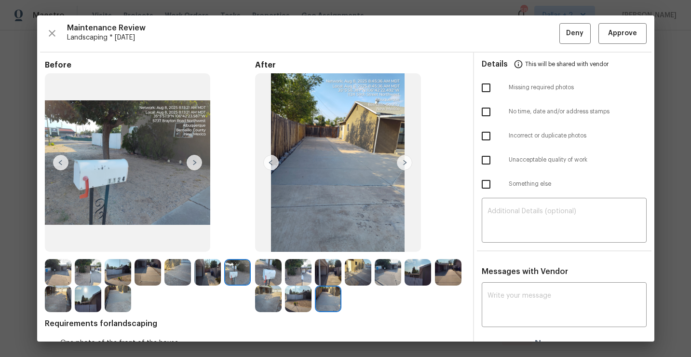
click at [269, 277] on img at bounding box center [268, 272] width 27 height 27
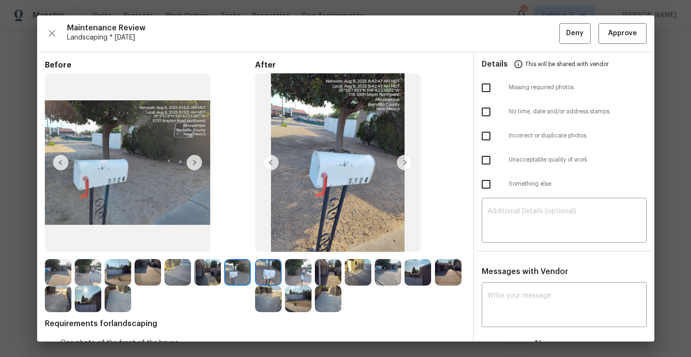
click at [406, 162] on img at bounding box center [404, 162] width 15 height 15
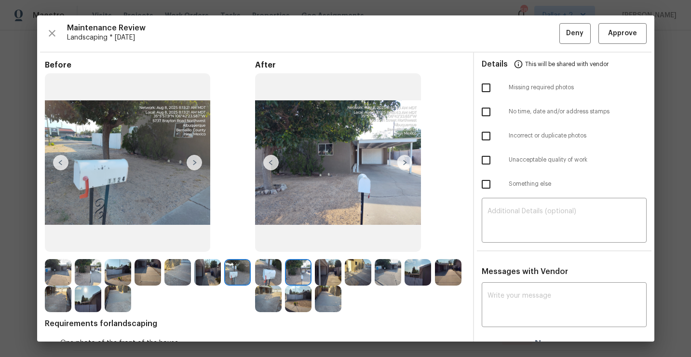
click at [406, 162] on img at bounding box center [404, 162] width 15 height 15
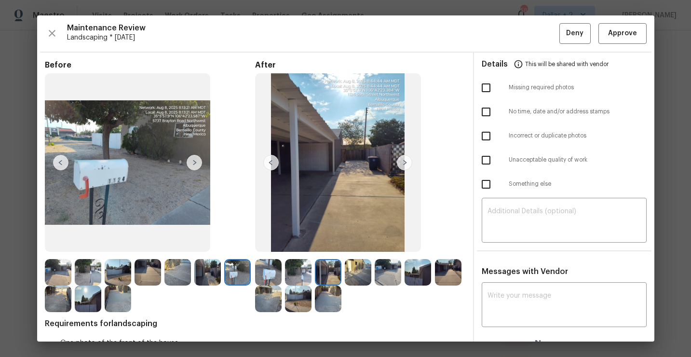
click at [406, 162] on img at bounding box center [404, 162] width 15 height 15
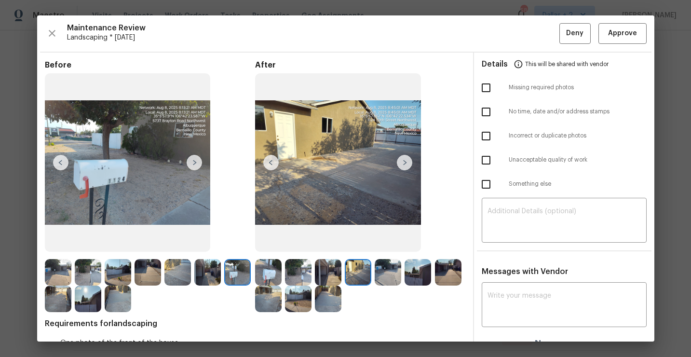
click at [406, 162] on img at bounding box center [404, 162] width 15 height 15
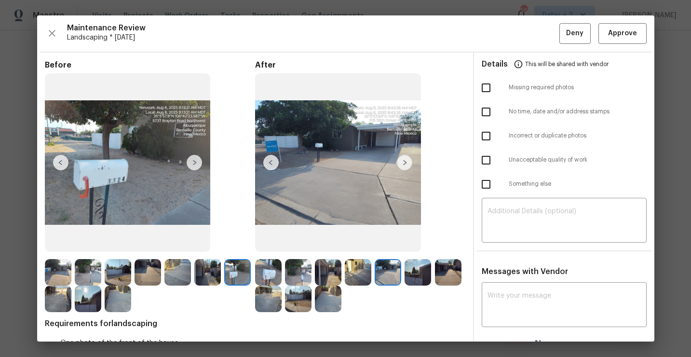
click at [406, 162] on img at bounding box center [404, 162] width 15 height 15
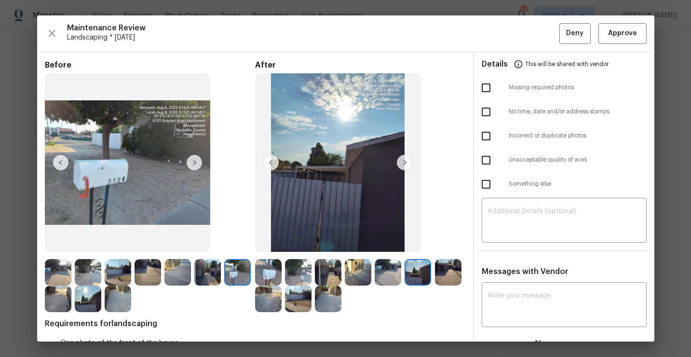
click at [406, 162] on img at bounding box center [404, 162] width 15 height 15
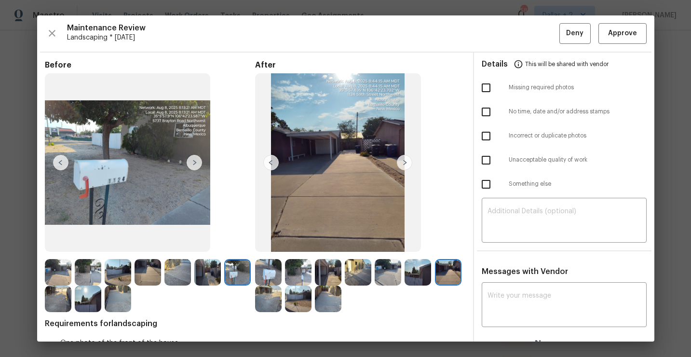
click at [406, 162] on img at bounding box center [404, 162] width 15 height 15
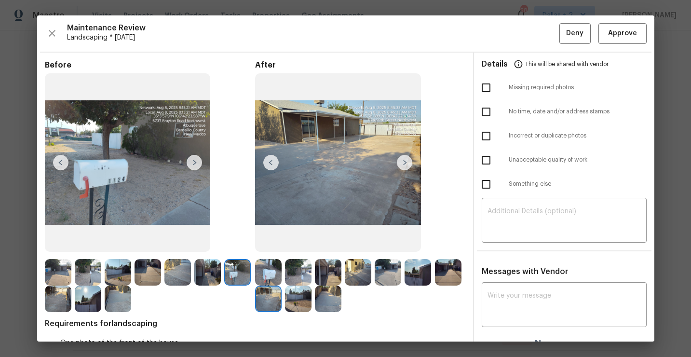
click at [406, 162] on img at bounding box center [404, 162] width 15 height 15
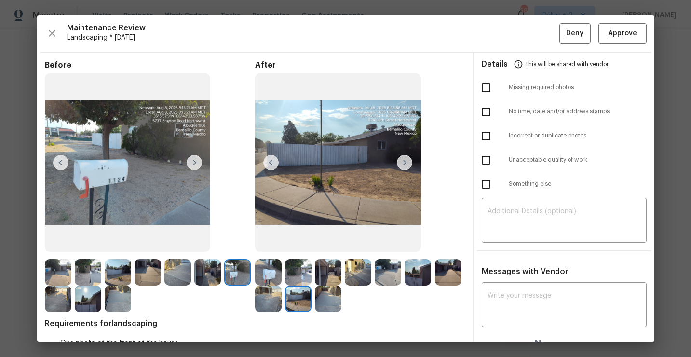
click at [406, 162] on img at bounding box center [404, 162] width 15 height 15
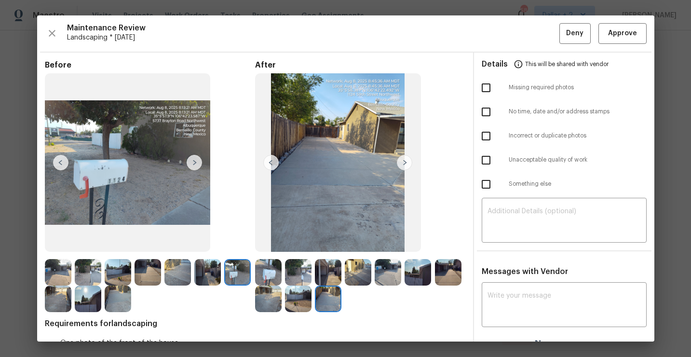
click at [406, 162] on img at bounding box center [404, 162] width 15 height 15
click at [281, 264] on img at bounding box center [268, 272] width 27 height 27
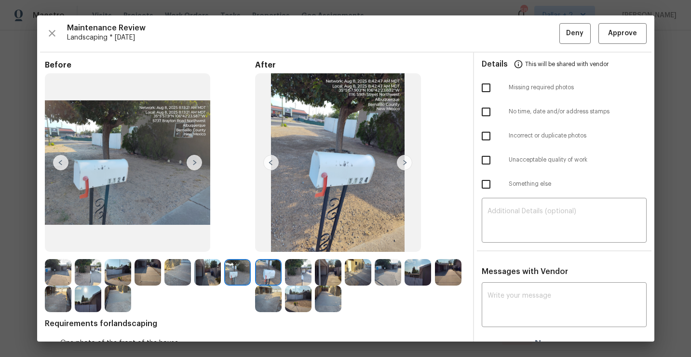
click at [299, 266] on img at bounding box center [298, 272] width 27 height 27
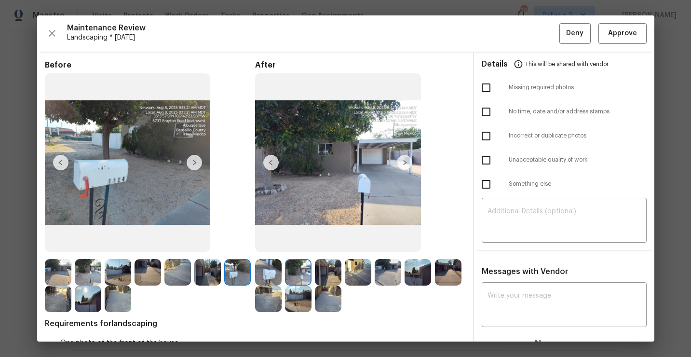
click at [336, 274] on img at bounding box center [328, 272] width 27 height 27
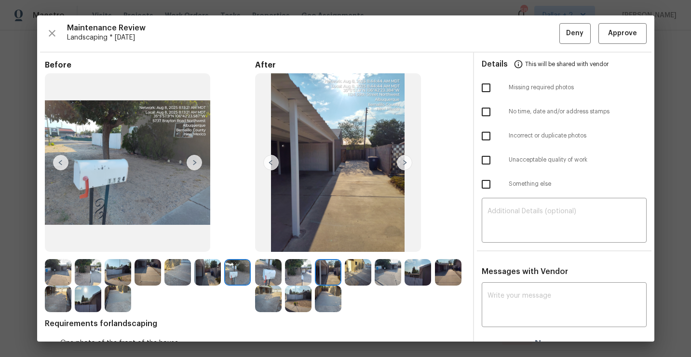
click at [364, 274] on img at bounding box center [358, 272] width 27 height 27
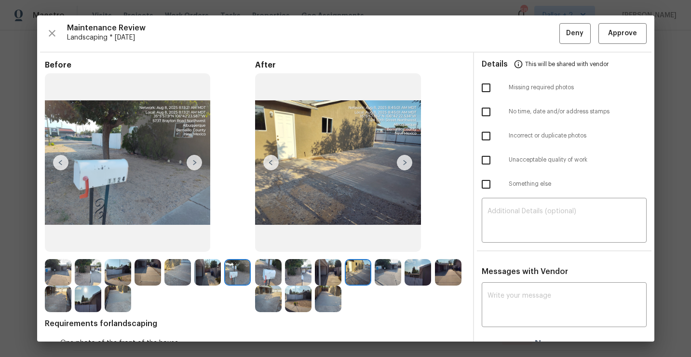
click at [383, 278] on img at bounding box center [388, 272] width 27 height 27
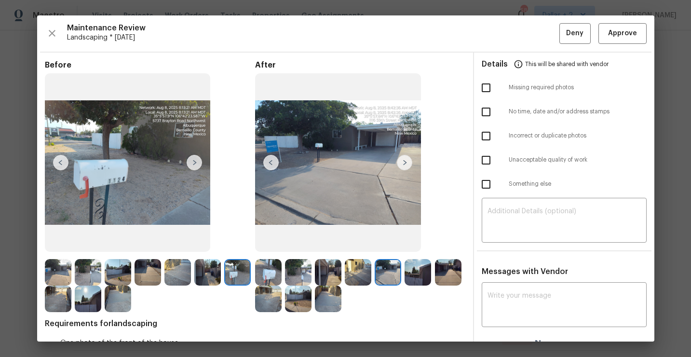
click at [417, 273] on img at bounding box center [418, 272] width 27 height 27
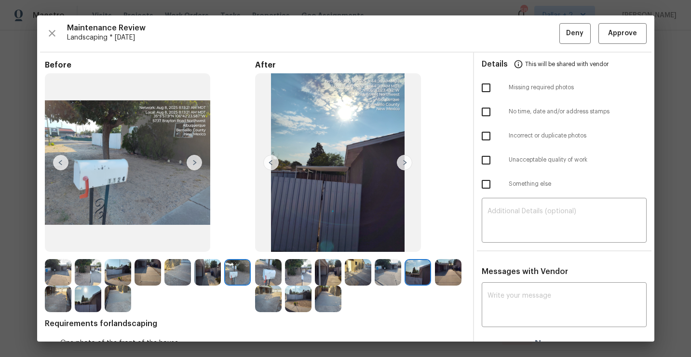
click at [445, 268] on img at bounding box center [448, 272] width 27 height 27
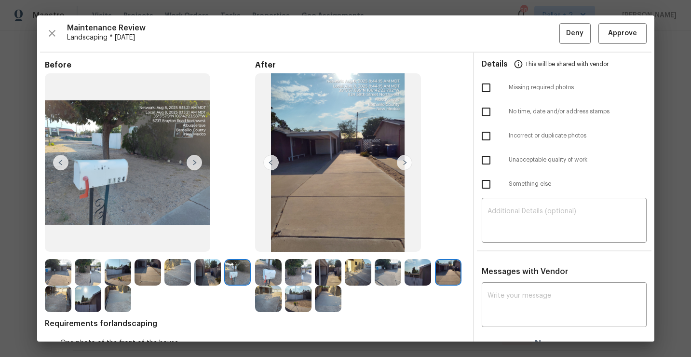
click at [272, 298] on img at bounding box center [268, 299] width 27 height 27
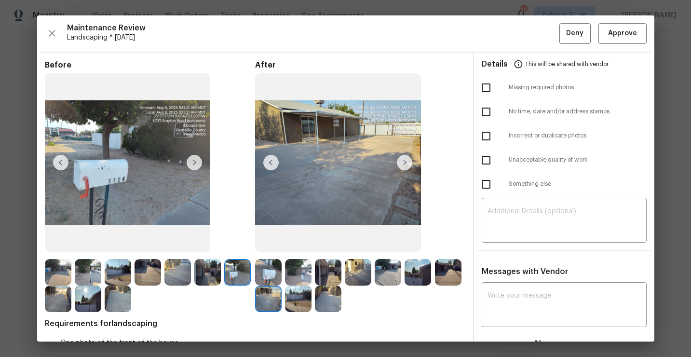
click at [297, 296] on img at bounding box center [298, 299] width 27 height 27
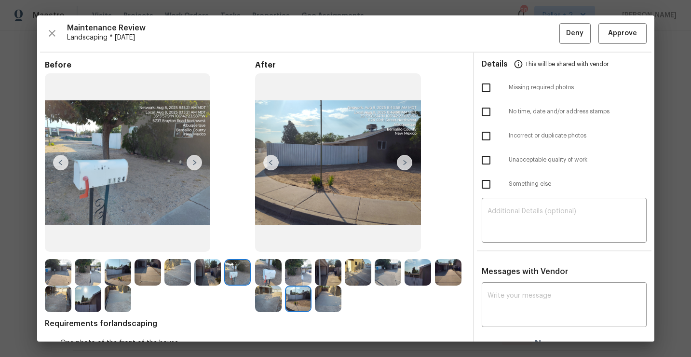
click at [328, 293] on img at bounding box center [328, 299] width 27 height 27
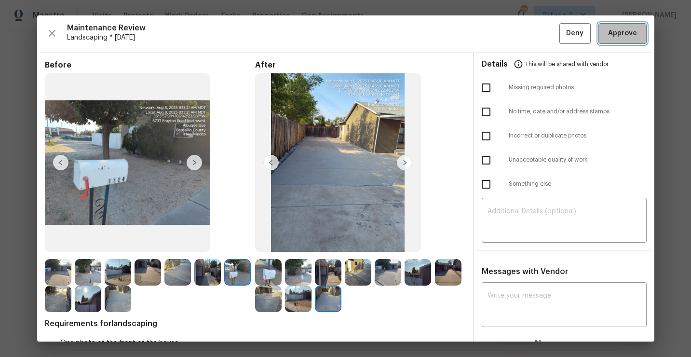
click at [616, 36] on span "Approve" at bounding box center [622, 33] width 29 height 12
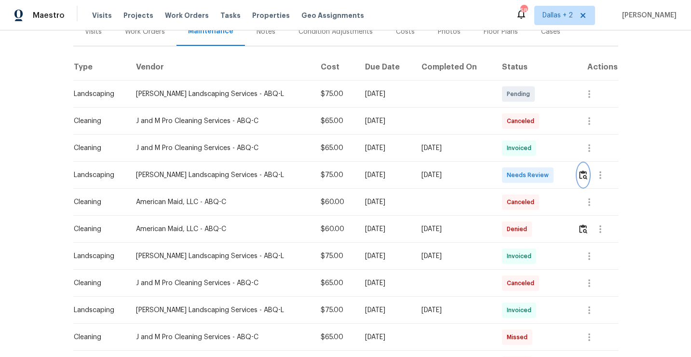
scroll to position [0, 0]
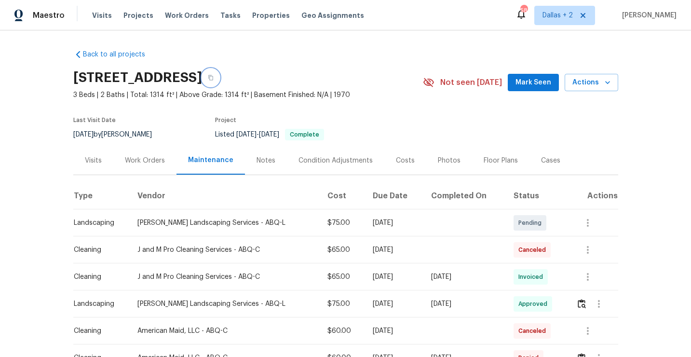
click at [219, 82] on button "button" at bounding box center [210, 77] width 17 height 17
click at [219, 83] on button "button" at bounding box center [210, 77] width 17 height 17
click at [219, 81] on button "button" at bounding box center [210, 77] width 17 height 17
click at [219, 80] on button "button" at bounding box center [210, 77] width 17 height 17
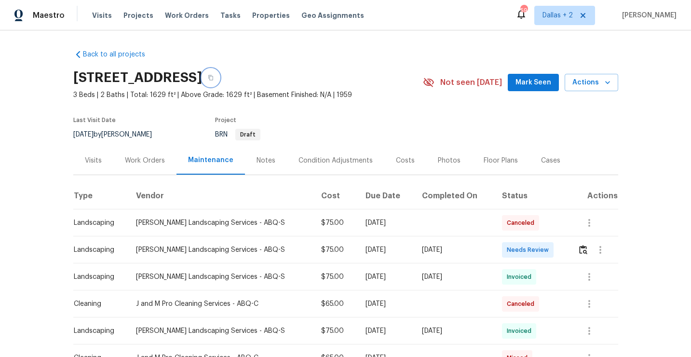
click at [219, 84] on button "button" at bounding box center [210, 77] width 17 height 17
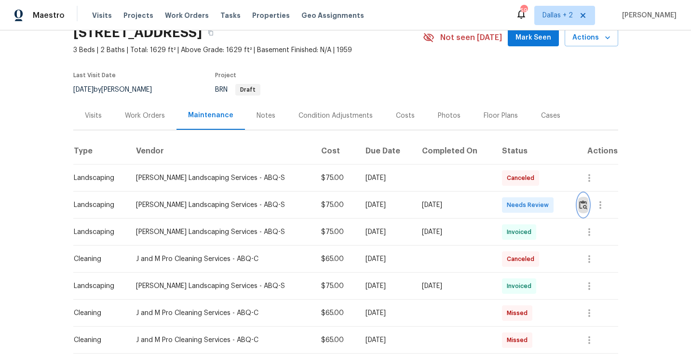
click at [579, 205] on button "button" at bounding box center [583, 204] width 11 height 23
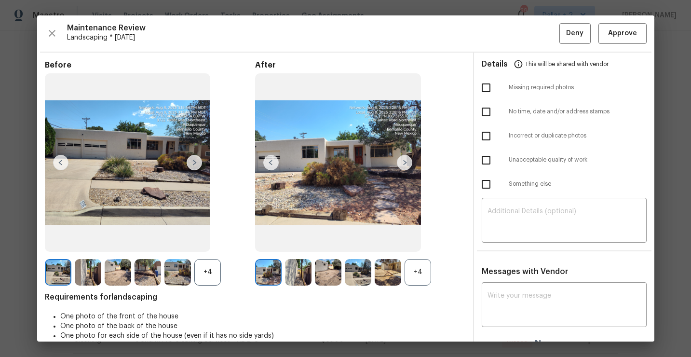
click at [420, 273] on div "+4" at bounding box center [418, 272] width 27 height 27
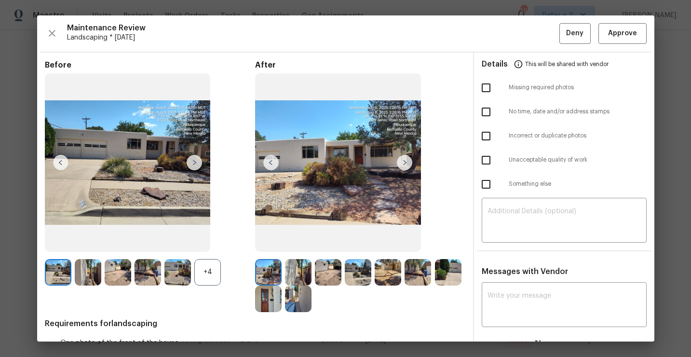
click at [210, 277] on div "+4" at bounding box center [207, 272] width 27 height 27
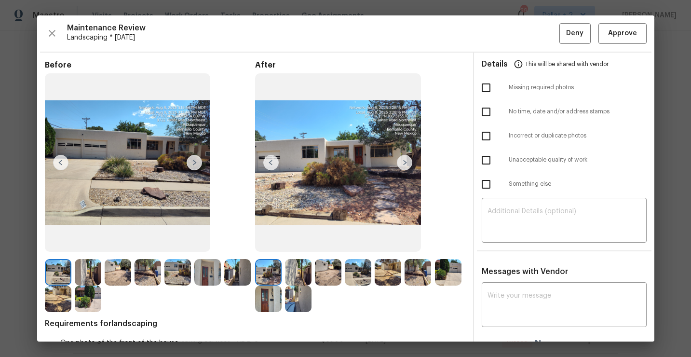
click at [408, 163] on img at bounding box center [404, 162] width 15 height 15
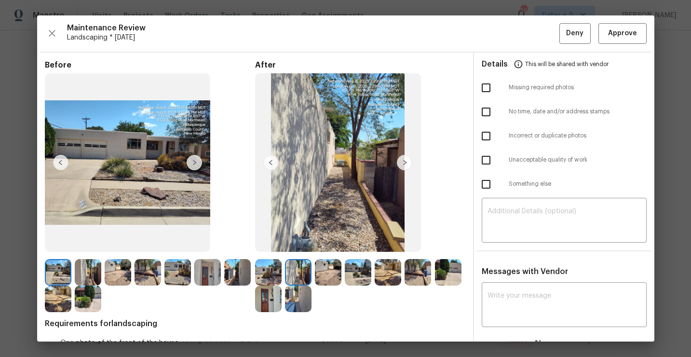
click at [405, 162] on img at bounding box center [404, 162] width 15 height 15
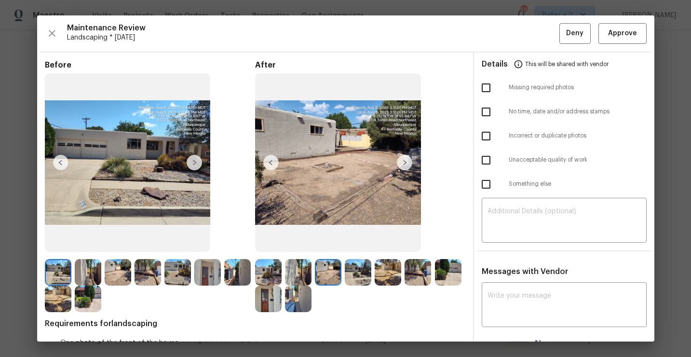
click at [404, 163] on img at bounding box center [404, 162] width 15 height 15
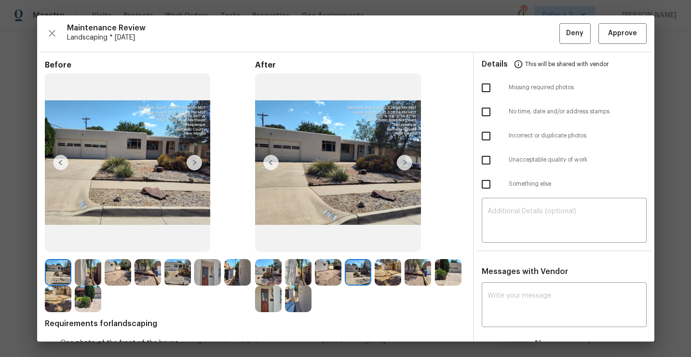
click at [404, 163] on img at bounding box center [404, 162] width 15 height 15
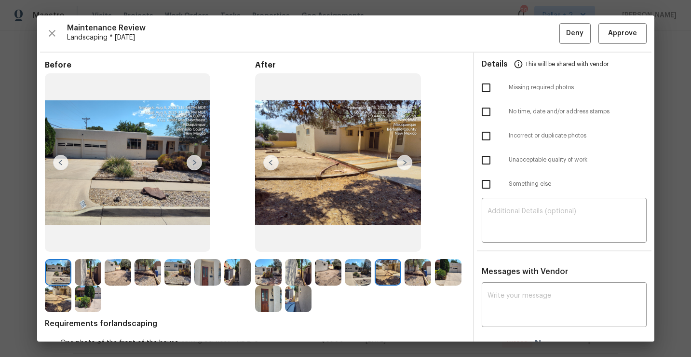
click at [404, 163] on img at bounding box center [404, 162] width 15 height 15
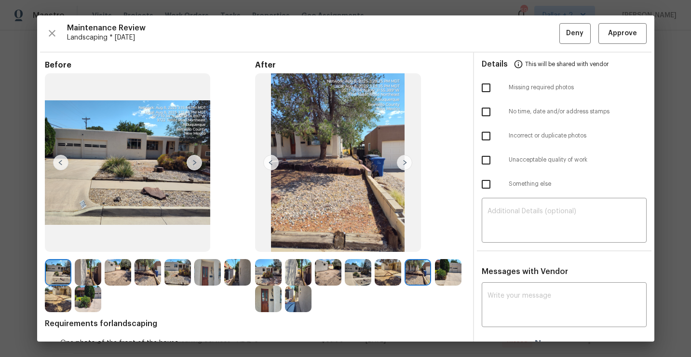
click at [404, 163] on img at bounding box center [404, 162] width 15 height 15
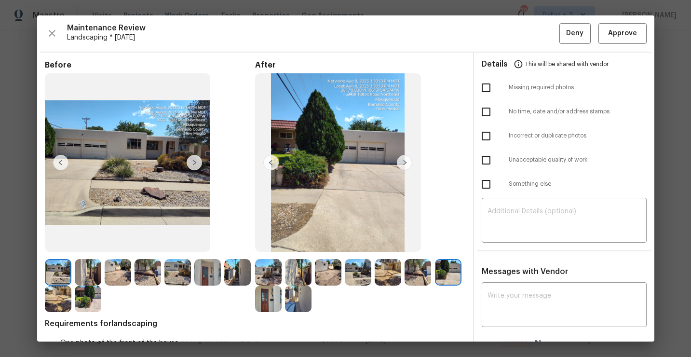
click at [404, 163] on img at bounding box center [404, 162] width 15 height 15
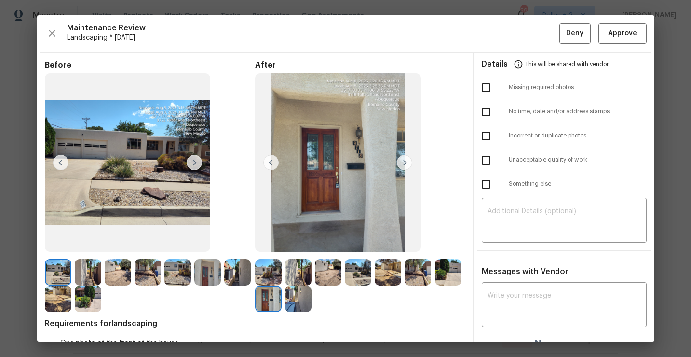
click at [404, 163] on img at bounding box center [404, 162] width 15 height 15
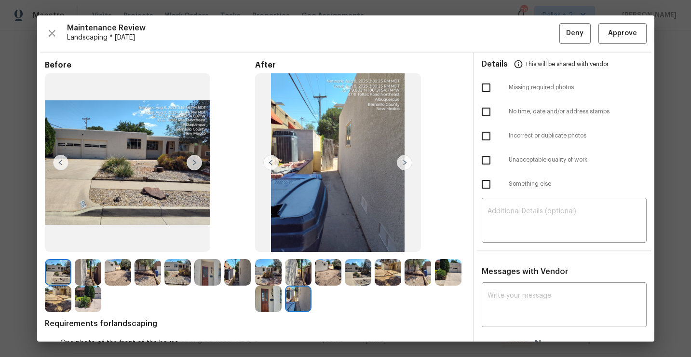
click at [439, 134] on div "After" at bounding box center [360, 186] width 210 height 252
click at [624, 27] on button "Approve" at bounding box center [623, 33] width 48 height 21
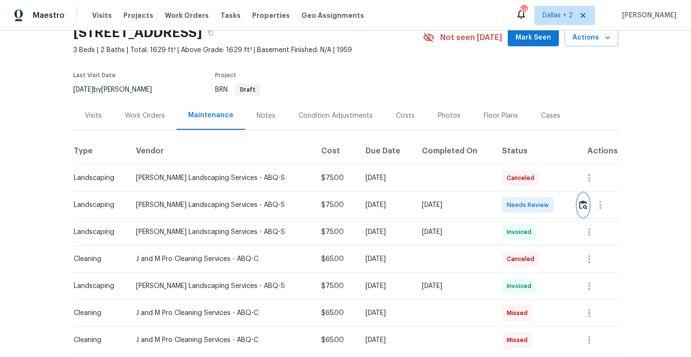
scroll to position [0, 0]
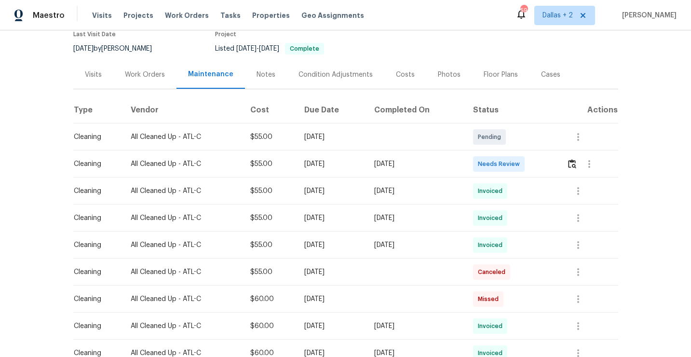
scroll to position [112, 0]
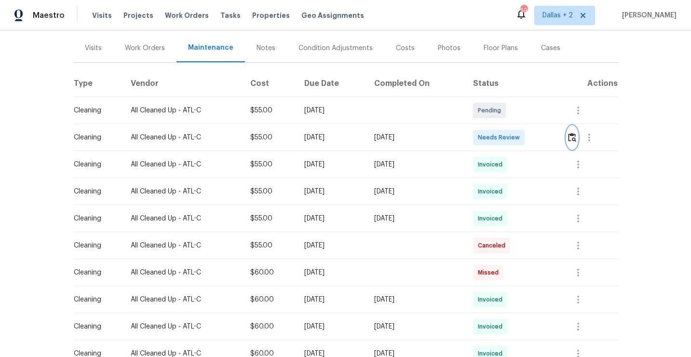
click at [578, 132] on button "button" at bounding box center [572, 137] width 11 height 23
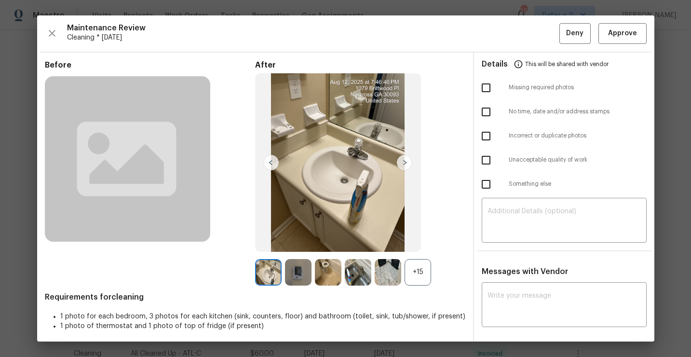
click at [415, 276] on div "+15" at bounding box center [418, 272] width 27 height 27
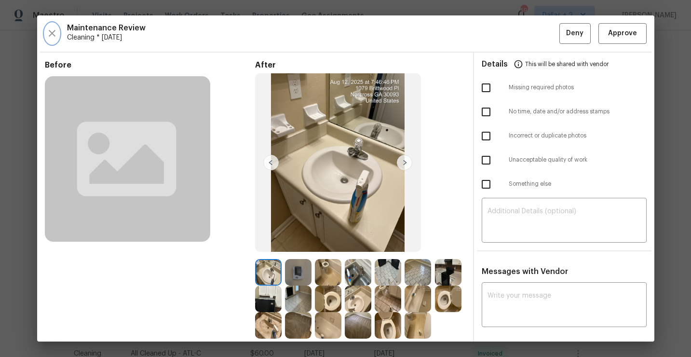
click at [49, 38] on icon "button" at bounding box center [52, 33] width 12 height 12
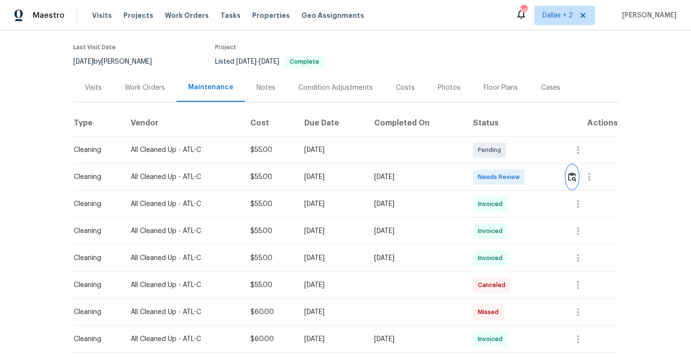
scroll to position [98, 0]
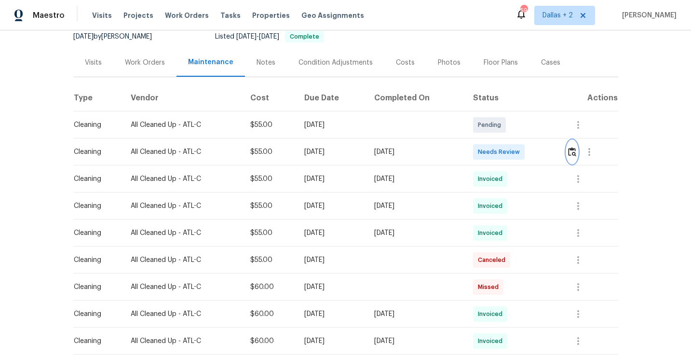
click at [575, 151] on img "button" at bounding box center [572, 151] width 8 height 9
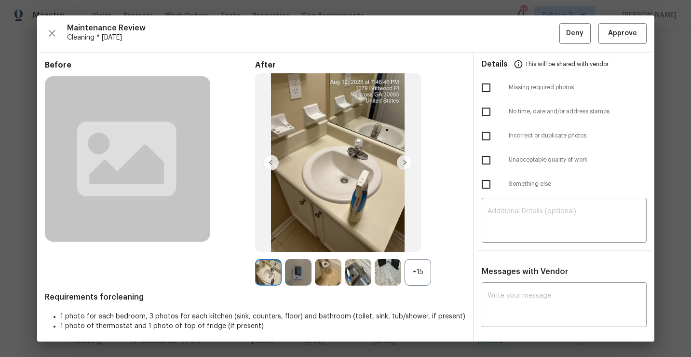
click at [425, 275] on div "+15" at bounding box center [418, 272] width 27 height 27
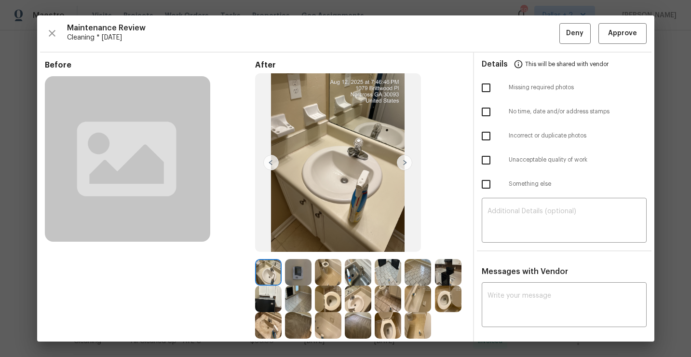
scroll to position [61, 0]
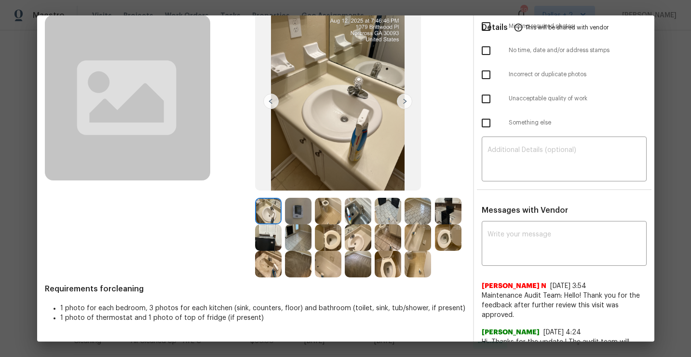
click at [298, 218] on img at bounding box center [298, 211] width 27 height 27
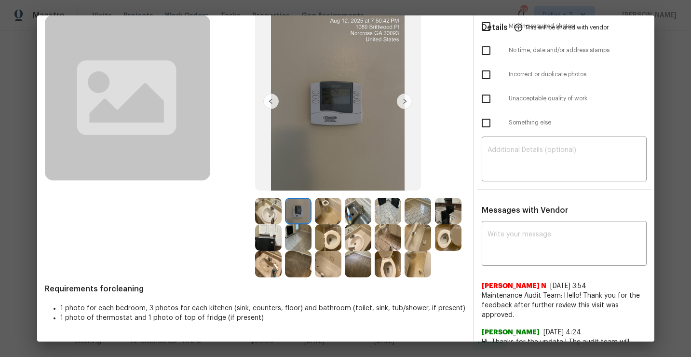
click at [322, 213] on img at bounding box center [328, 211] width 27 height 27
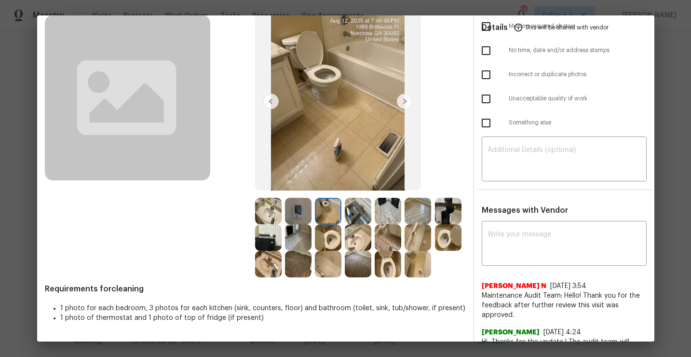
click at [355, 213] on img at bounding box center [358, 211] width 27 height 27
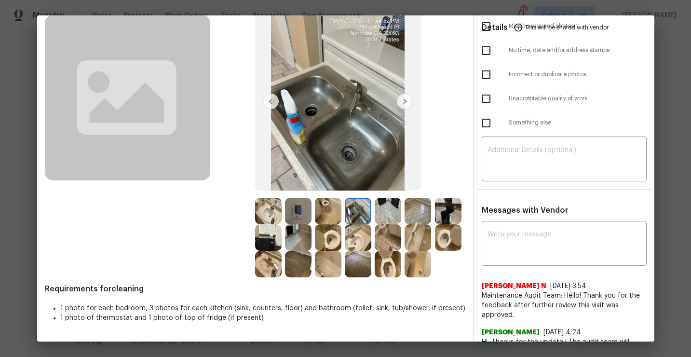
click at [385, 208] on img at bounding box center [388, 211] width 27 height 27
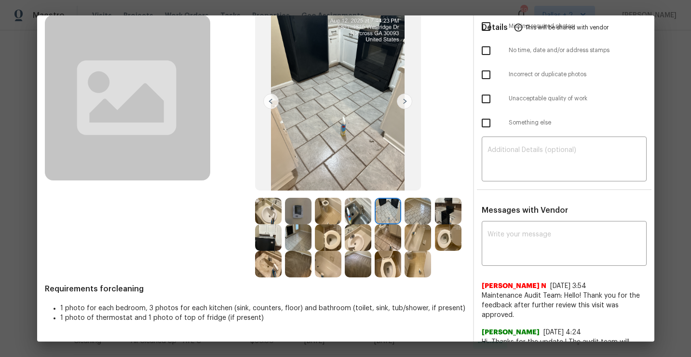
click at [419, 215] on img at bounding box center [418, 211] width 27 height 27
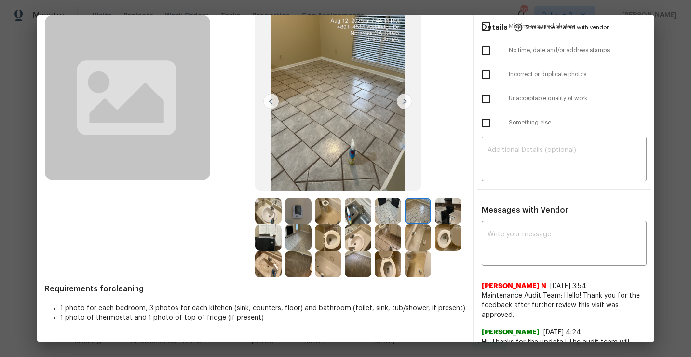
click at [446, 213] on img at bounding box center [448, 211] width 27 height 27
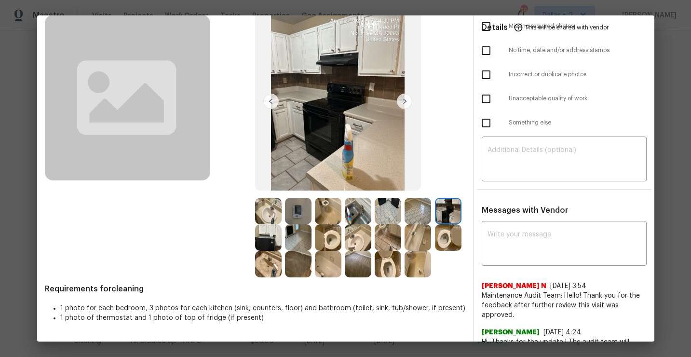
click at [265, 239] on img at bounding box center [268, 237] width 27 height 27
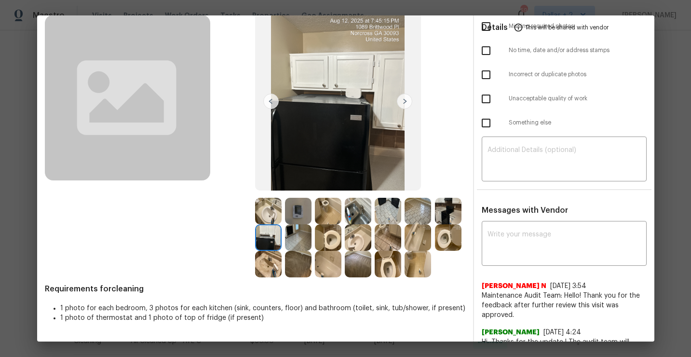
click at [327, 238] on img at bounding box center [328, 237] width 27 height 27
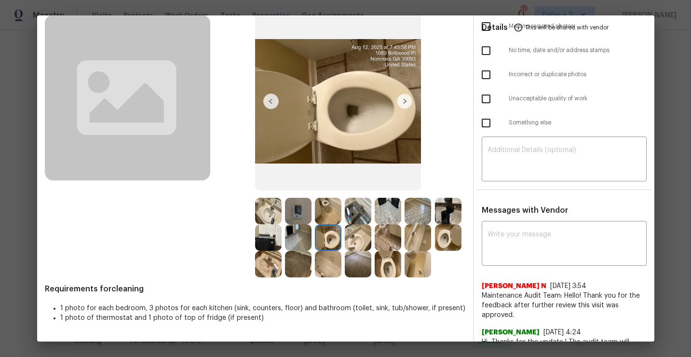
click at [390, 261] on img at bounding box center [388, 264] width 27 height 27
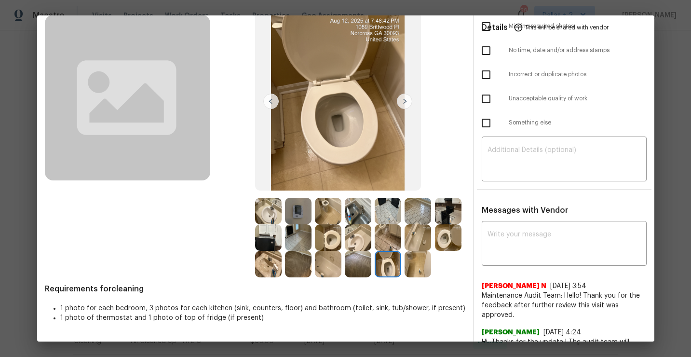
click at [271, 269] on img at bounding box center [268, 264] width 27 height 27
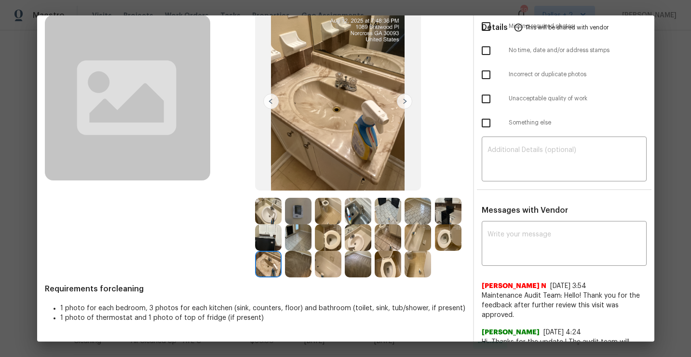
click at [324, 245] on img at bounding box center [328, 237] width 27 height 27
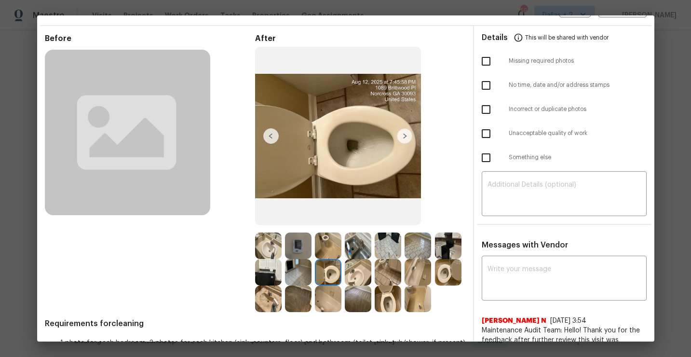
scroll to position [54, 0]
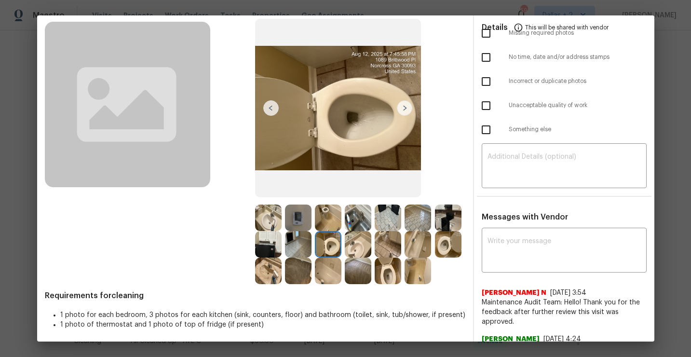
click at [393, 275] on img at bounding box center [388, 271] width 27 height 27
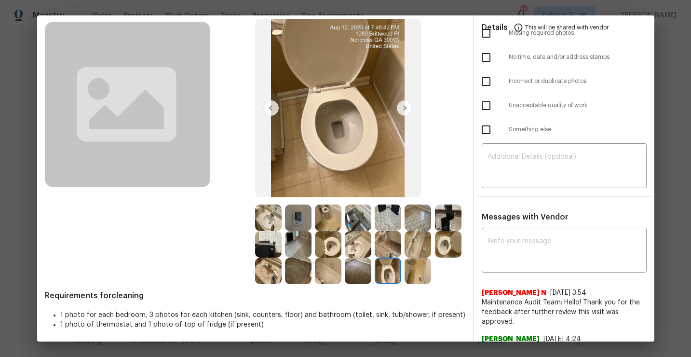
click at [383, 279] on img at bounding box center [388, 271] width 27 height 27
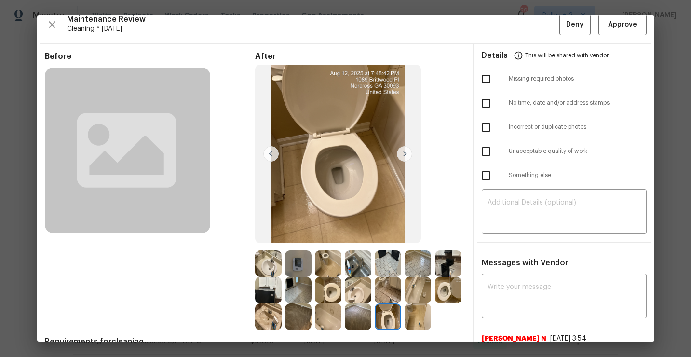
scroll to position [11, 0]
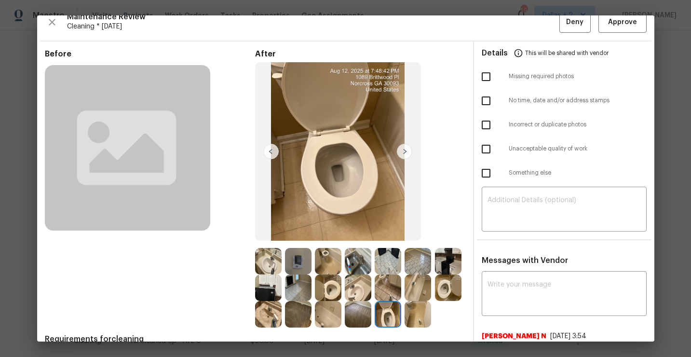
click at [440, 295] on img at bounding box center [448, 287] width 27 height 27
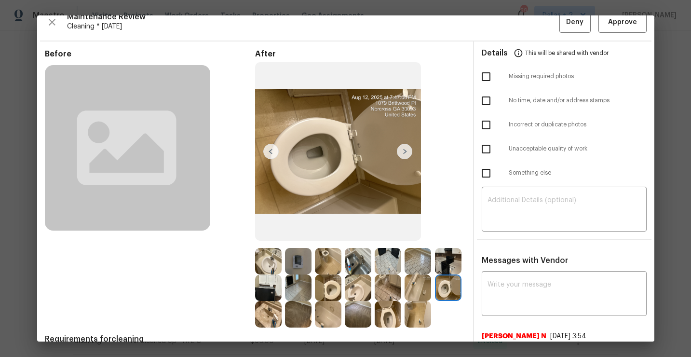
scroll to position [0, 0]
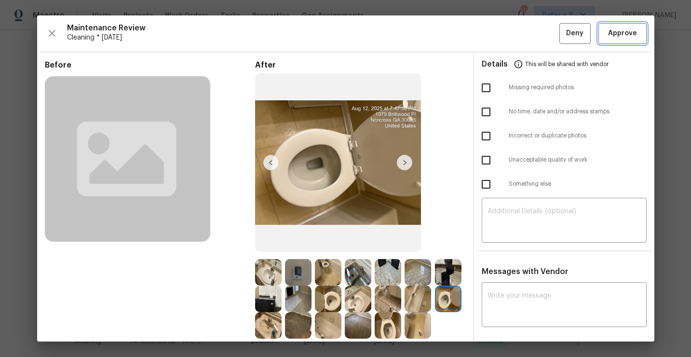
click at [607, 40] on button "Approve" at bounding box center [623, 33] width 48 height 21
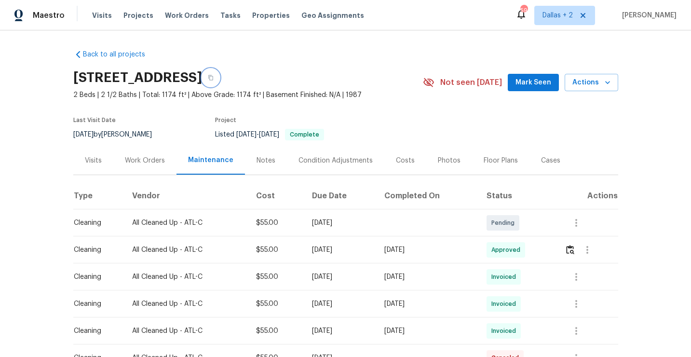
click at [219, 76] on button "button" at bounding box center [210, 77] width 17 height 17
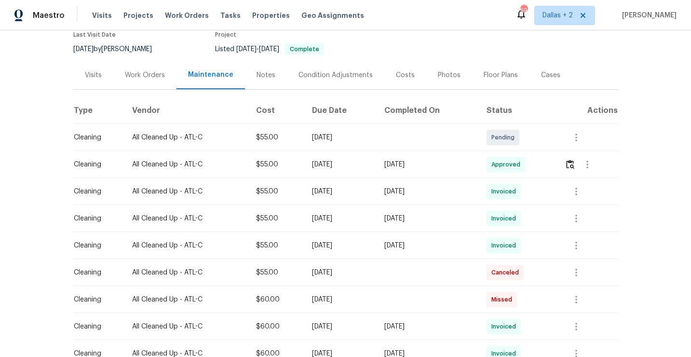
scroll to position [84, 0]
click at [570, 166] on img "button" at bounding box center [570, 165] width 8 height 9
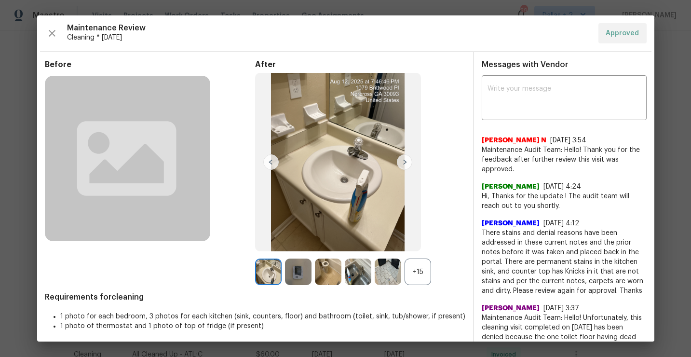
click at [421, 274] on div "+15" at bounding box center [418, 271] width 27 height 27
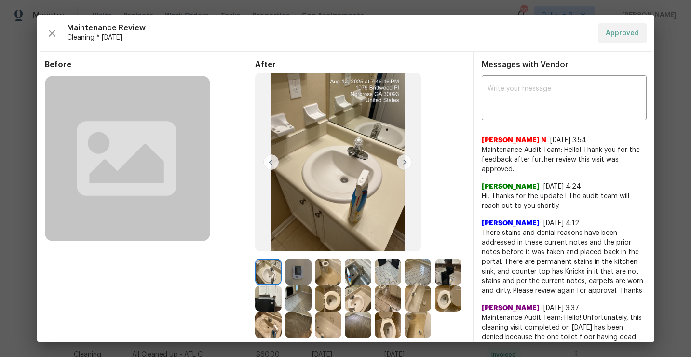
scroll to position [51, 0]
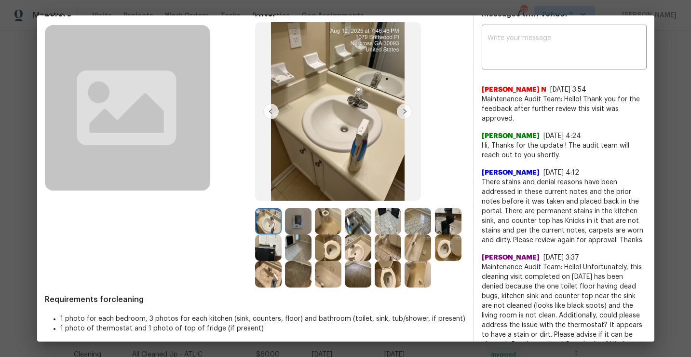
click at [364, 231] on img at bounding box center [358, 221] width 27 height 27
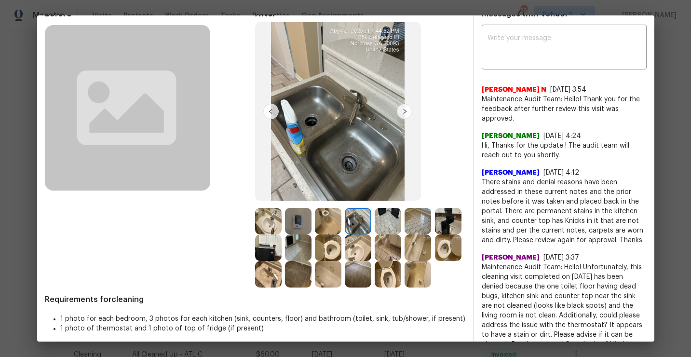
scroll to position [0, 0]
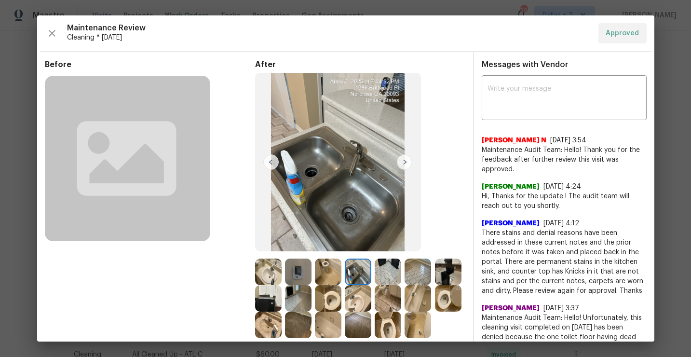
click at [44, 34] on div "Maintenance Review Cleaning * Mon, Aug 11 Approved Before After Requirements fo…" at bounding box center [345, 178] width 617 height 326
click at [49, 34] on icon "button" at bounding box center [52, 33] width 12 height 12
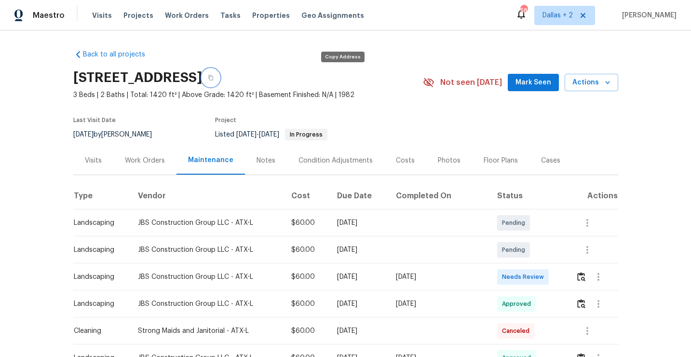
click at [219, 82] on button "button" at bounding box center [210, 77] width 17 height 17
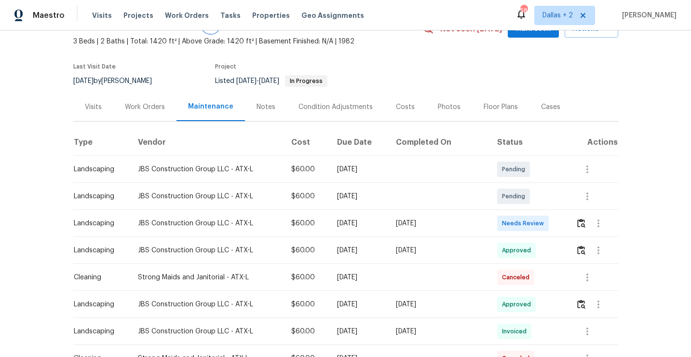
scroll to position [54, 0]
click at [585, 222] on img "button" at bounding box center [581, 222] width 8 height 9
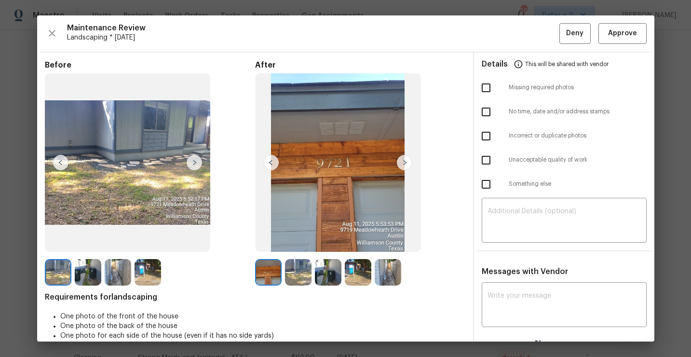
click at [268, 276] on img at bounding box center [268, 272] width 27 height 27
click at [407, 164] on img at bounding box center [404, 162] width 15 height 15
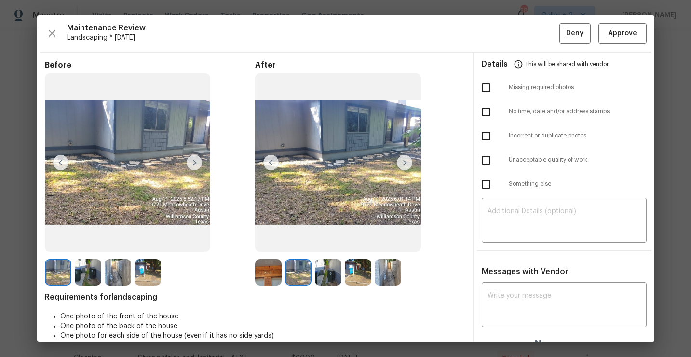
click at [321, 288] on div "Before After Requirements for landscaping One photo of the front of the house O…" at bounding box center [255, 208] width 421 height 296
click at [325, 258] on div "After" at bounding box center [360, 172] width 210 height 225
click at [325, 268] on img at bounding box center [328, 272] width 27 height 27
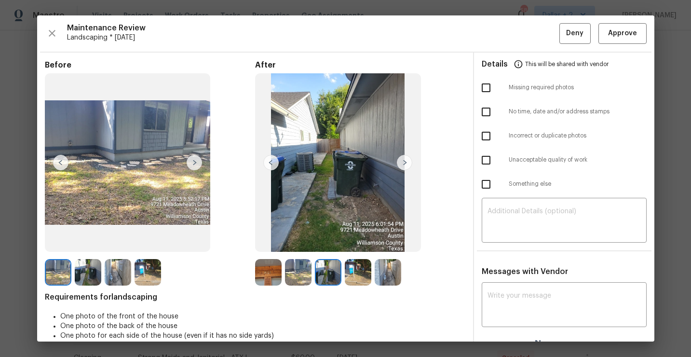
click at [358, 271] on img at bounding box center [358, 272] width 27 height 27
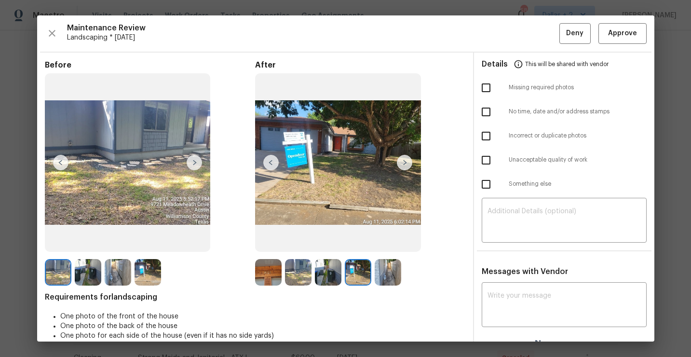
click at [387, 272] on img at bounding box center [388, 272] width 27 height 27
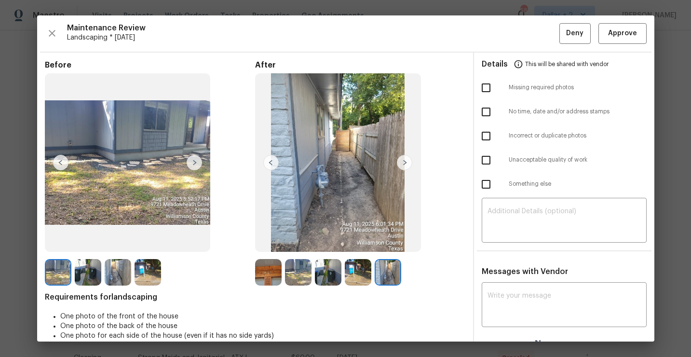
click at [267, 270] on img at bounding box center [268, 272] width 27 height 27
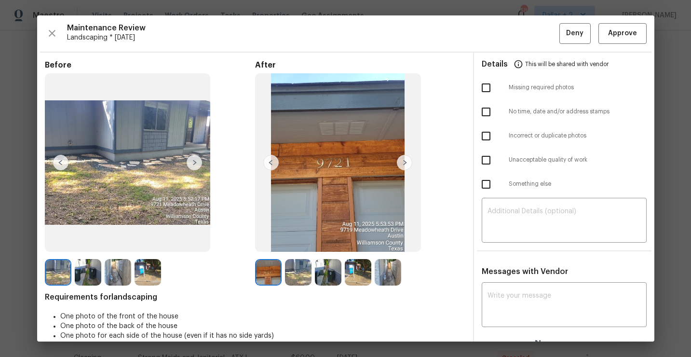
click at [65, 282] on img at bounding box center [58, 272] width 27 height 27
click at [191, 163] on img at bounding box center [194, 162] width 15 height 15
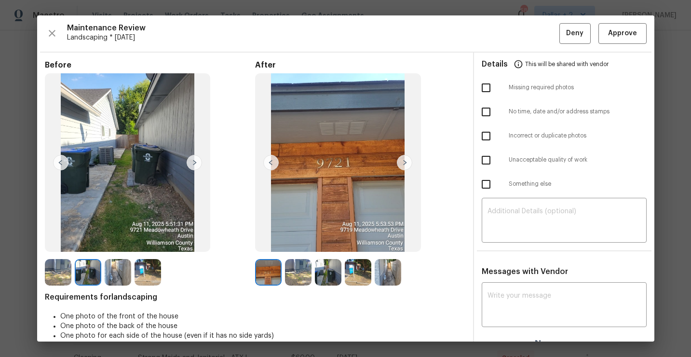
click at [120, 281] on img at bounding box center [118, 272] width 27 height 27
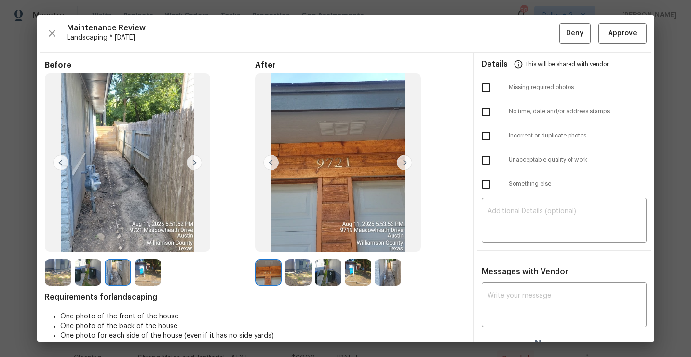
click at [154, 273] on img at bounding box center [148, 272] width 27 height 27
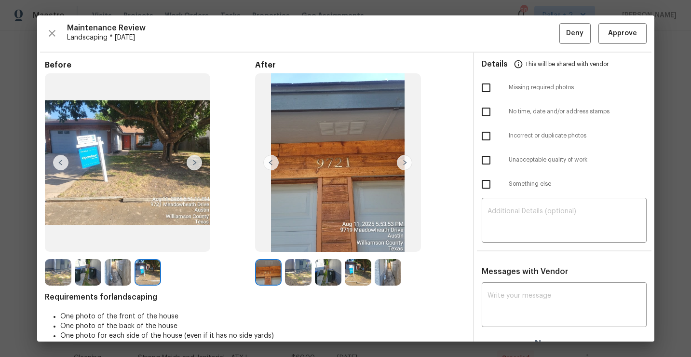
click at [268, 266] on img at bounding box center [268, 272] width 27 height 27
click at [299, 273] on img at bounding box center [298, 272] width 27 height 27
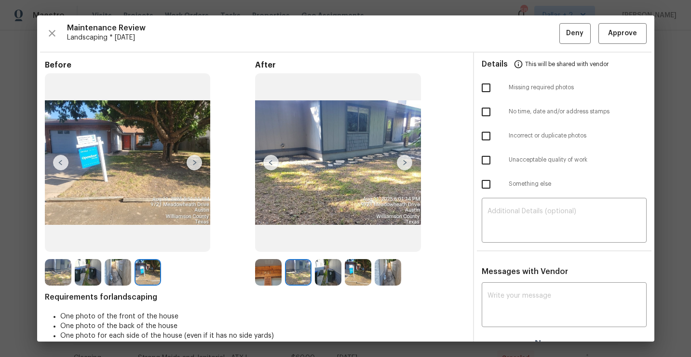
click at [333, 274] on img at bounding box center [328, 272] width 27 height 27
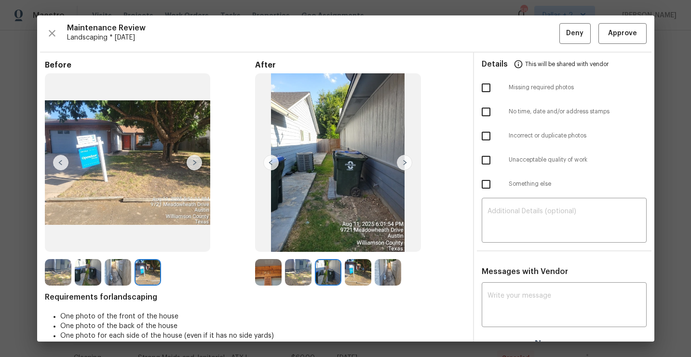
click at [358, 270] on img at bounding box center [358, 272] width 27 height 27
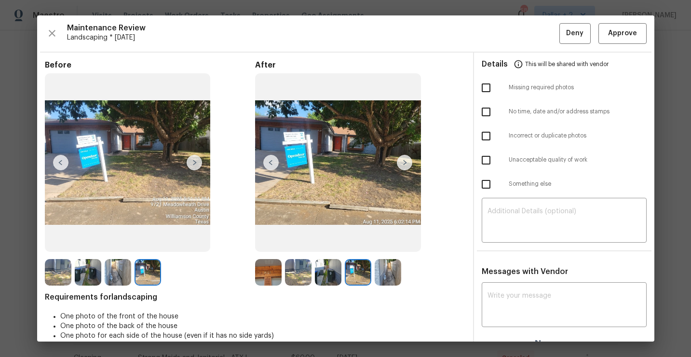
click at [394, 276] on img at bounding box center [388, 272] width 27 height 27
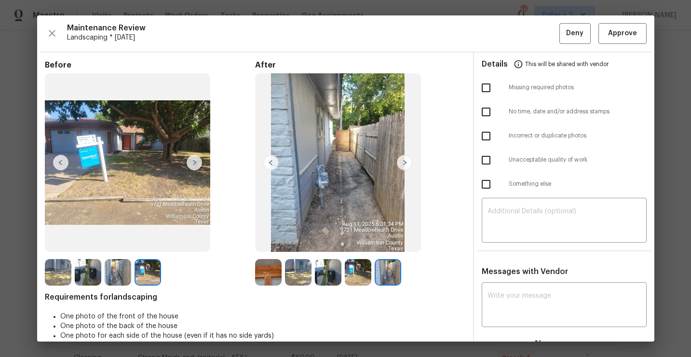
click at [350, 277] on img at bounding box center [358, 272] width 27 height 27
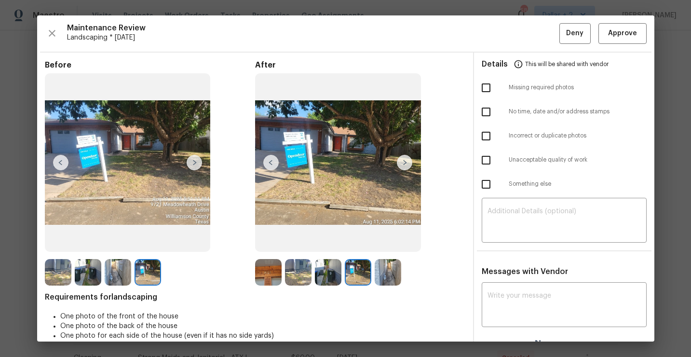
click at [324, 281] on img at bounding box center [328, 272] width 27 height 27
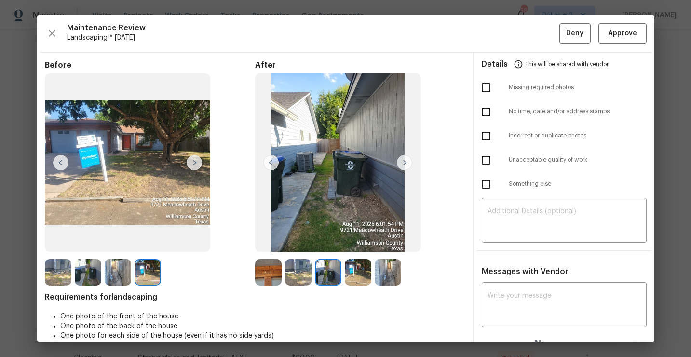
click at [297, 279] on img at bounding box center [298, 272] width 27 height 27
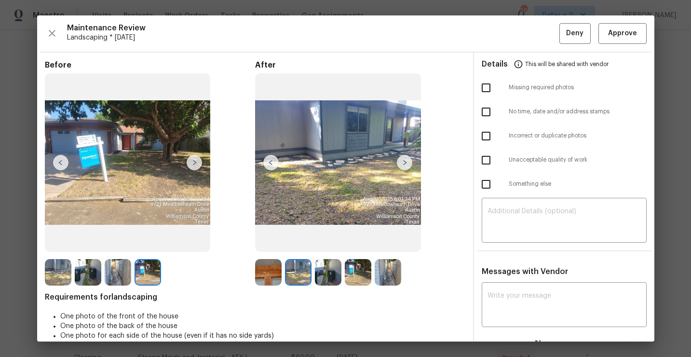
click at [266, 285] on img at bounding box center [268, 272] width 27 height 27
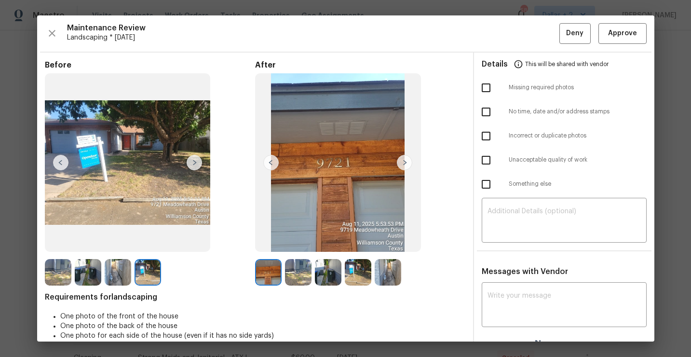
click at [285, 284] on div at bounding box center [300, 272] width 30 height 27
click at [294, 285] on div at bounding box center [300, 272] width 30 height 27
click at [313, 279] on div at bounding box center [300, 272] width 30 height 27
click at [299, 281] on img at bounding box center [298, 272] width 27 height 27
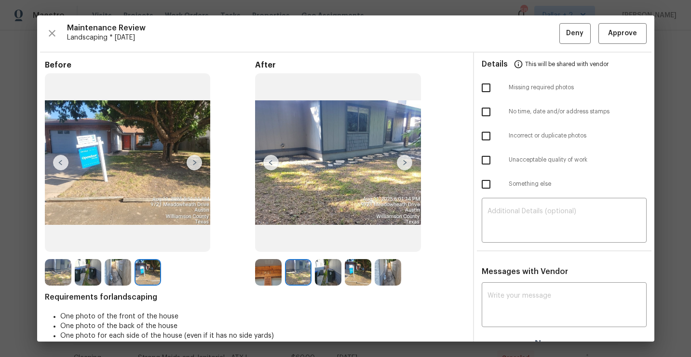
click at [327, 276] on img at bounding box center [328, 272] width 27 height 27
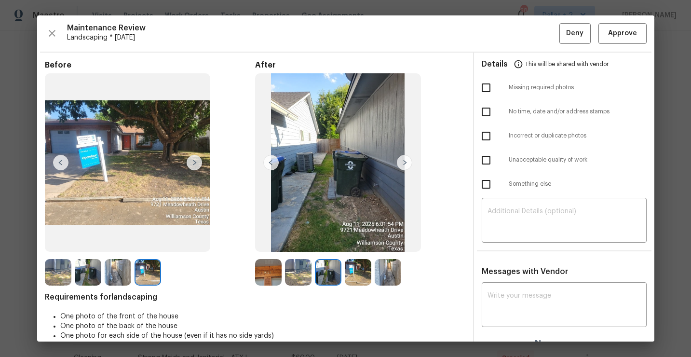
click at [351, 278] on img at bounding box center [358, 272] width 27 height 27
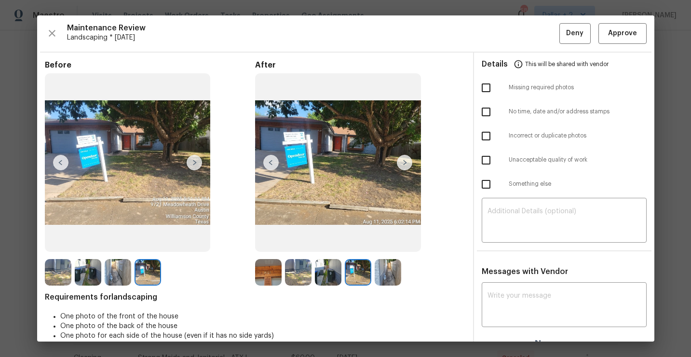
click at [391, 275] on img at bounding box center [388, 272] width 27 height 27
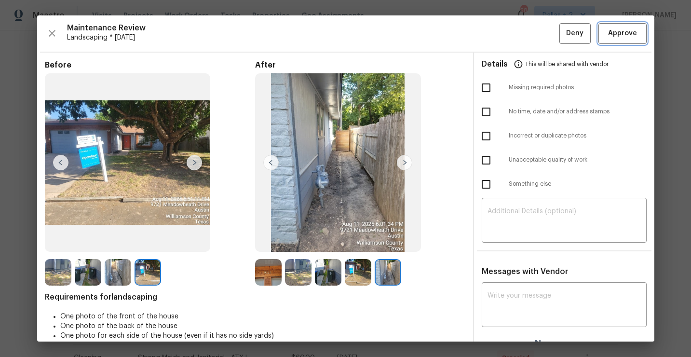
click at [624, 28] on span "Approve" at bounding box center [622, 33] width 29 height 12
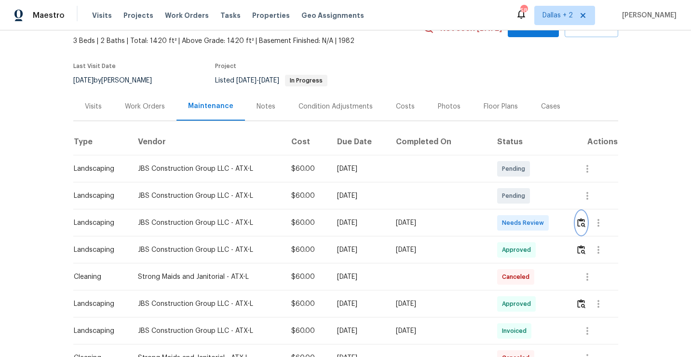
scroll to position [0, 0]
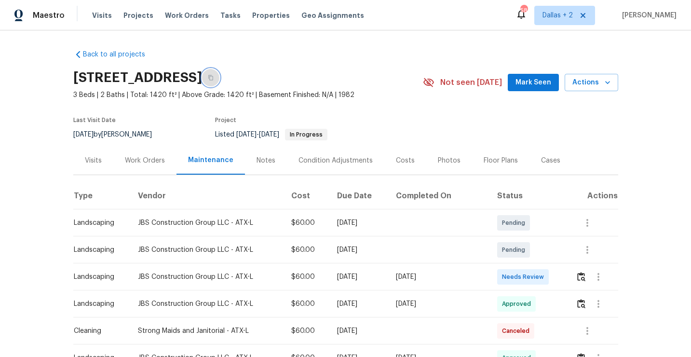
click at [213, 75] on icon "button" at bounding box center [210, 77] width 5 height 5
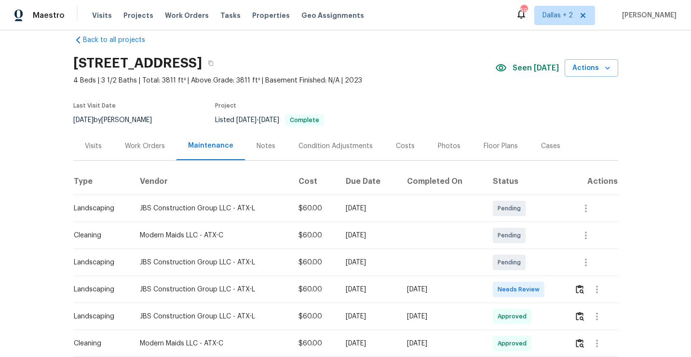
scroll to position [75, 0]
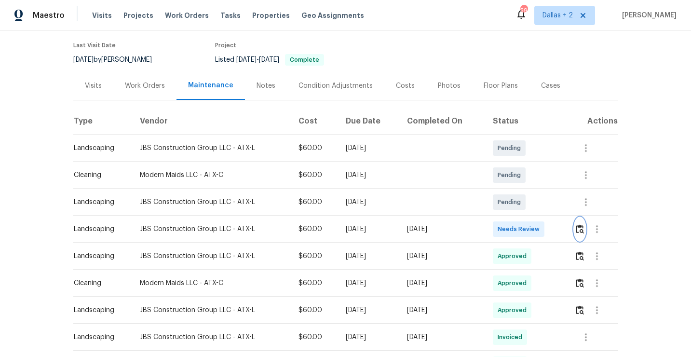
click at [582, 228] on img "button" at bounding box center [580, 228] width 8 height 9
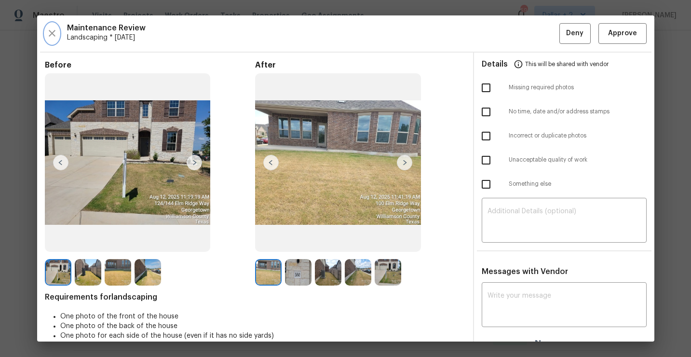
click at [51, 35] on icon "button" at bounding box center [52, 33] width 12 height 12
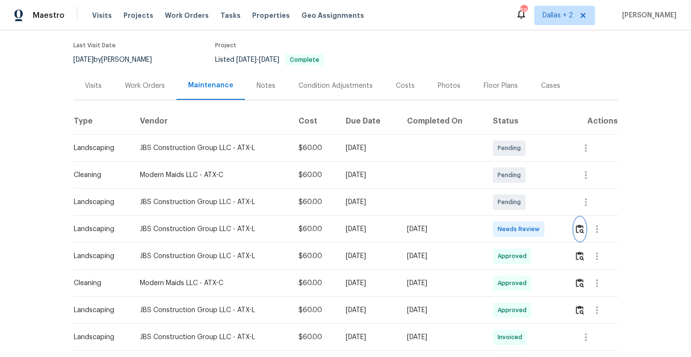
scroll to position [0, 0]
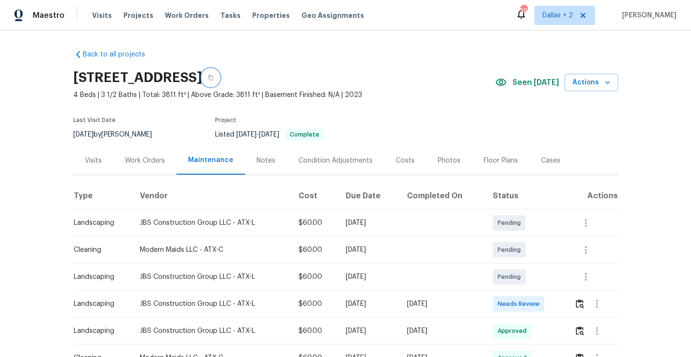
click at [219, 78] on button "button" at bounding box center [210, 77] width 17 height 17
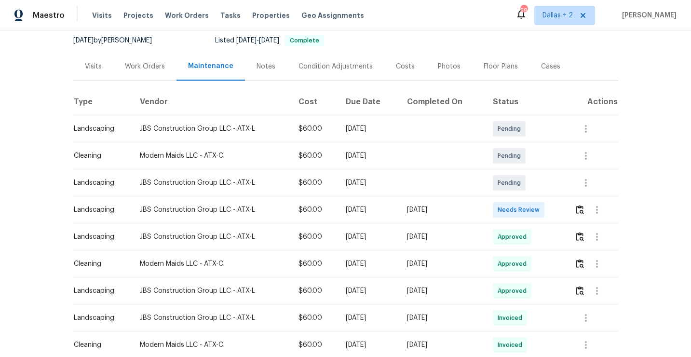
scroll to position [113, 0]
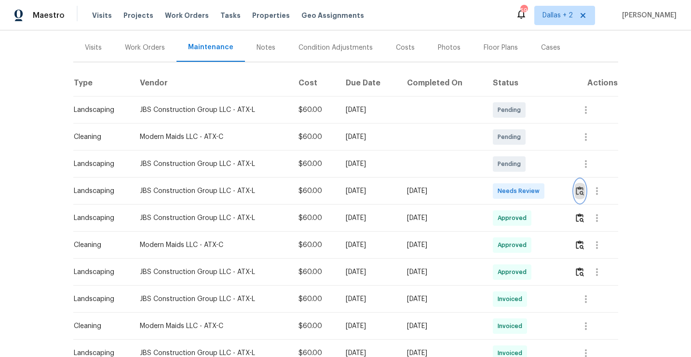
click at [584, 193] on img "button" at bounding box center [580, 190] width 8 height 9
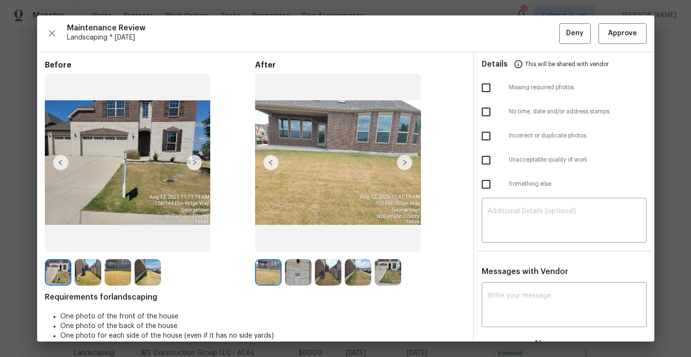
click at [60, 27] on div "Maintenance Review Landscaping * Mon, Aug 11 Deny Approve" at bounding box center [346, 33] width 602 height 21
click at [55, 28] on icon "button" at bounding box center [52, 33] width 12 height 12
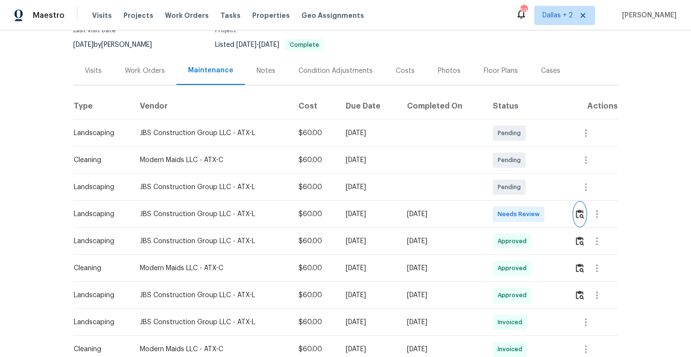
scroll to position [117, 0]
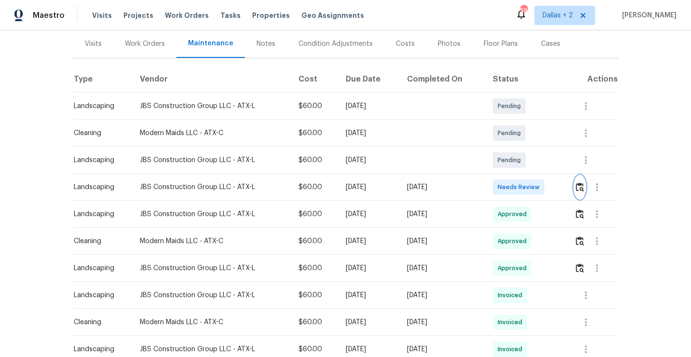
click at [582, 192] on button "button" at bounding box center [579, 187] width 11 height 23
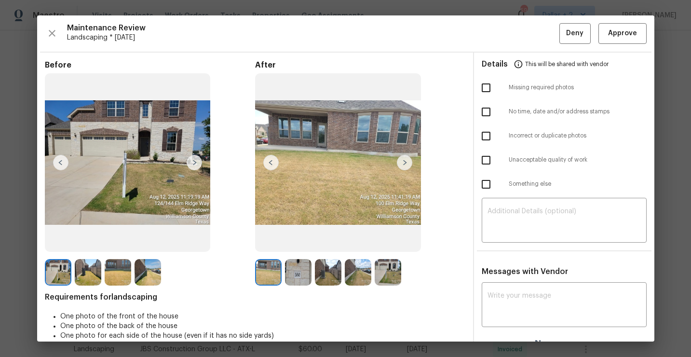
click at [305, 277] on img at bounding box center [298, 272] width 27 height 27
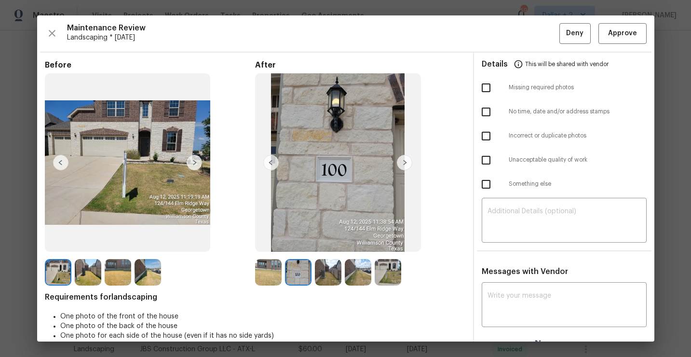
click at [333, 276] on img at bounding box center [328, 272] width 27 height 27
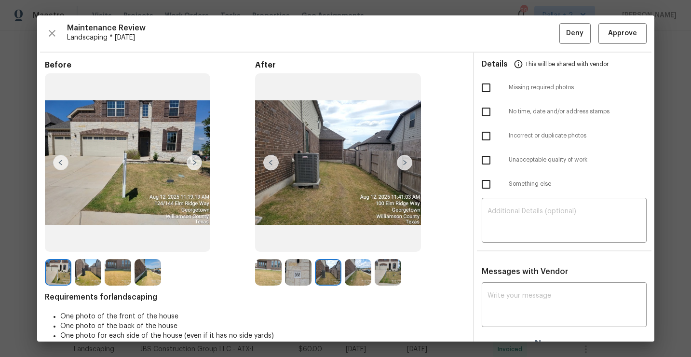
click at [359, 278] on img at bounding box center [358, 272] width 27 height 27
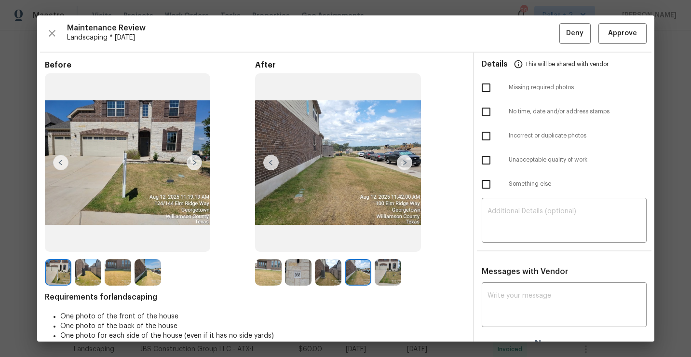
click at [390, 276] on img at bounding box center [388, 272] width 27 height 27
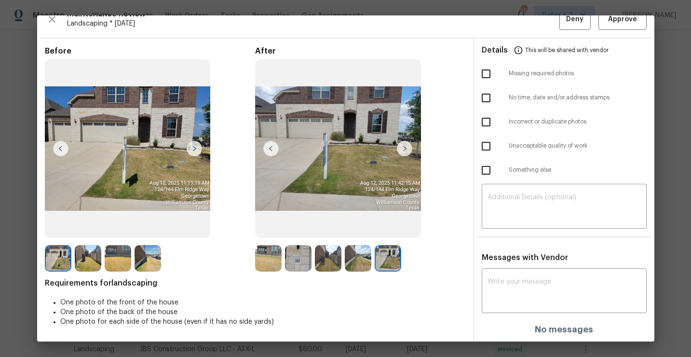
scroll to position [0, 0]
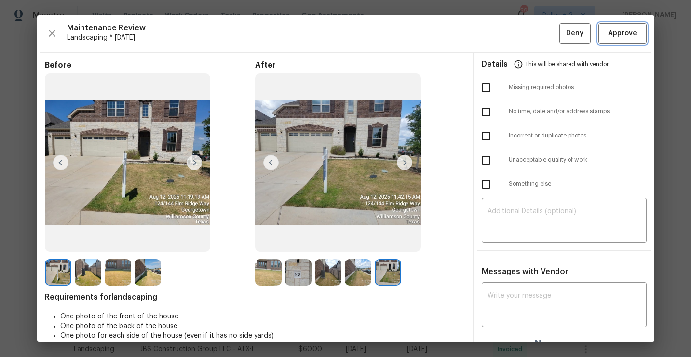
click at [621, 40] on button "Approve" at bounding box center [623, 33] width 48 height 21
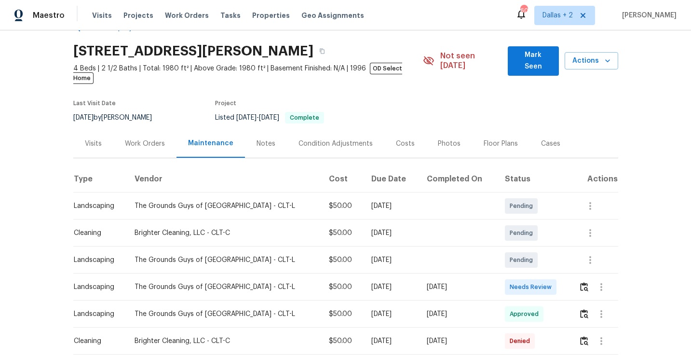
scroll to position [59, 0]
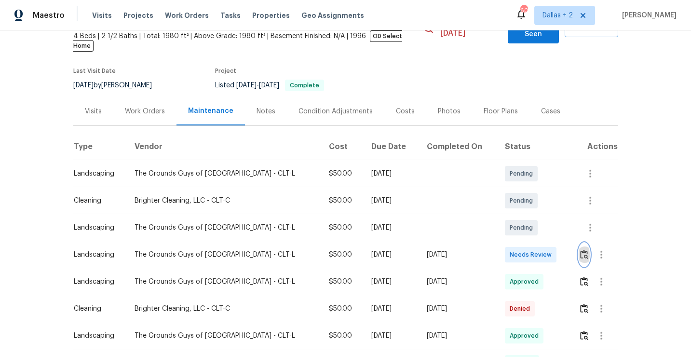
click at [583, 250] on img "button" at bounding box center [584, 254] width 8 height 9
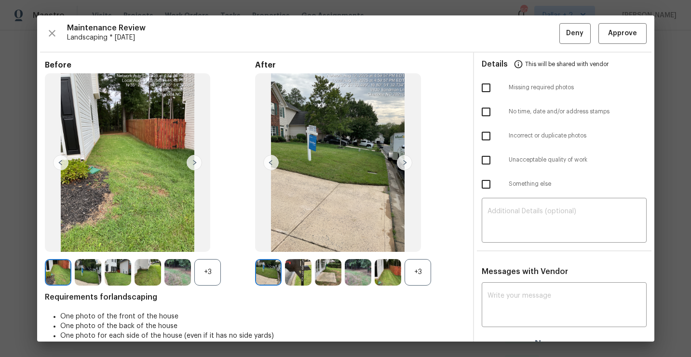
click at [427, 270] on div "+3" at bounding box center [418, 272] width 27 height 27
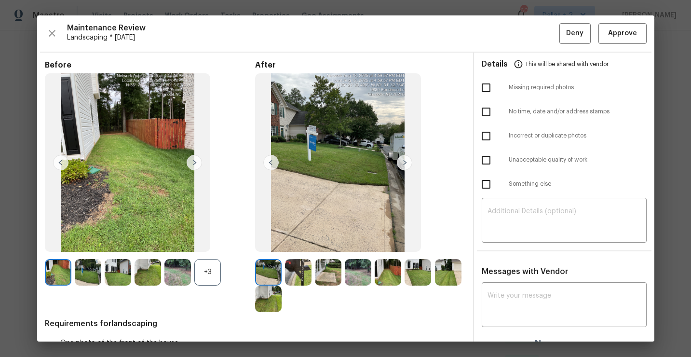
click at [210, 269] on div "+3" at bounding box center [207, 272] width 27 height 27
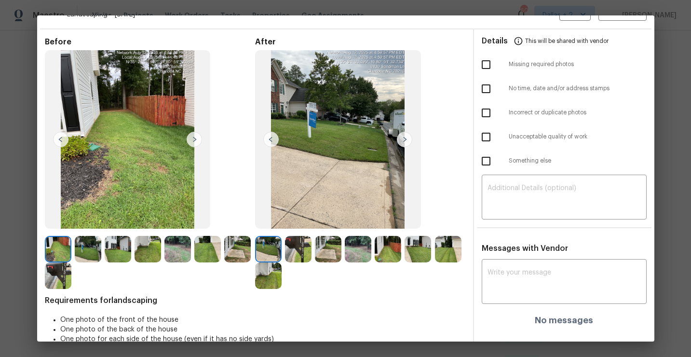
click at [300, 250] on img at bounding box center [298, 249] width 27 height 27
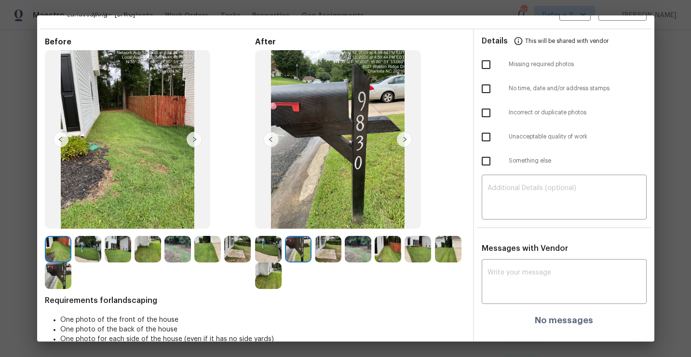
click at [329, 247] on img at bounding box center [328, 249] width 27 height 27
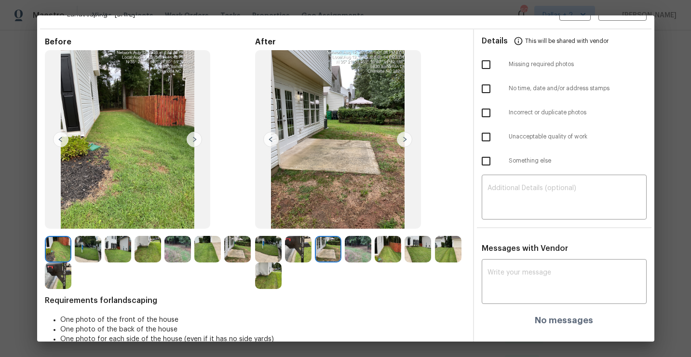
click at [359, 252] on img at bounding box center [358, 249] width 27 height 27
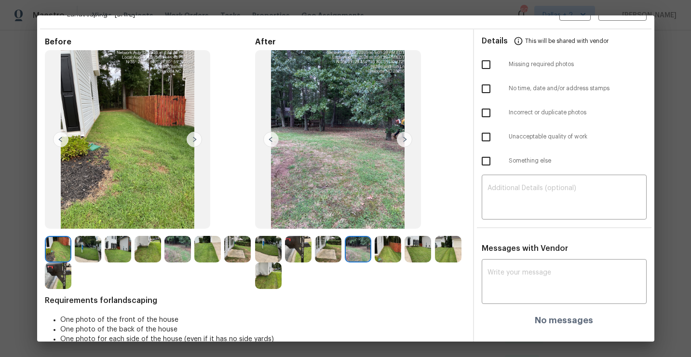
click at [387, 254] on img at bounding box center [388, 249] width 27 height 27
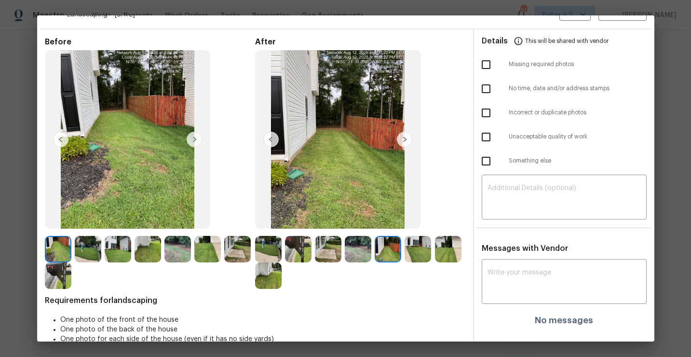
click at [414, 256] on img at bounding box center [418, 249] width 27 height 27
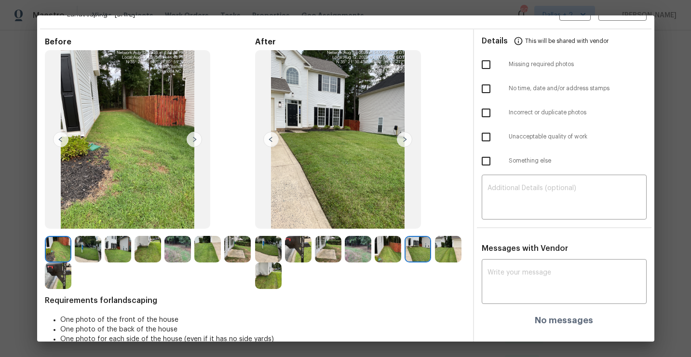
click at [450, 256] on img at bounding box center [448, 249] width 27 height 27
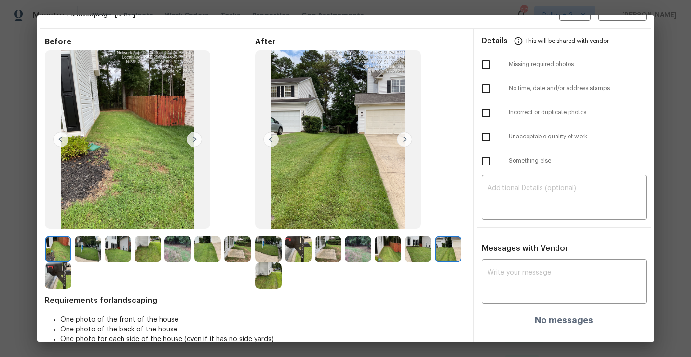
scroll to position [0, 0]
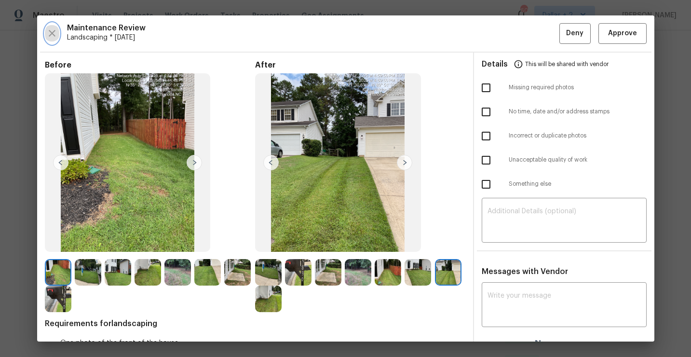
click at [48, 31] on icon "button" at bounding box center [52, 33] width 12 height 12
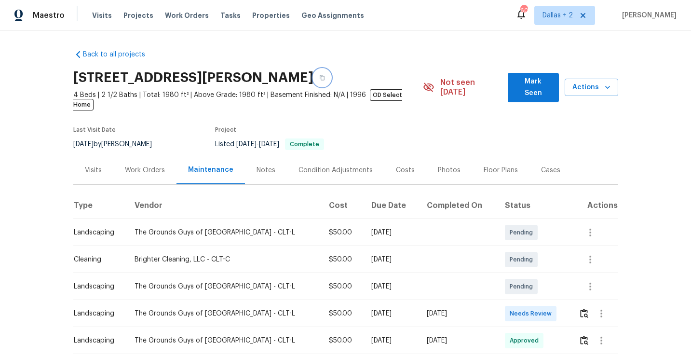
click at [325, 79] on icon "button" at bounding box center [322, 78] width 6 height 6
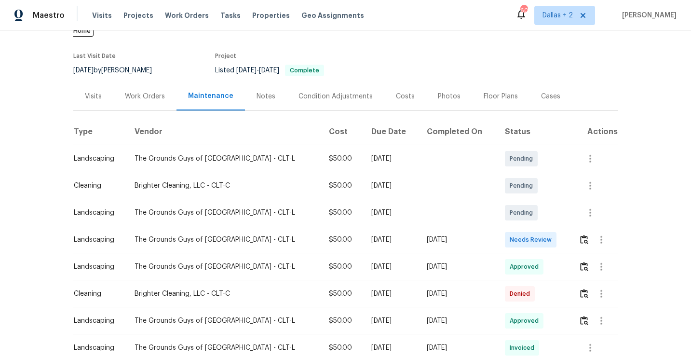
scroll to position [111, 0]
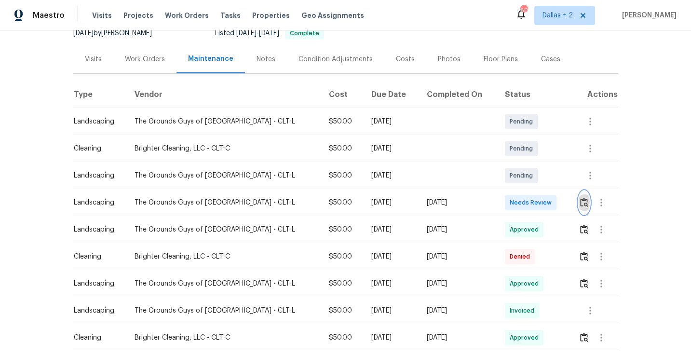
click at [583, 198] on img "button" at bounding box center [584, 202] width 8 height 9
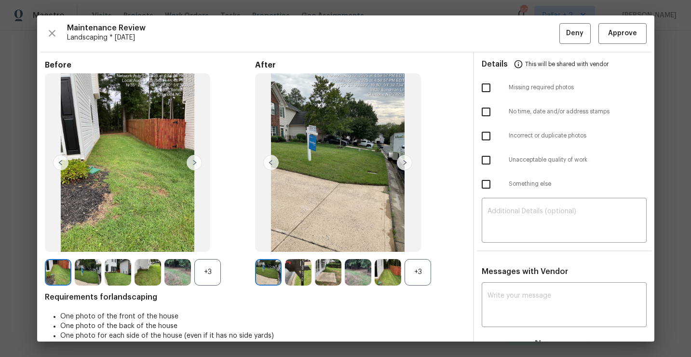
click at [420, 282] on div "+3" at bounding box center [418, 272] width 27 height 27
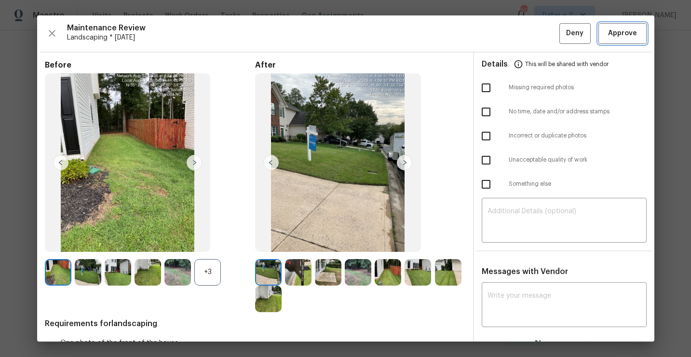
click at [618, 41] on button "Approve" at bounding box center [623, 33] width 48 height 21
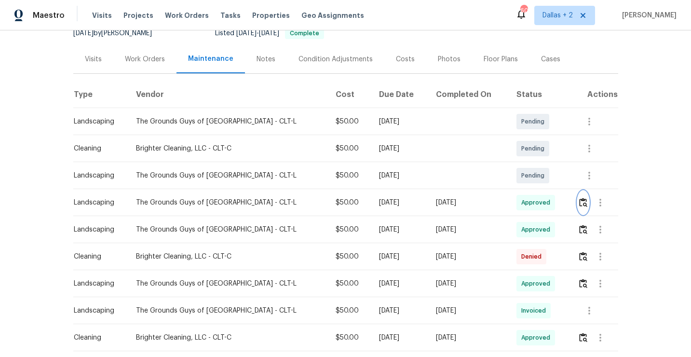
scroll to position [0, 0]
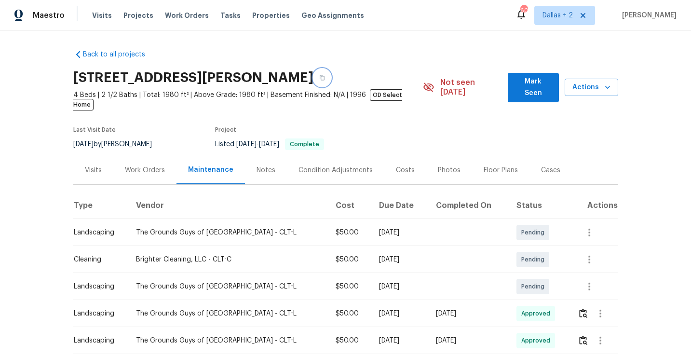
click at [331, 83] on button "button" at bounding box center [321, 77] width 17 height 17
